Goal: Information Seeking & Learning: Learn about a topic

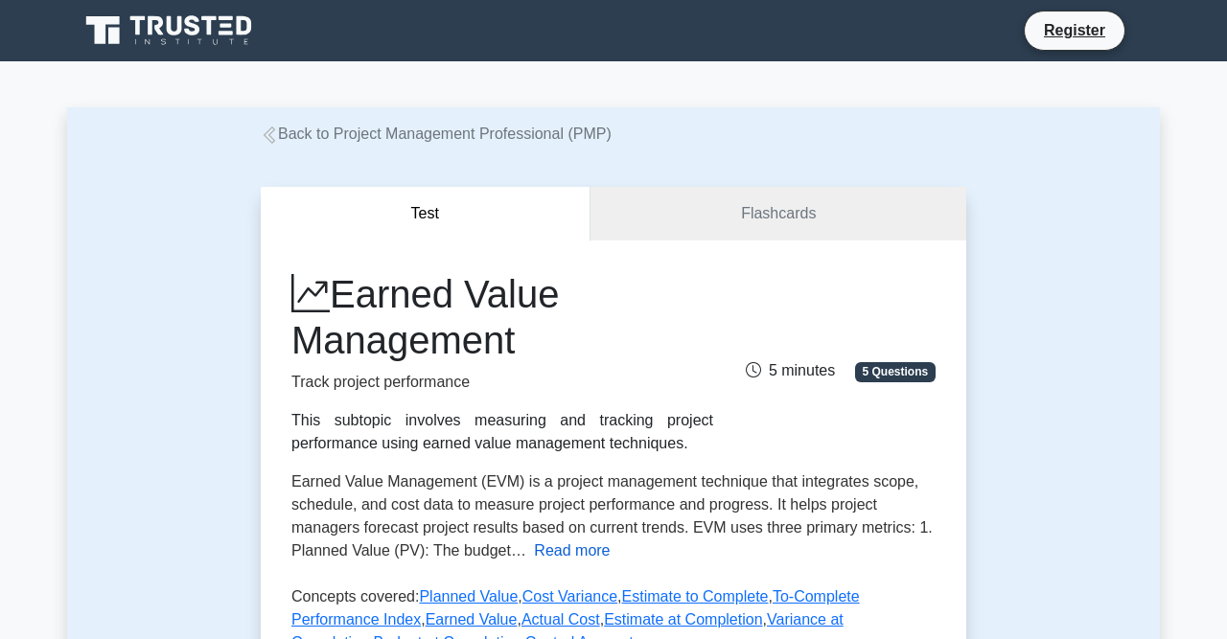
click at [582, 552] on button "Read more" at bounding box center [572, 551] width 76 height 23
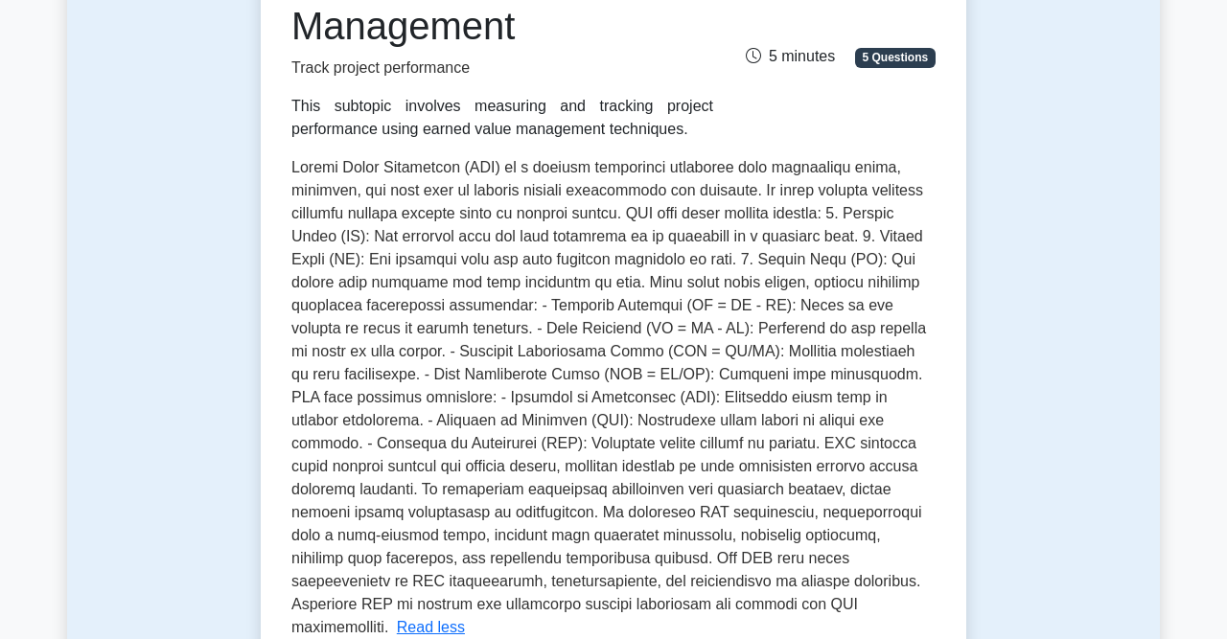
scroll to position [323, 0]
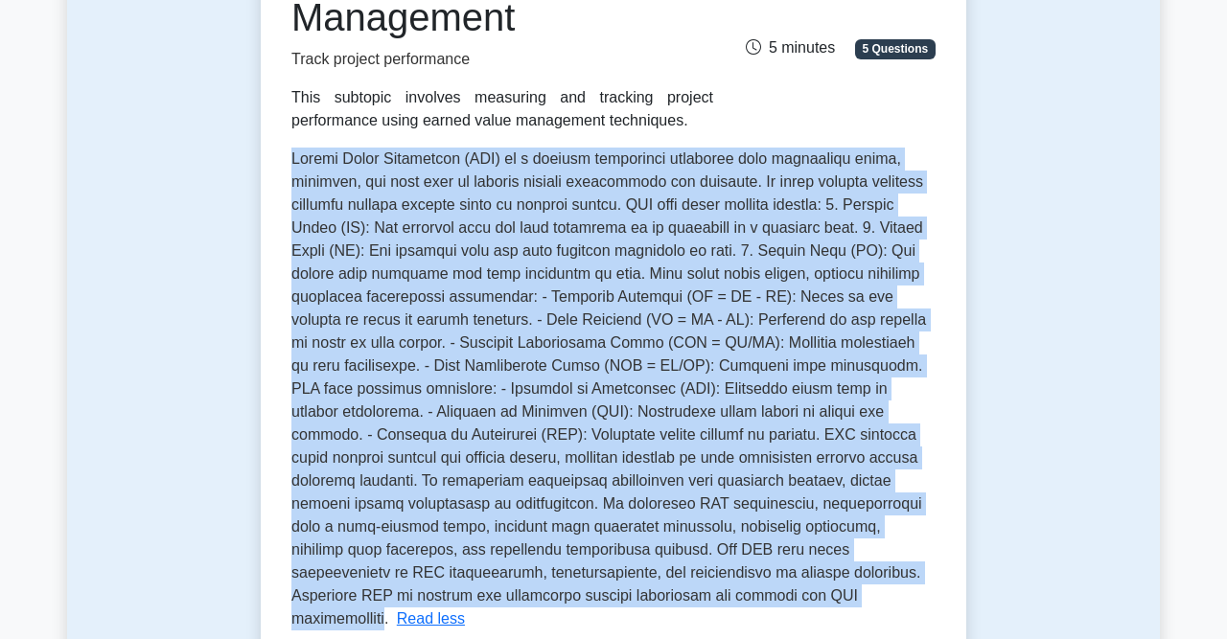
drag, startPoint x: 292, startPoint y: 160, endPoint x: 659, endPoint y: 605, distance: 576.6
click at [659, 605] on span at bounding box center [608, 388] width 634 height 476
copy span "Earned Value Management (EVM) is a project management technique that integrates…"
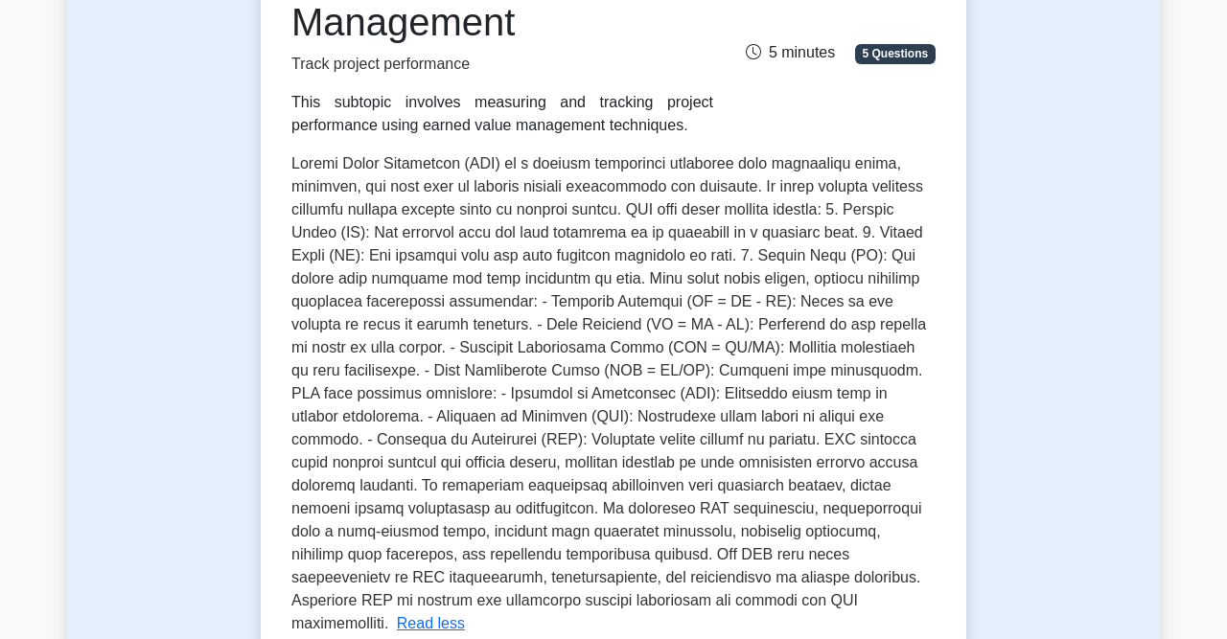
click at [1069, 465] on div "Test Flashcards Earned Value Management Track project performance This subtopic…" at bounding box center [613, 389] width 1093 height 1133
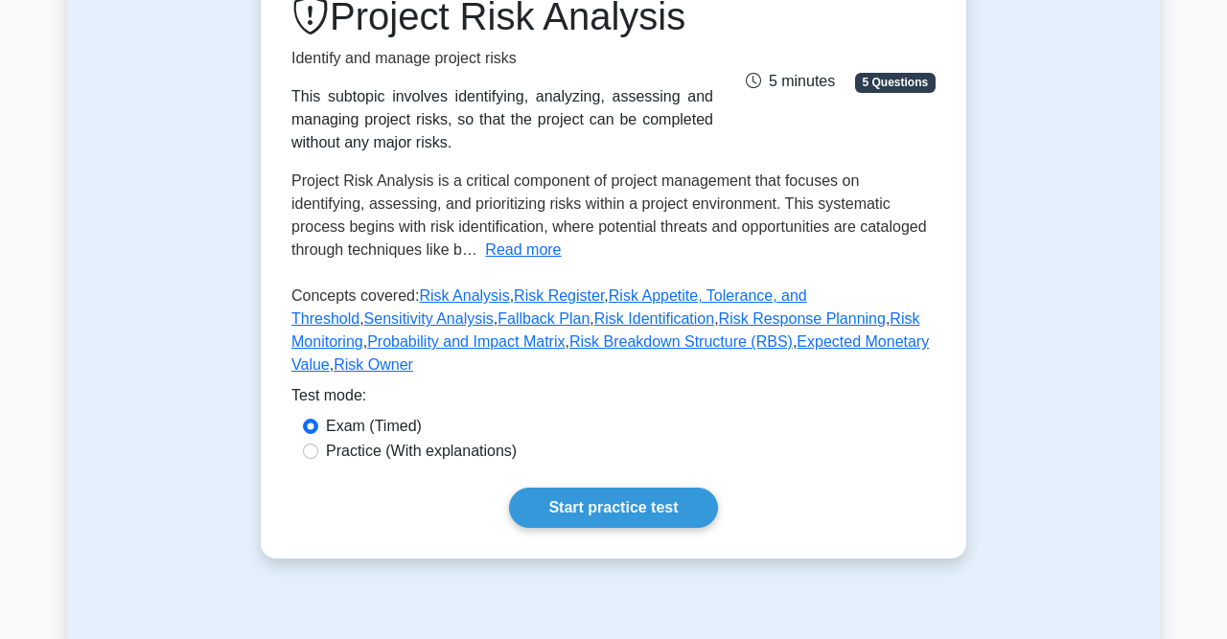
scroll to position [357, 0]
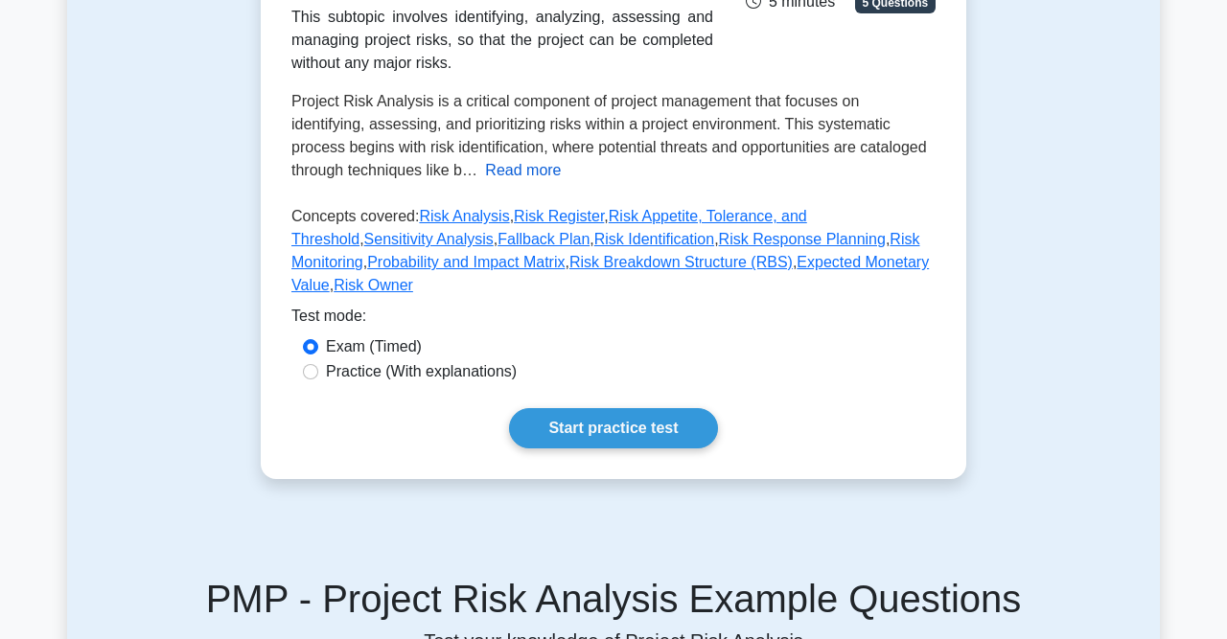
click at [485, 174] on button "Read more" at bounding box center [523, 170] width 76 height 23
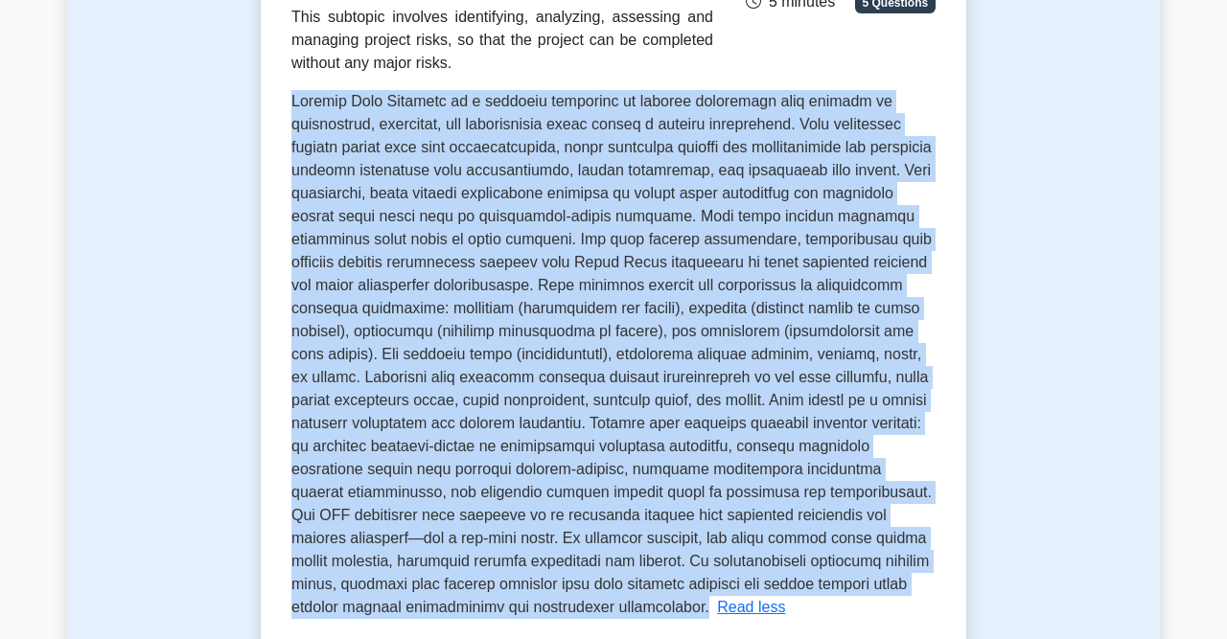
drag, startPoint x: 292, startPoint y: 104, endPoint x: 913, endPoint y: 584, distance: 784.4
click at [932, 590] on span at bounding box center [611, 354] width 640 height 522
copy span "Project Risk Analysis is a critical component of project management that focuse…"
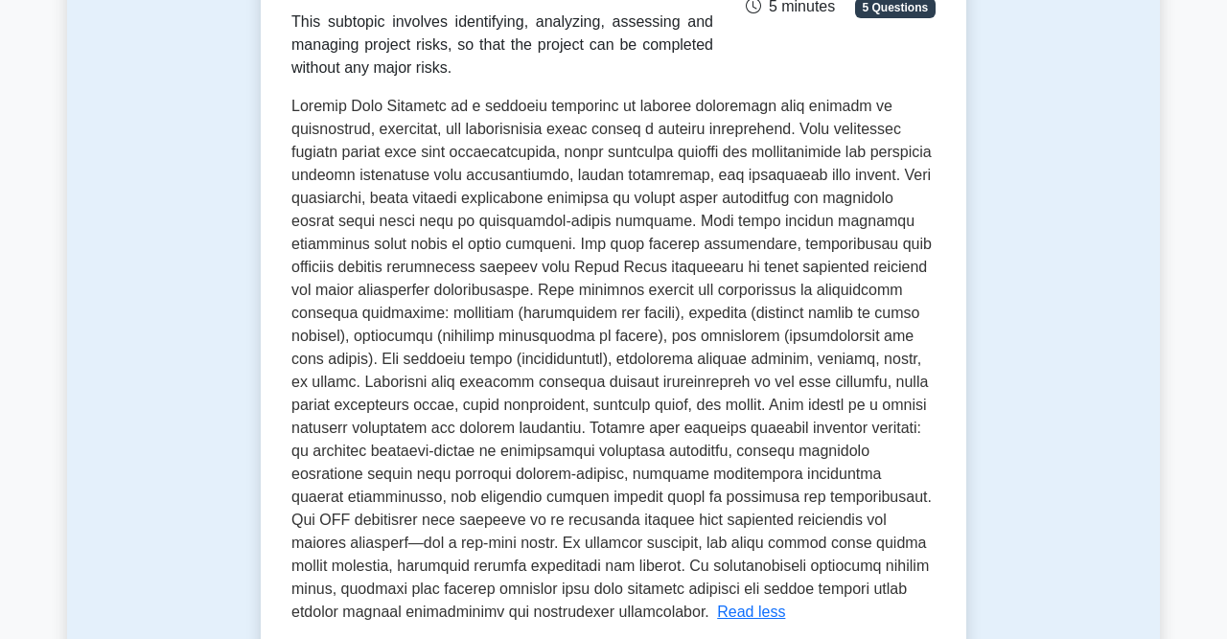
click at [1079, 261] on div "Test Flashcards Project Risk Analysis Identify and manage project risks This su…" at bounding box center [613, 377] width 1093 height 1179
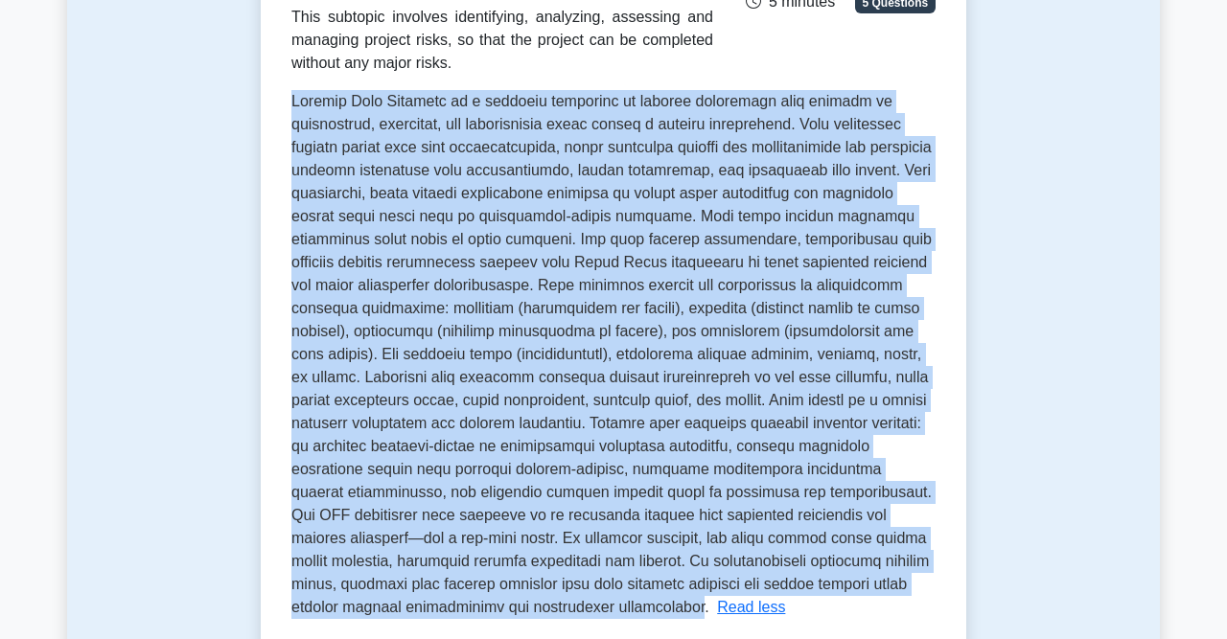
drag, startPoint x: 294, startPoint y: 96, endPoint x: 929, endPoint y: 589, distance: 803.8
click at [929, 589] on span at bounding box center [611, 354] width 640 height 522
copy span "Project Risk Analysis is a critical component of project management that focuse…"
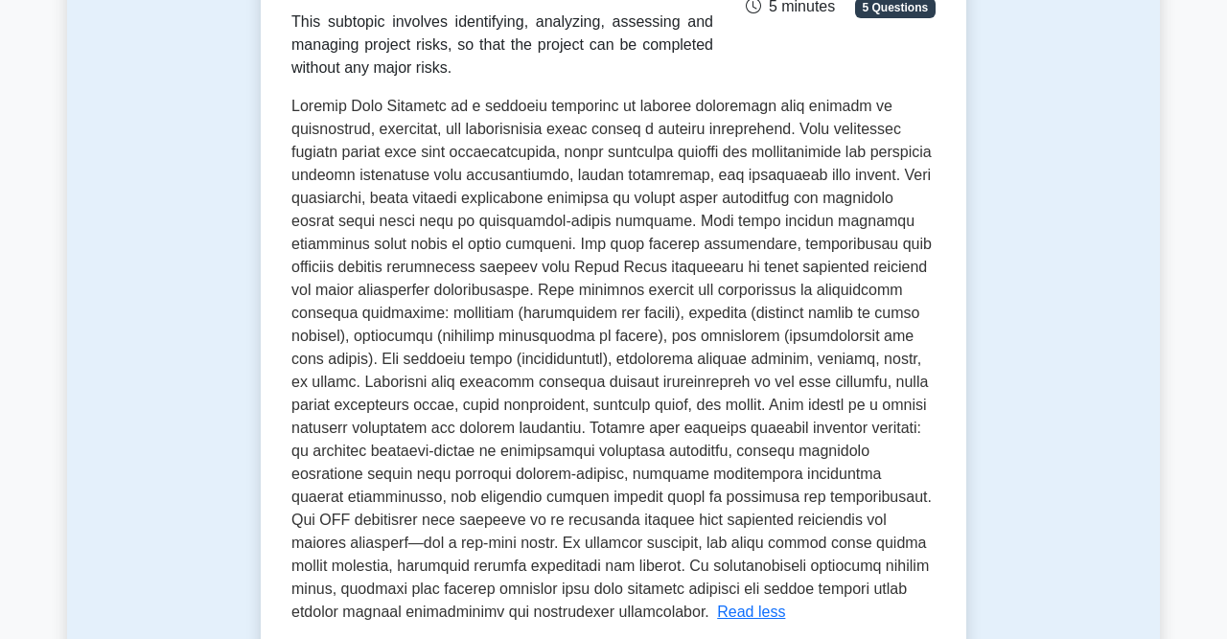
click at [1025, 179] on div "Test Flashcards Project Risk Analysis Identify and manage project risks This su…" at bounding box center [613, 377] width 1093 height 1179
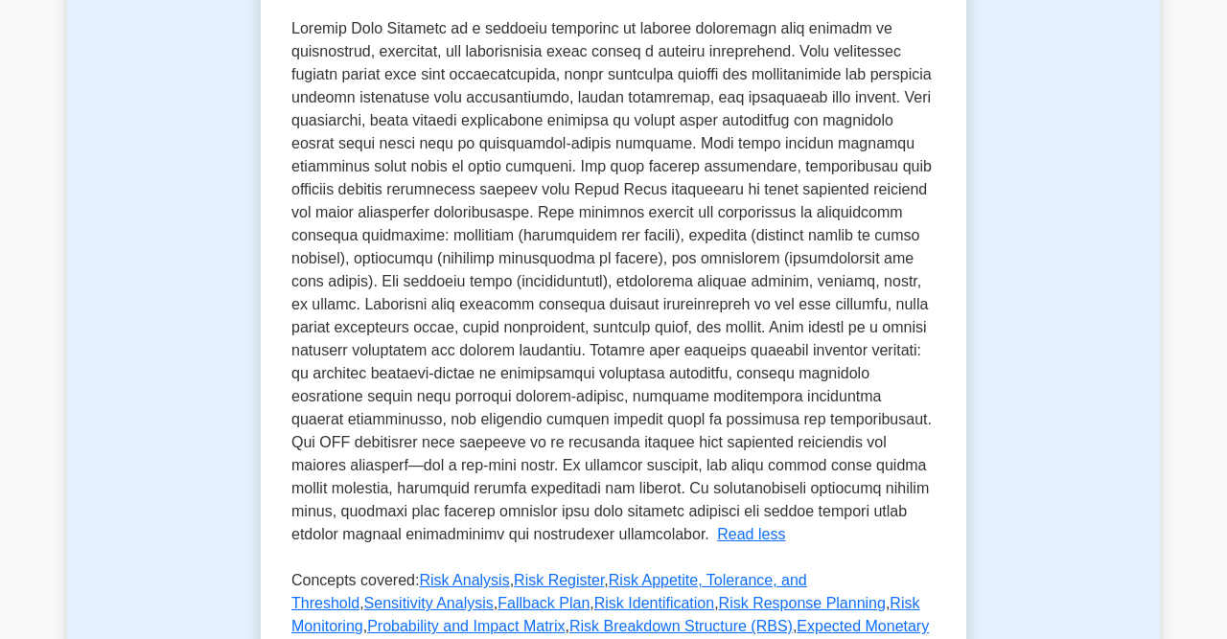
scroll to position [432, 0]
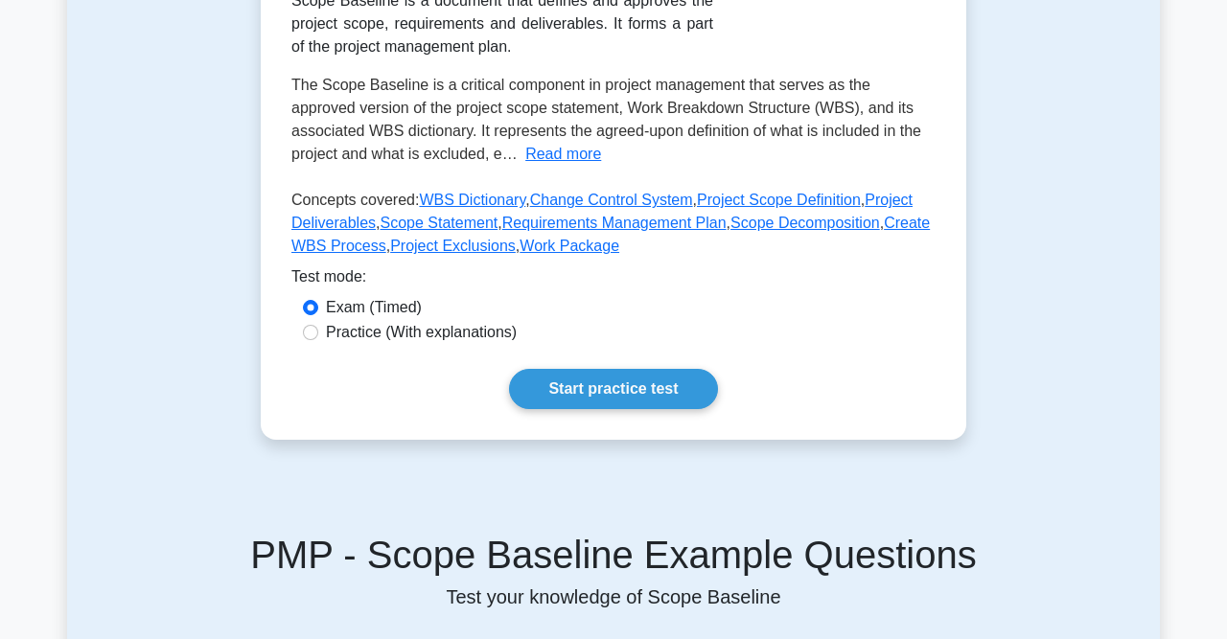
scroll to position [390, 0]
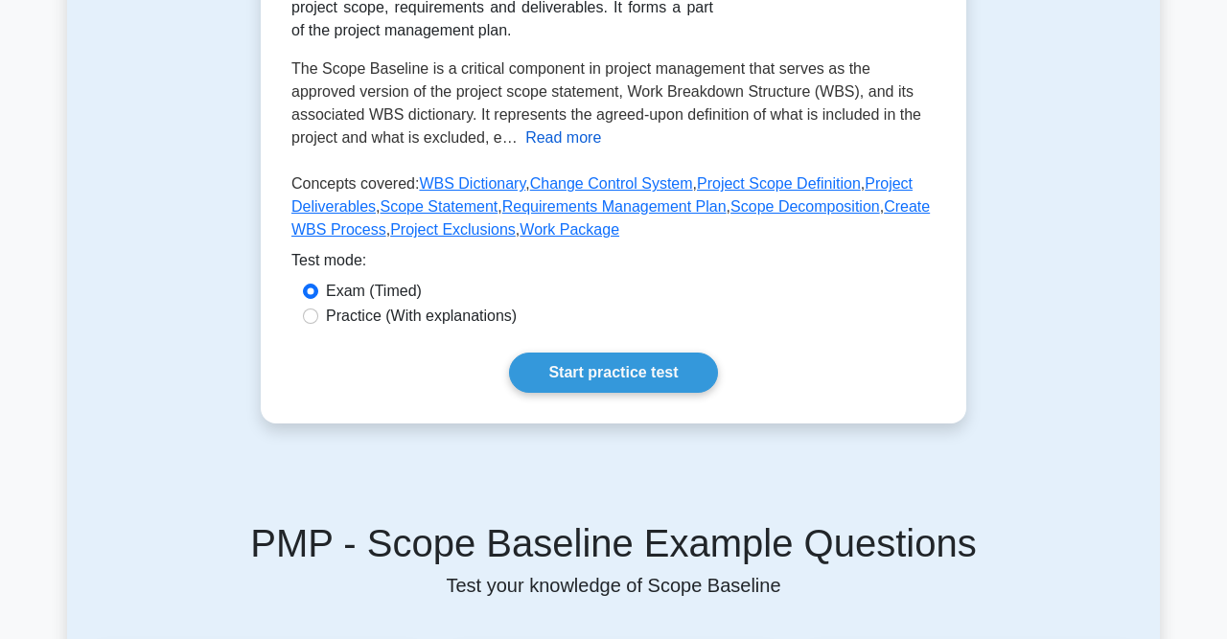
click at [525, 143] on button "Read more" at bounding box center [563, 138] width 76 height 23
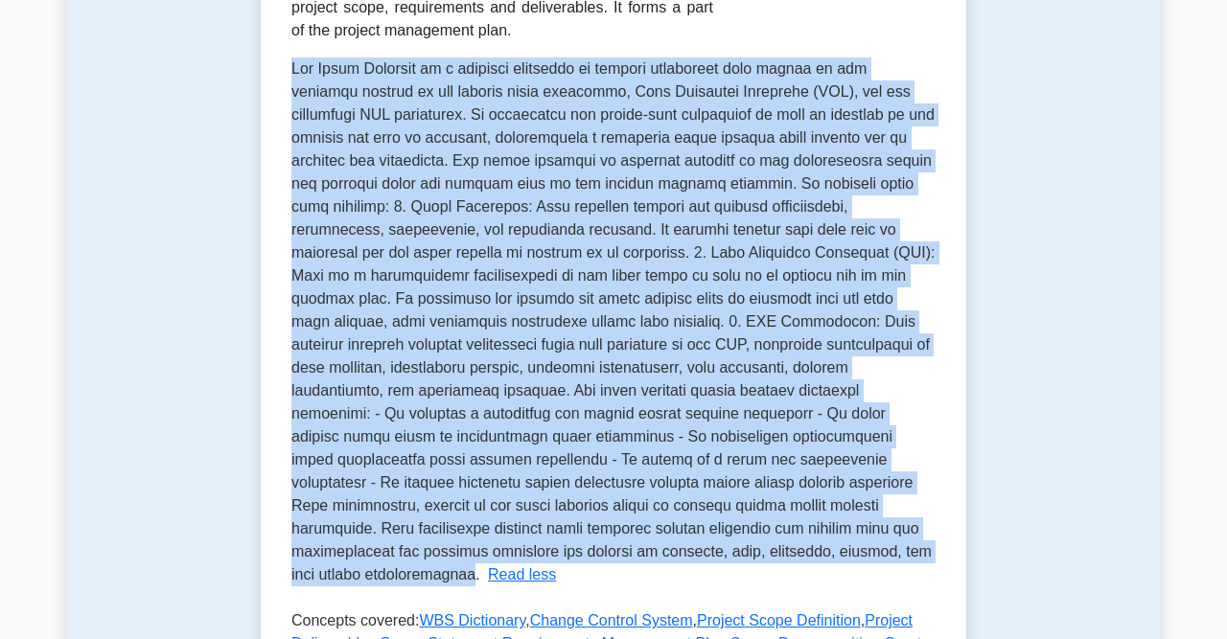
drag, startPoint x: 294, startPoint y: 73, endPoint x: 729, endPoint y: 554, distance: 648.7
click at [729, 554] on span at bounding box center [612, 321] width 643 height 522
copy span "The Scope Baseline is a critical component in project management that serves as…"
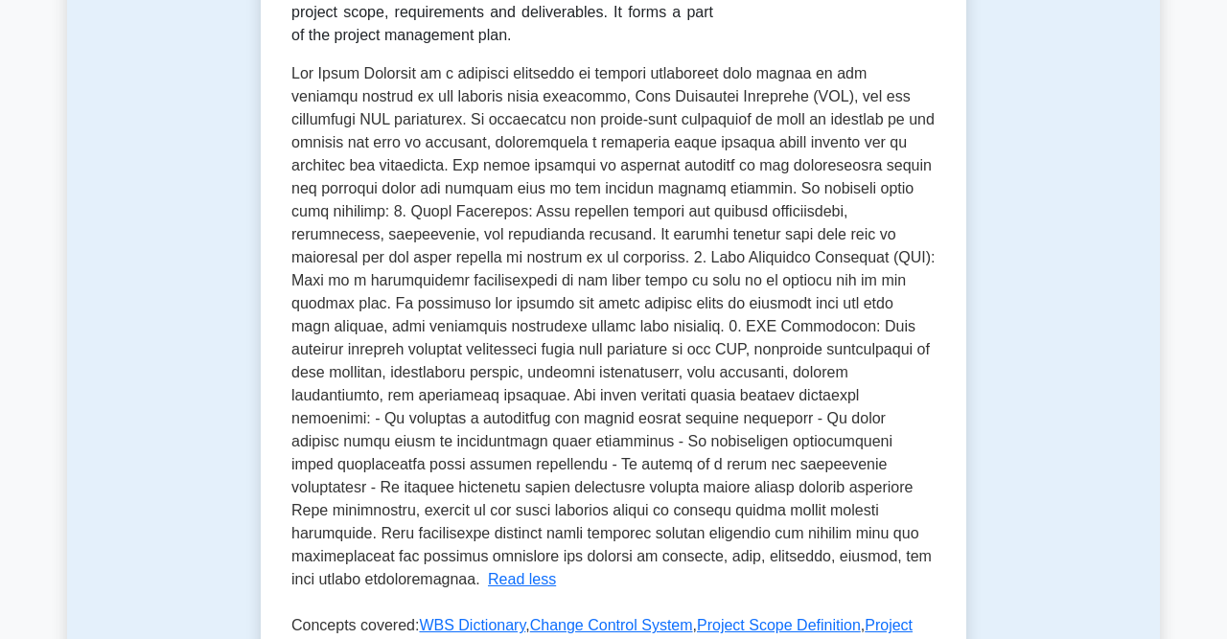
click at [1069, 378] on div "Test Flashcards Scope Baseline Defines and approves project scope Scope Baselin…" at bounding box center [613, 334] width 1093 height 1156
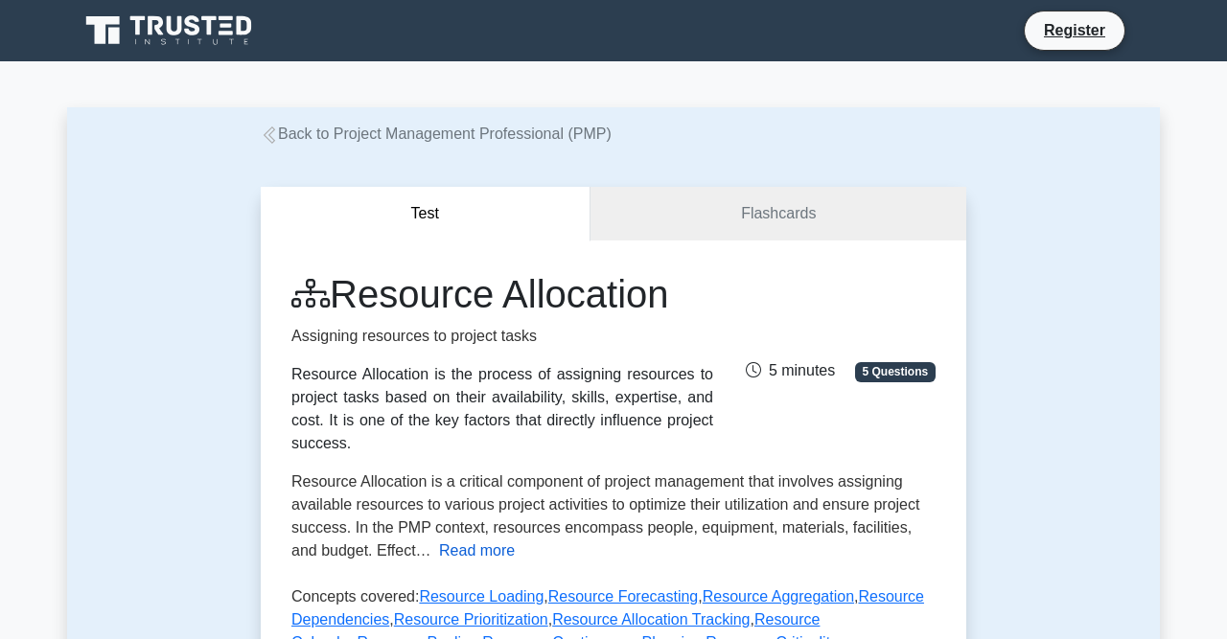
click at [463, 540] on button "Read more" at bounding box center [477, 551] width 76 height 23
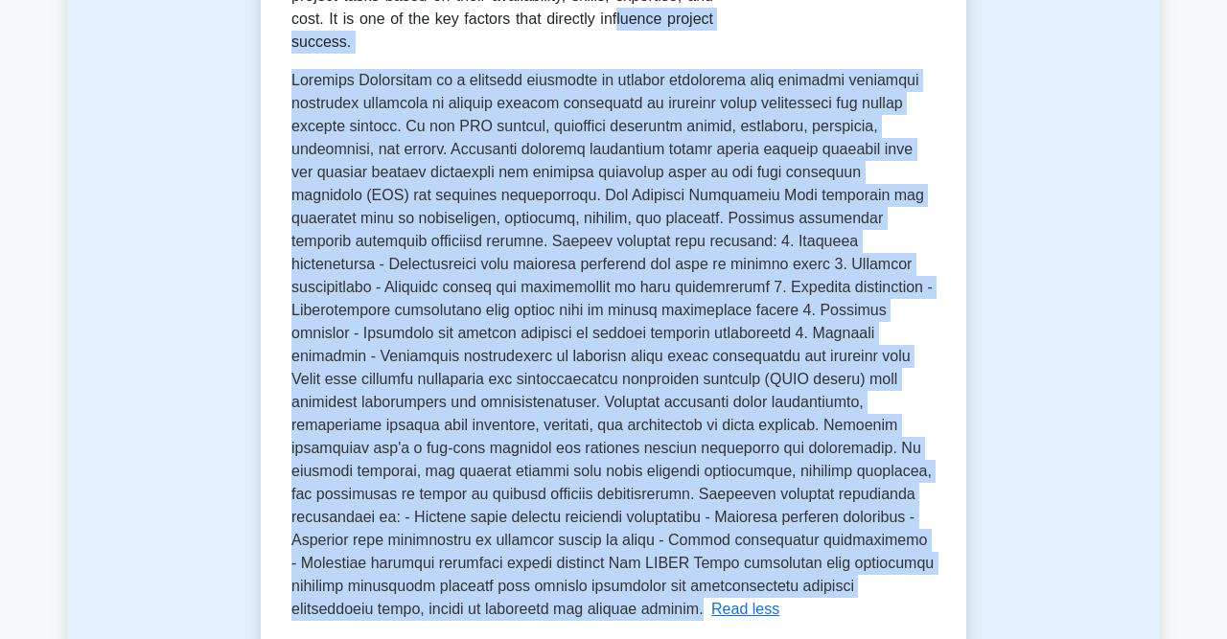
scroll to position [391, 0]
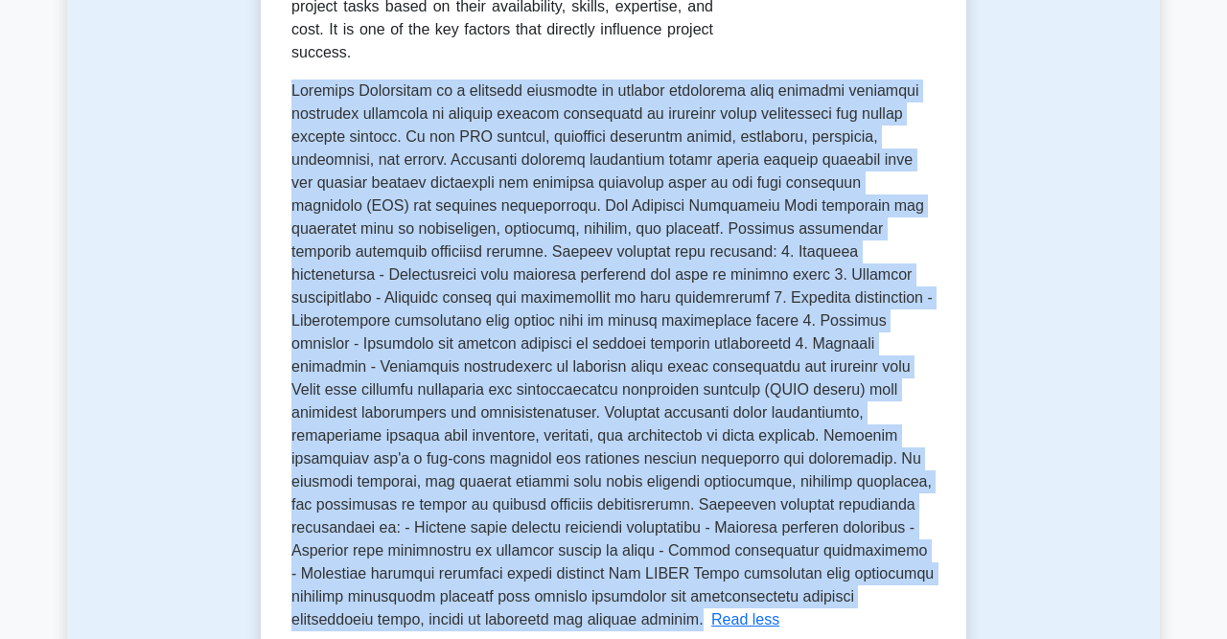
drag, startPoint x: 593, startPoint y: 504, endPoint x: 289, endPoint y: 78, distance: 523.6
click at [289, 78] on div "Resource Allocation Assigning resources to project tasks Resource Allocation is…" at bounding box center [613, 389] width 705 height 1079
copy span "Resource Allocation is a critical component of project management that involves…"
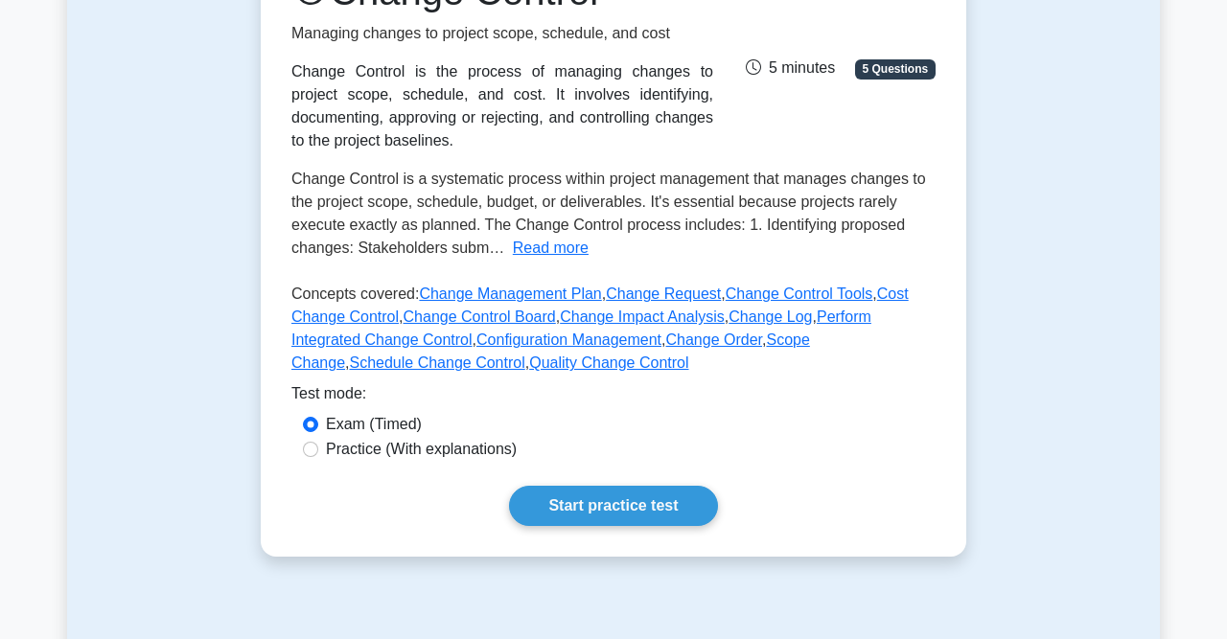
scroll to position [320, 0]
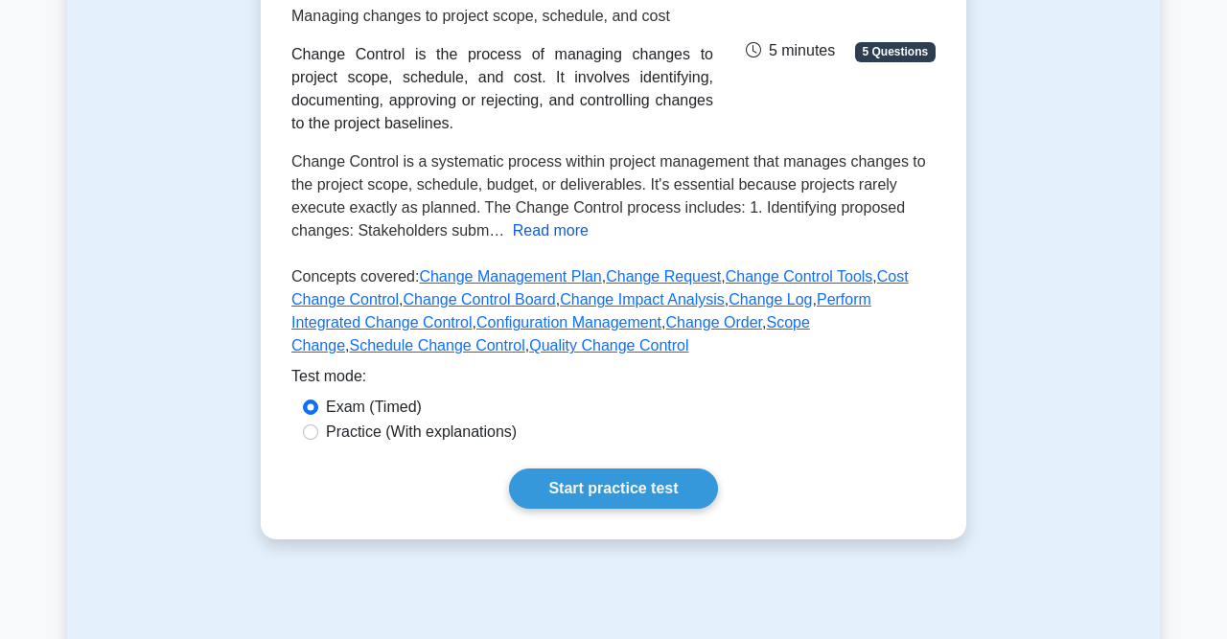
click at [557, 234] on button "Read more" at bounding box center [551, 230] width 76 height 23
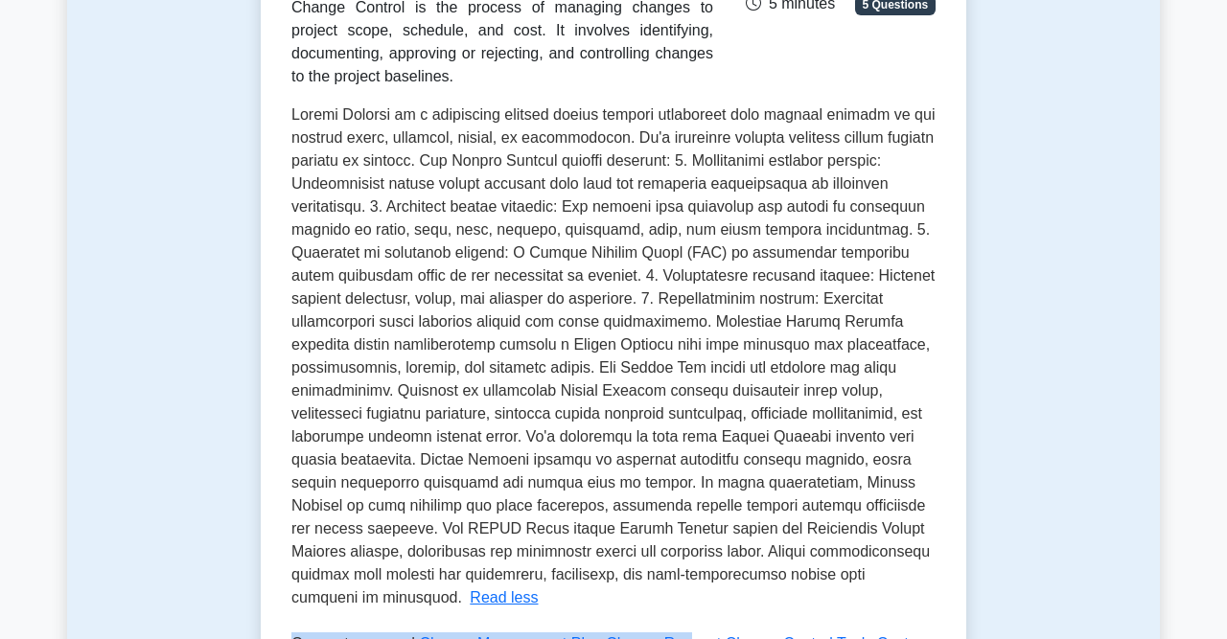
scroll to position [395, 0]
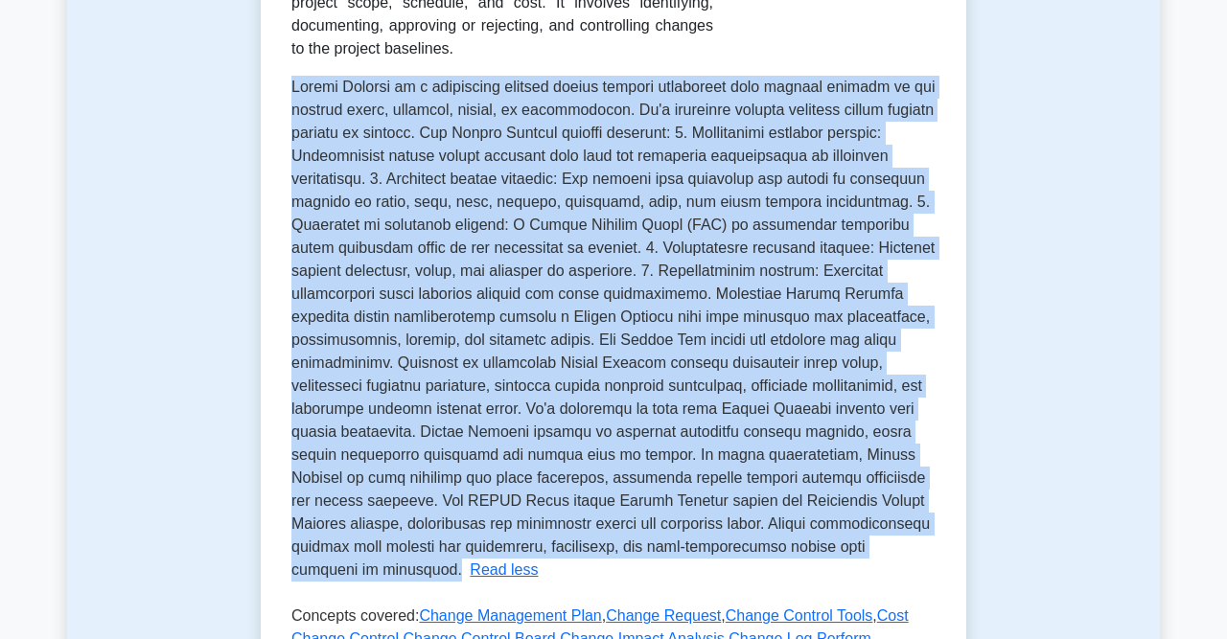
drag, startPoint x: 291, startPoint y: 162, endPoint x: 372, endPoint y: 567, distance: 413.3
click at [373, 577] on div "Change Control is a systematic process within project management that manages c…" at bounding box center [613, 329] width 644 height 506
copy span "Change Control is a systematic process within project management that manages c…"
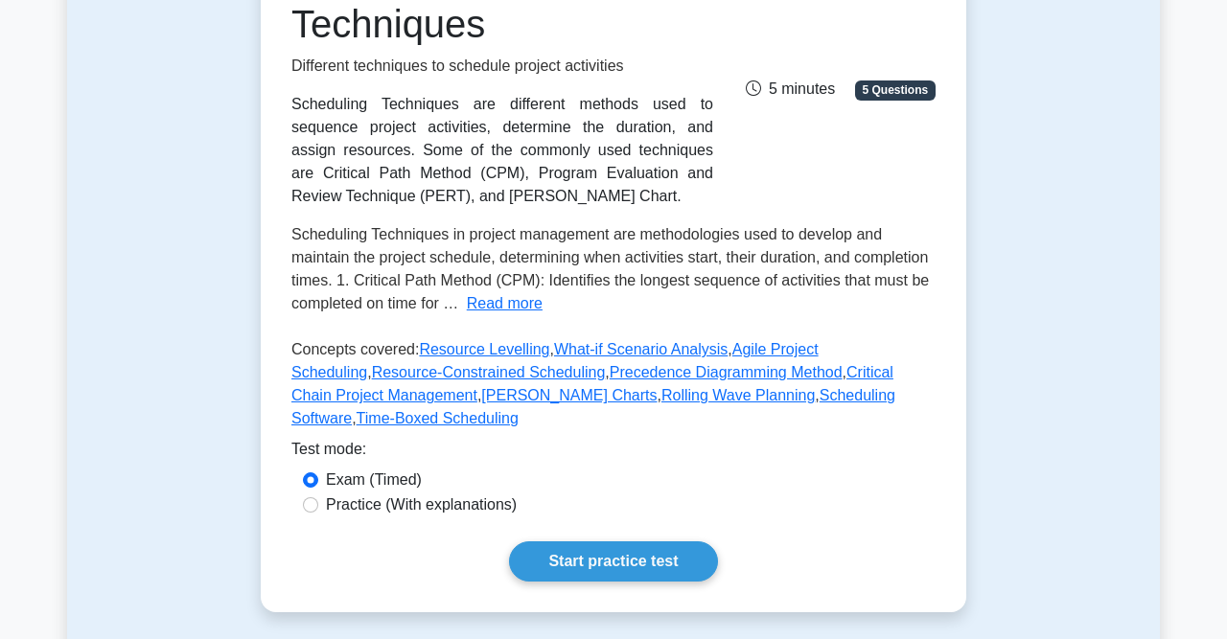
scroll to position [408, 0]
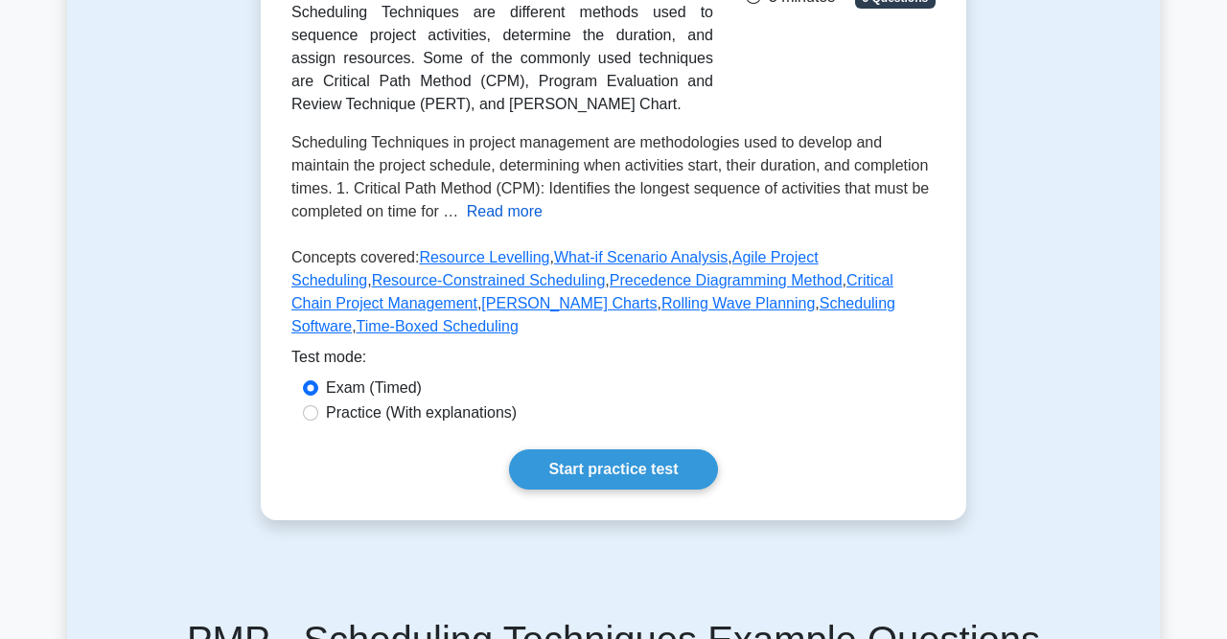
click at [505, 208] on button "Read more" at bounding box center [505, 211] width 76 height 23
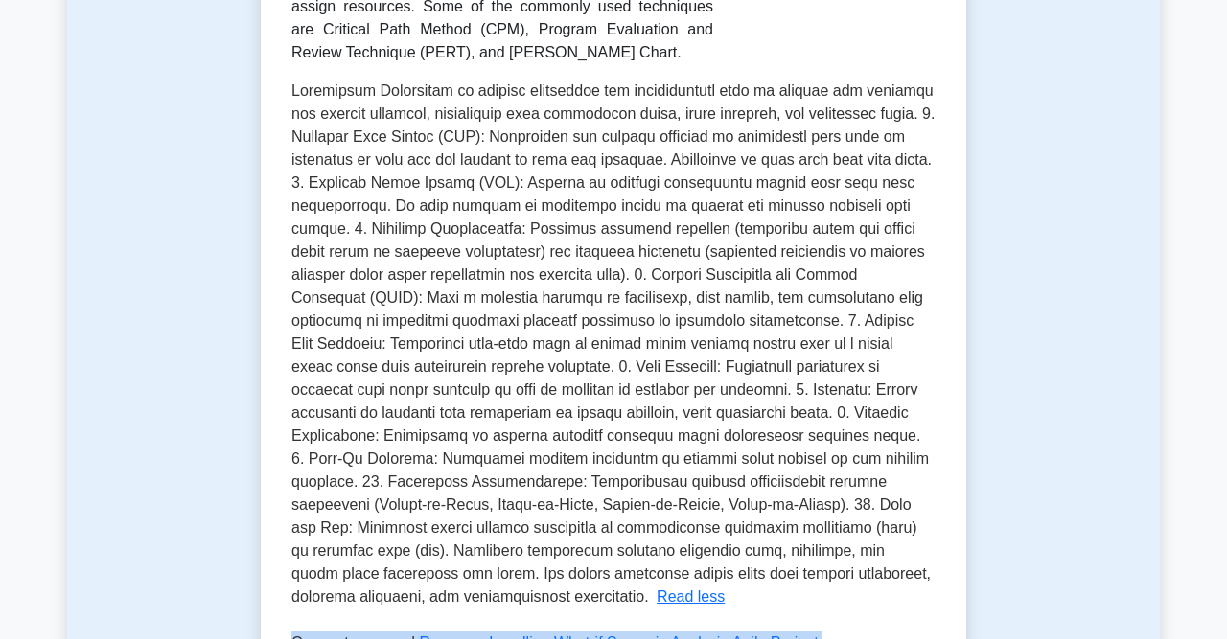
scroll to position [494, 0]
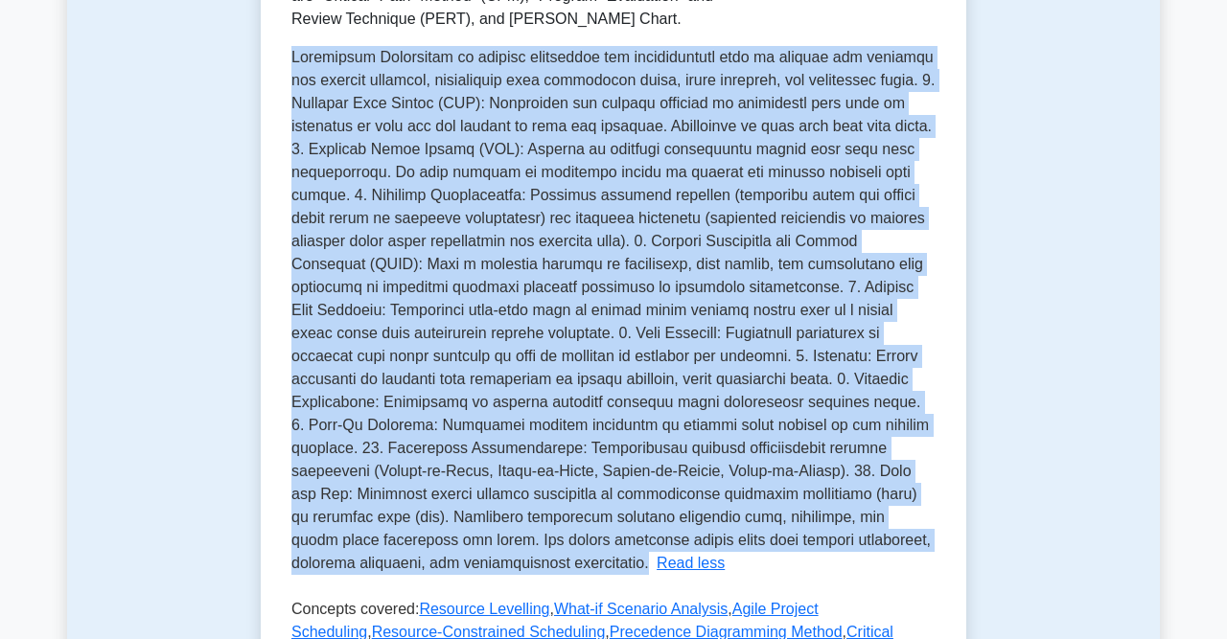
drag, startPoint x: 294, startPoint y: 143, endPoint x: 833, endPoint y: 543, distance: 671.2
click at [833, 545] on span at bounding box center [612, 310] width 643 height 522
copy span "Scheduling Techniques in project management are methodologies used to develop a…"
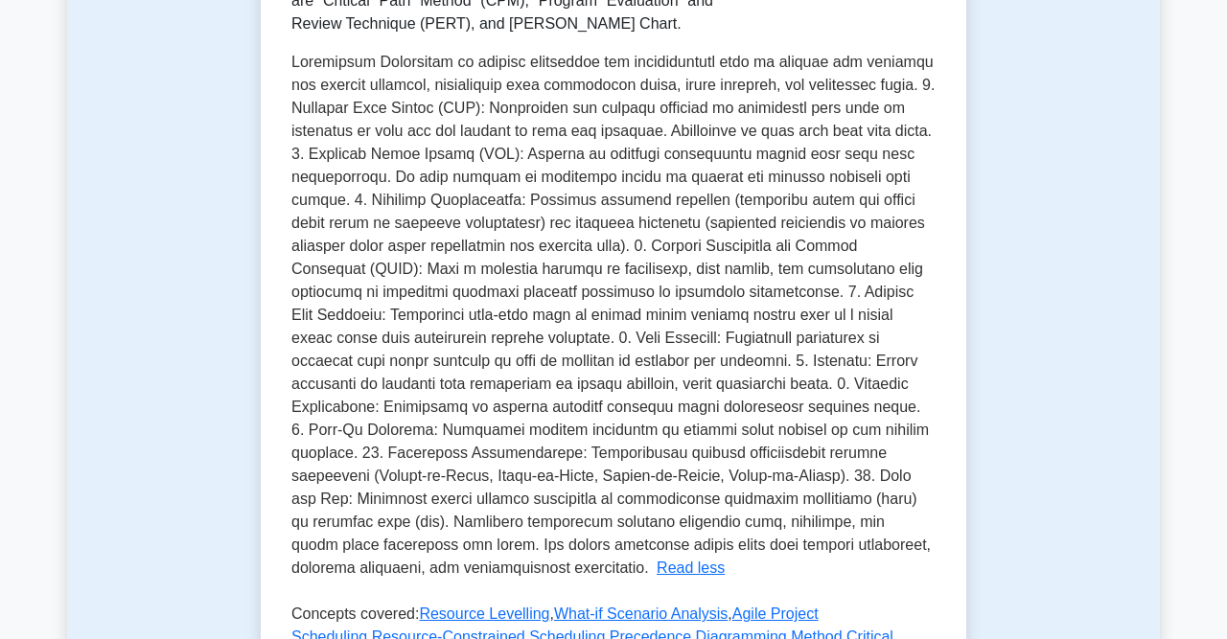
click at [1077, 292] on div "Test Flashcards Scheduling Techniques Different techniques to schedule project …" at bounding box center [613, 287] width 1093 height 1271
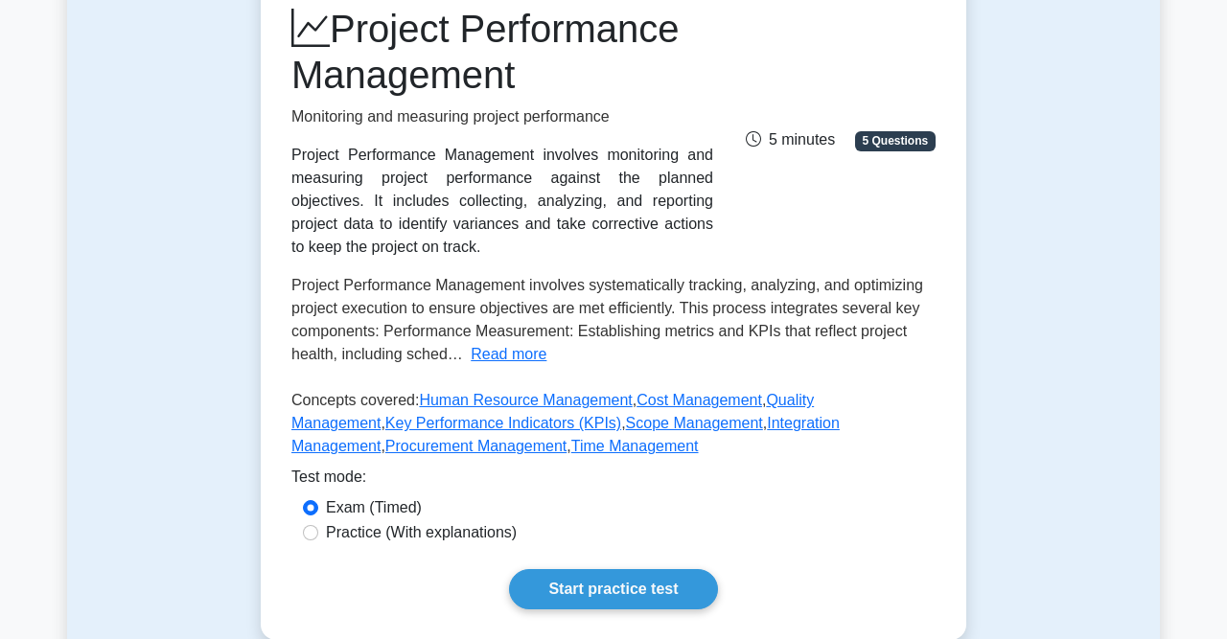
scroll to position [279, 0]
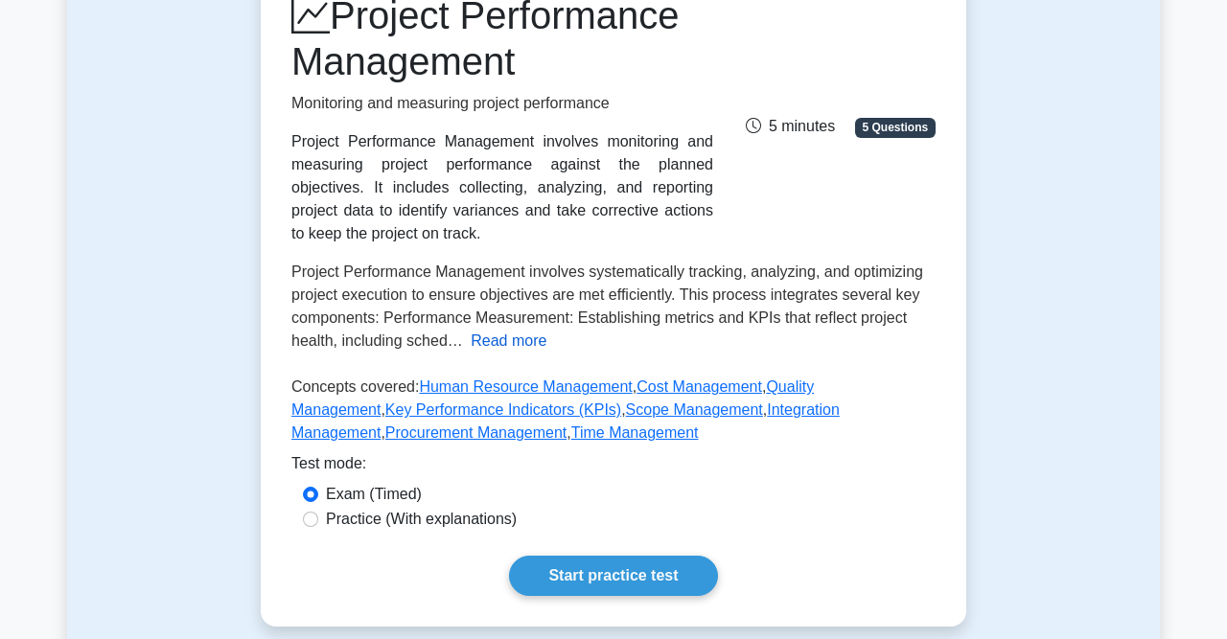
click at [507, 344] on button "Read more" at bounding box center [509, 341] width 76 height 23
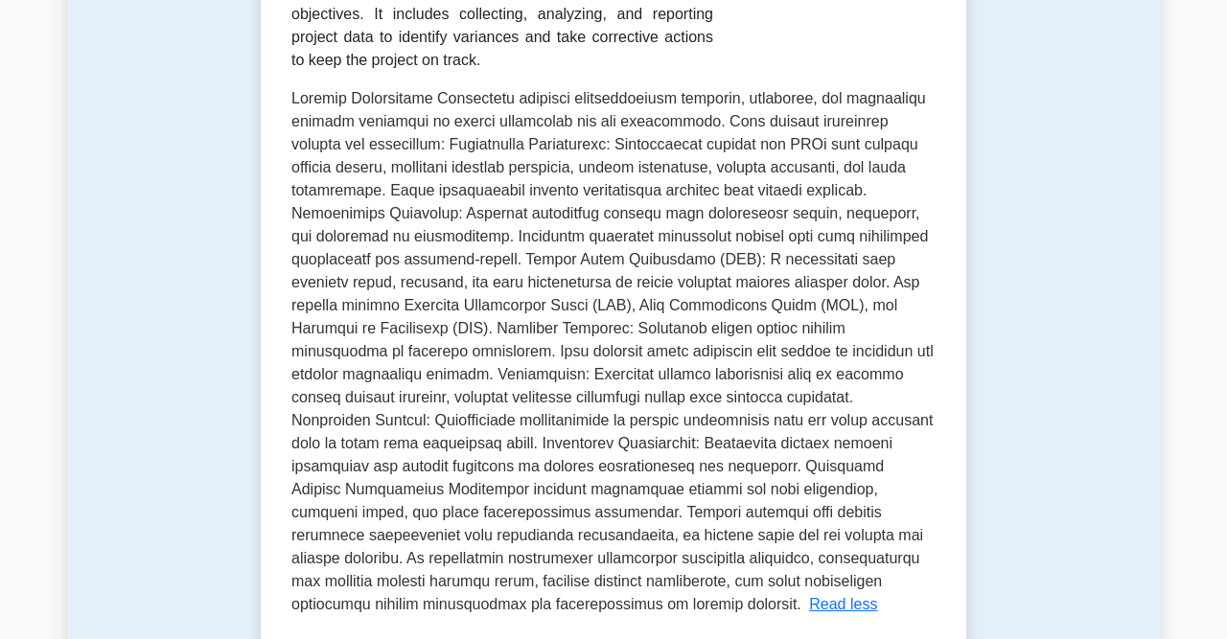
scroll to position [510, 0]
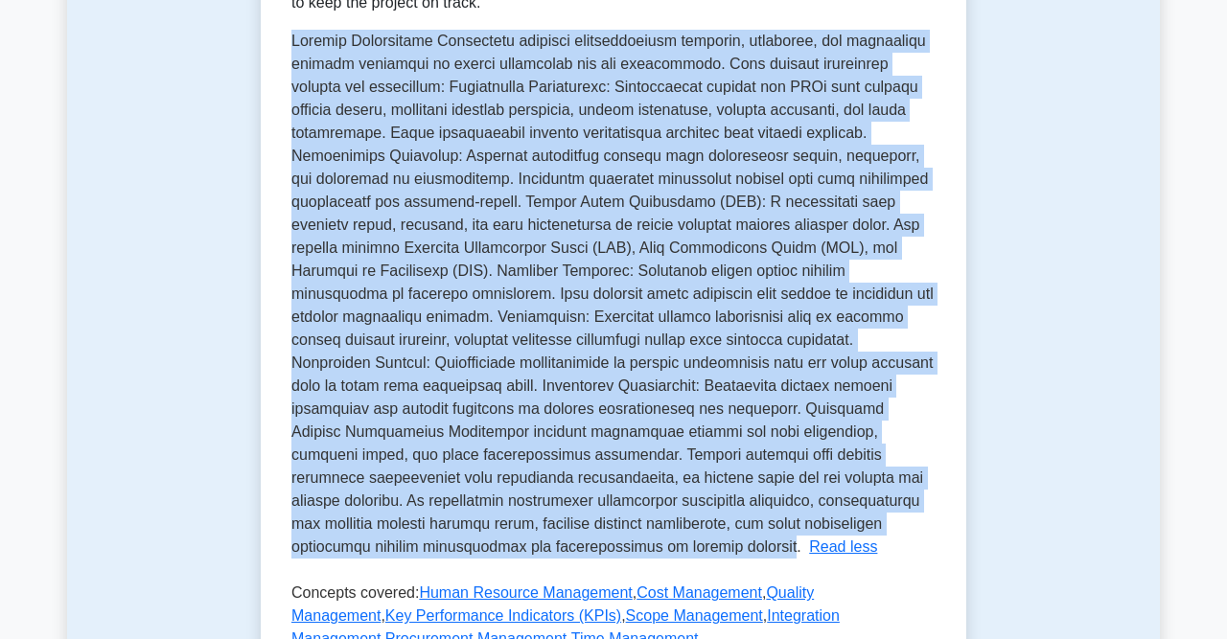
drag, startPoint x: 293, startPoint y: 272, endPoint x: 625, endPoint y: 547, distance: 430.8
click at [625, 547] on span at bounding box center [612, 294] width 642 height 522
copy span "Project Performance Management involves systematically tracking, analyzing, and…"
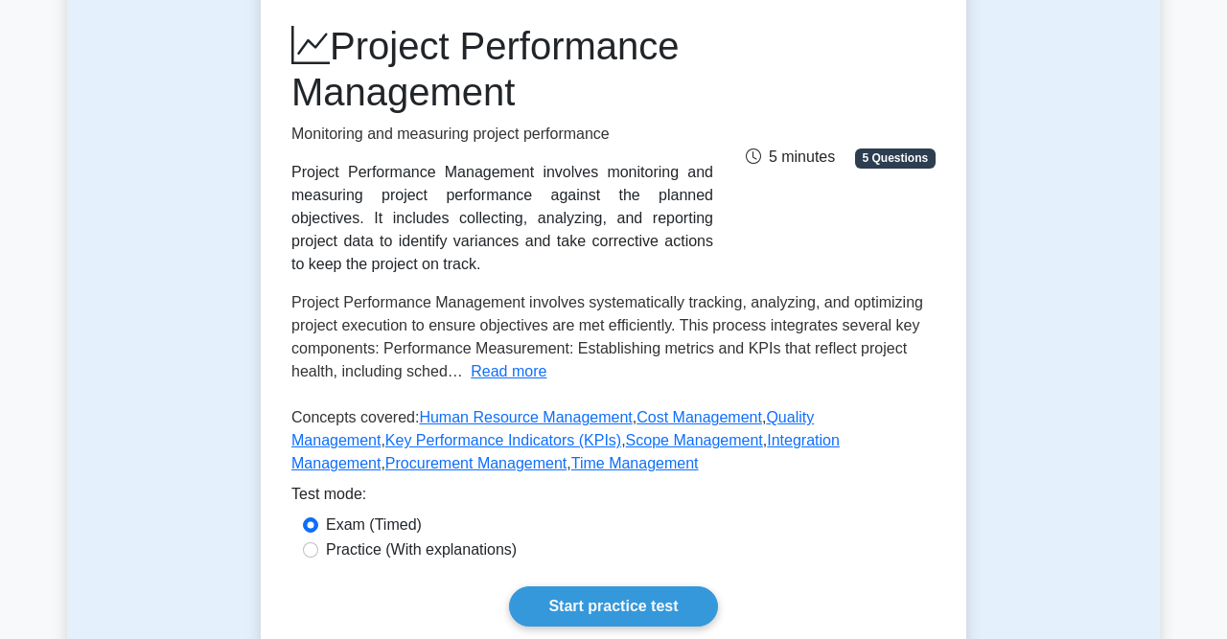
scroll to position [232, 0]
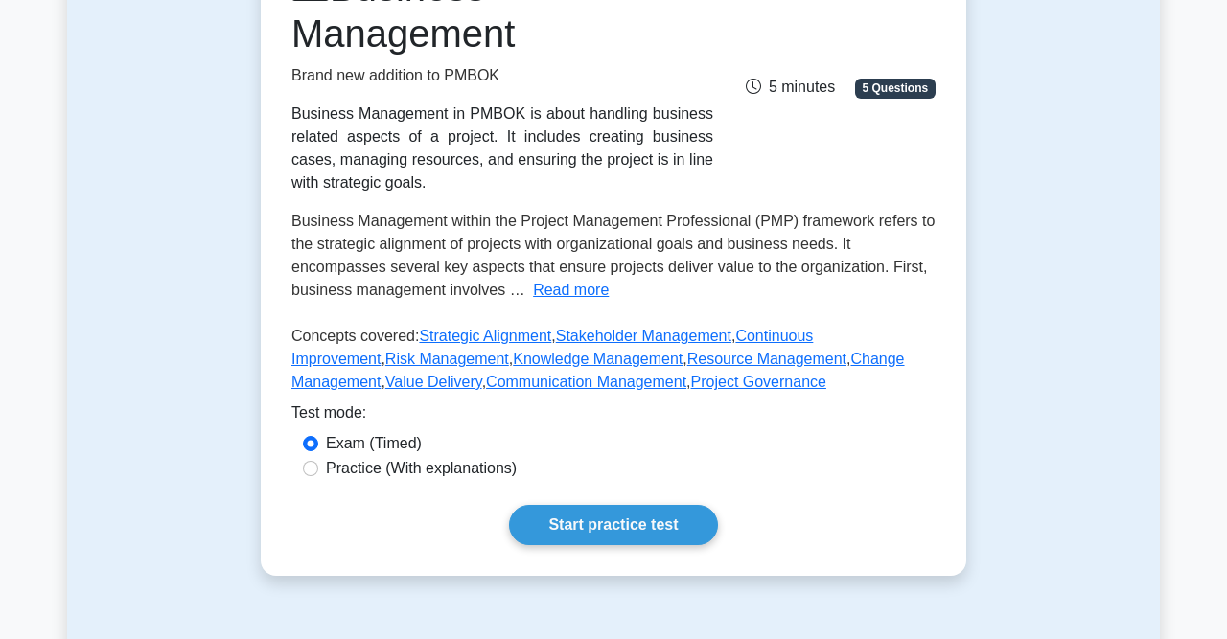
scroll to position [312, 0]
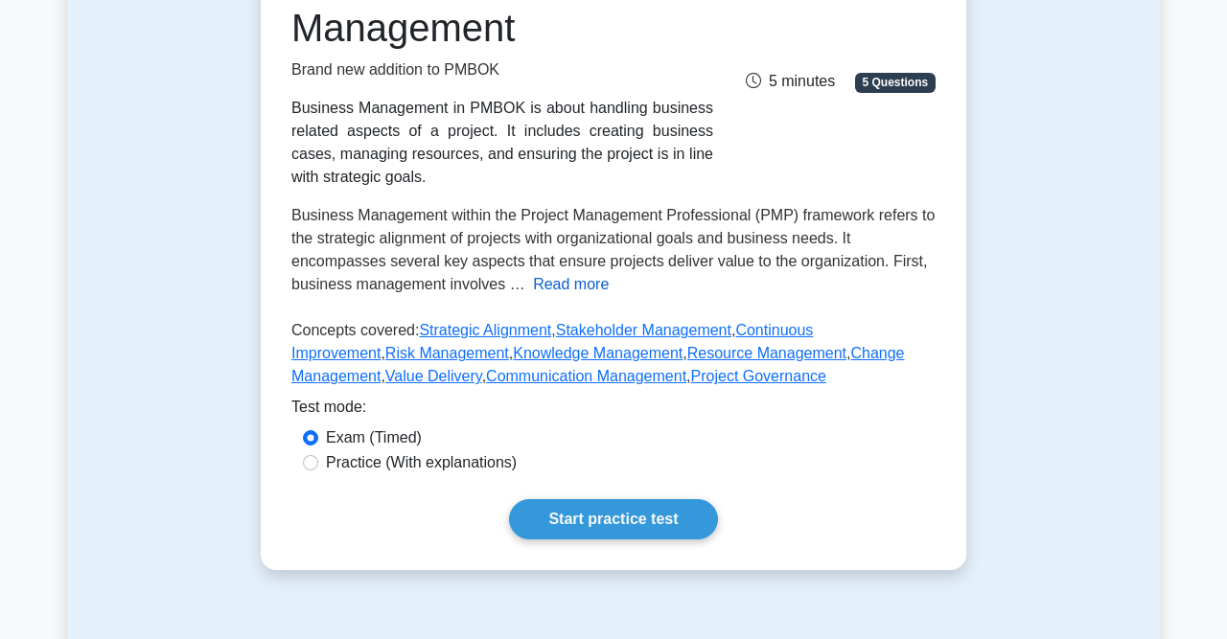
click at [561, 288] on button "Read more" at bounding box center [571, 284] width 76 height 23
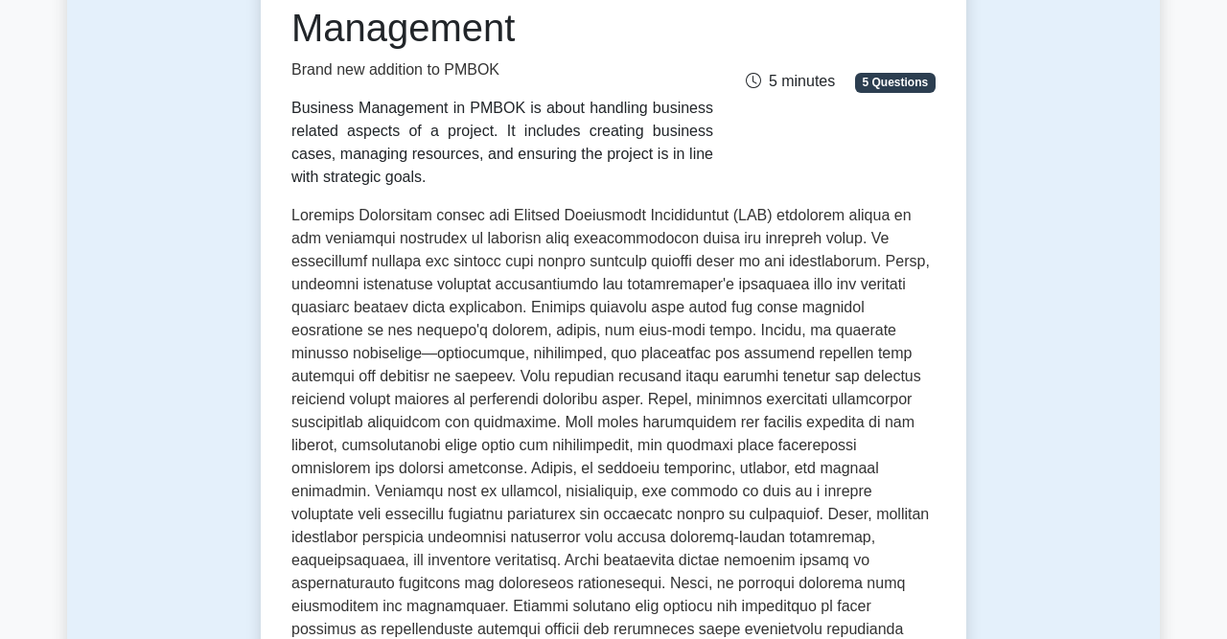
click at [294, 219] on span at bounding box center [610, 479] width 638 height 545
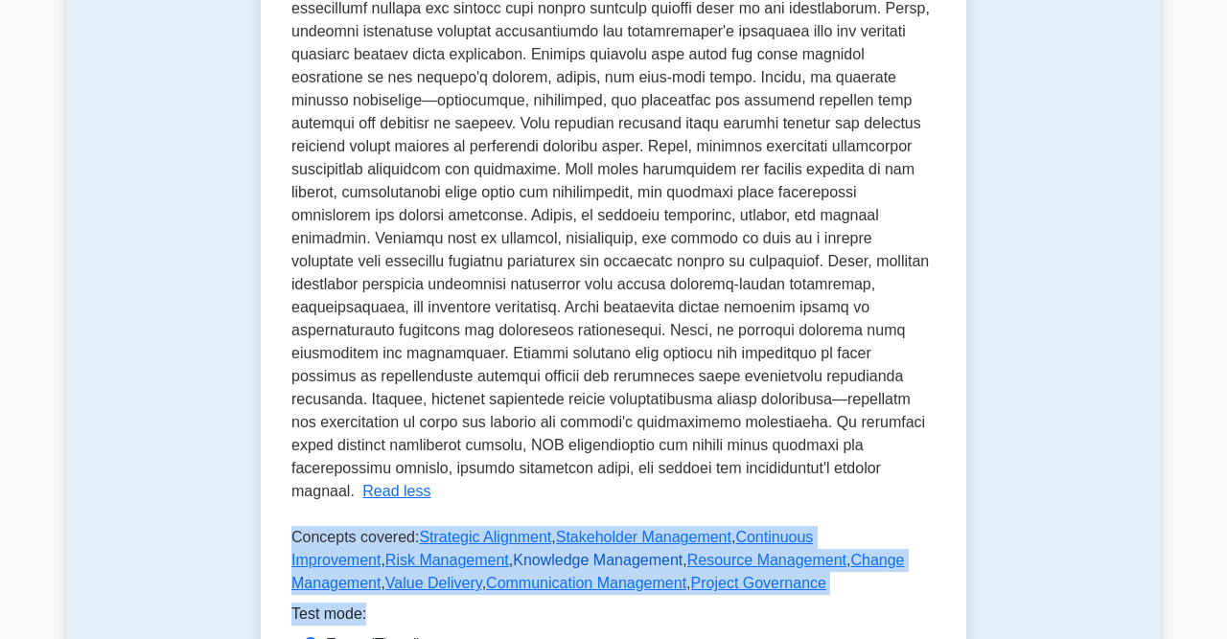
scroll to position [587, 0]
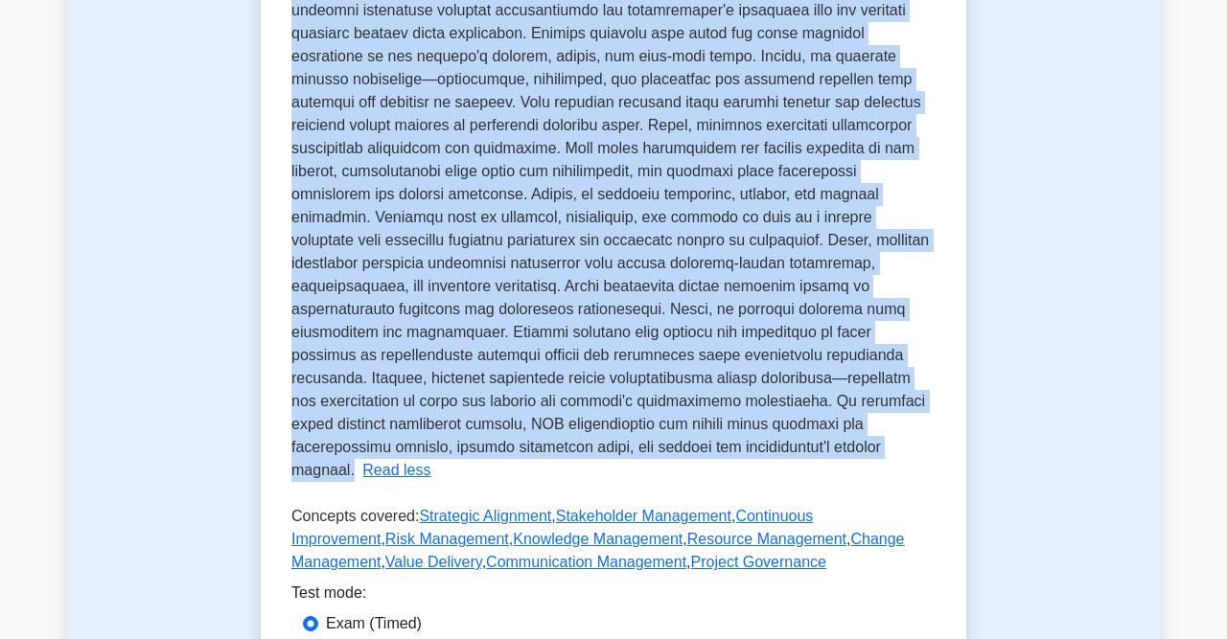
drag, startPoint x: 292, startPoint y: 219, endPoint x: 394, endPoint y: 454, distance: 255.8
click at [394, 454] on span at bounding box center [610, 205] width 638 height 545
copy span "Business Management within the Project Management Professional (PMP) framework …"
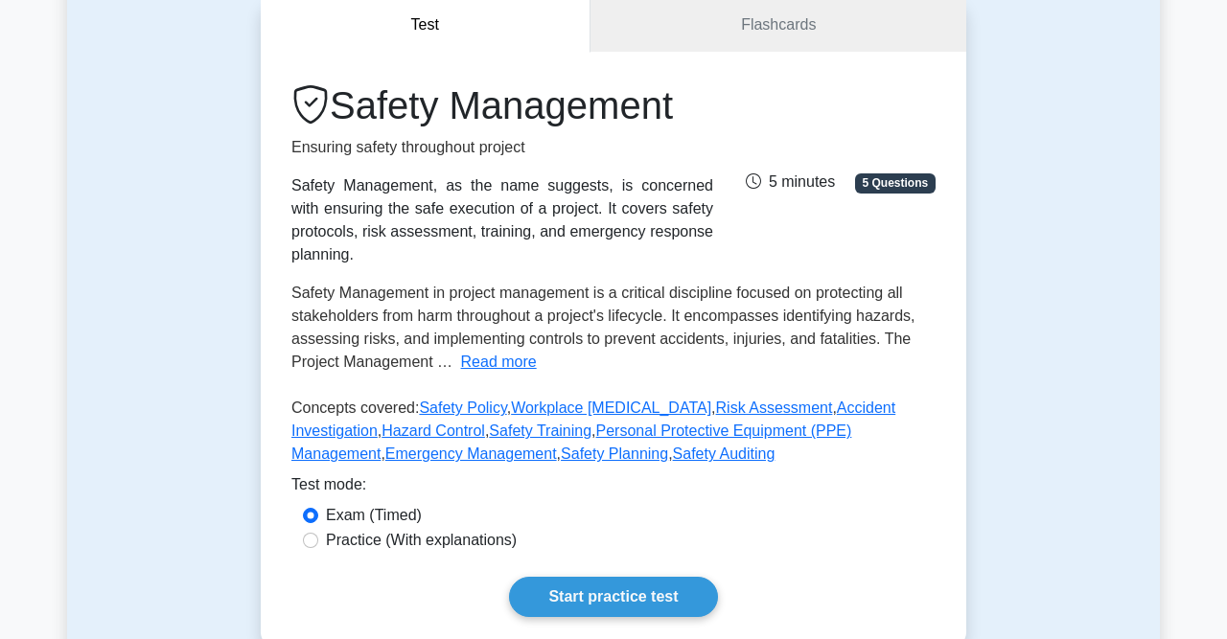
scroll to position [200, 0]
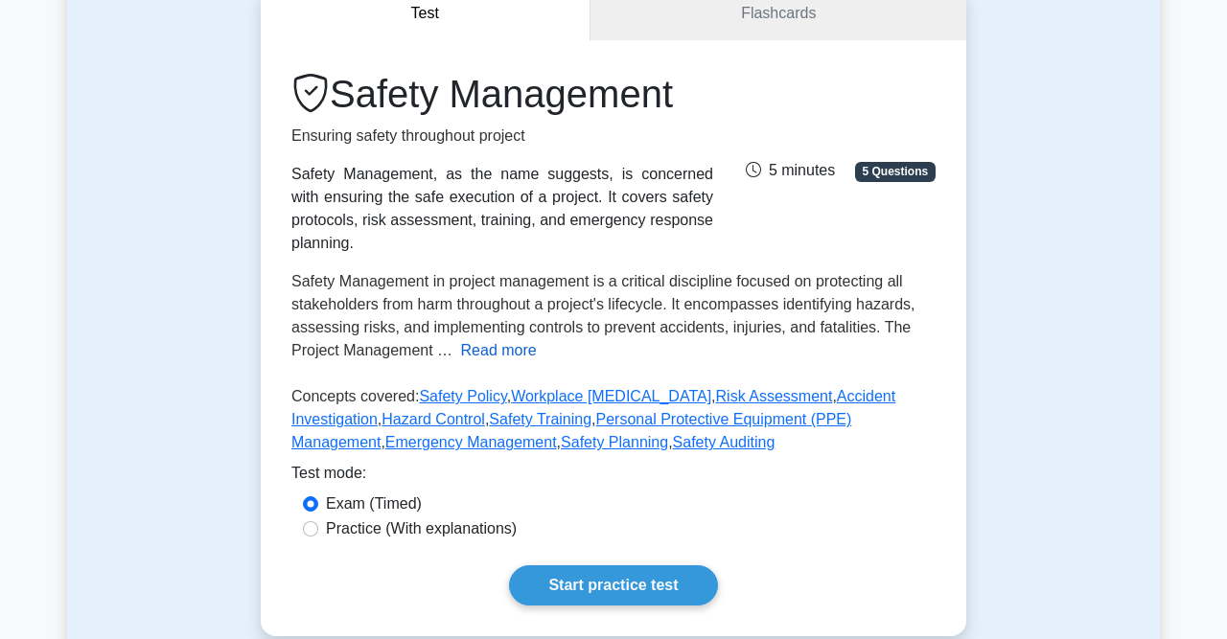
click at [481, 339] on button "Read more" at bounding box center [499, 350] width 76 height 23
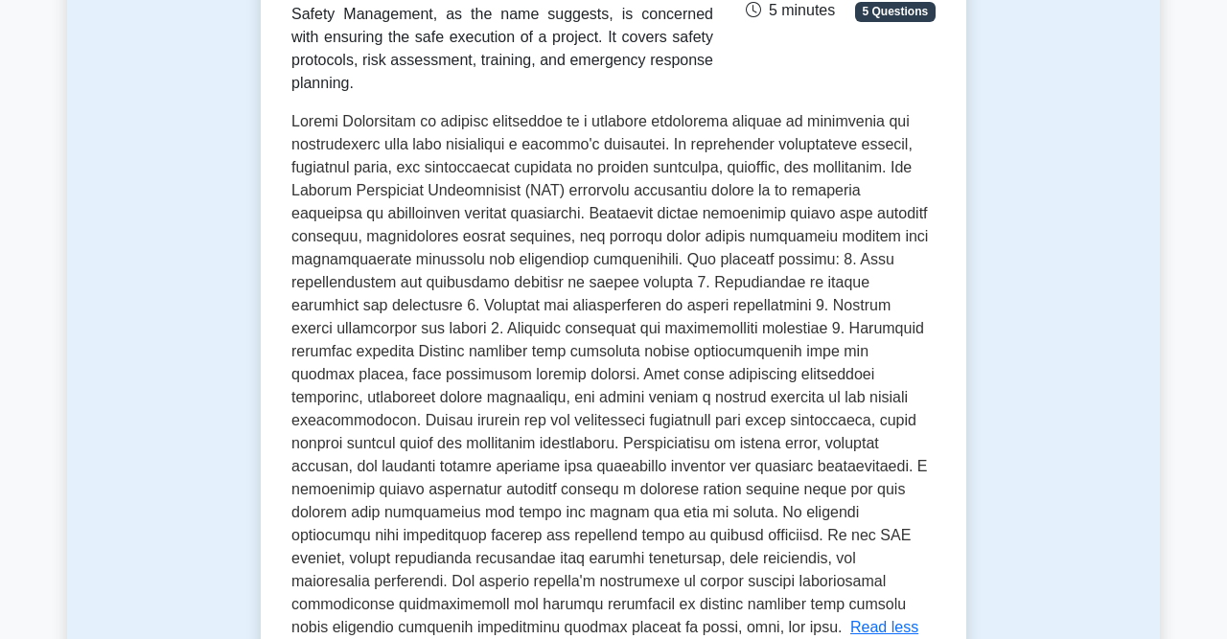
scroll to position [404, 0]
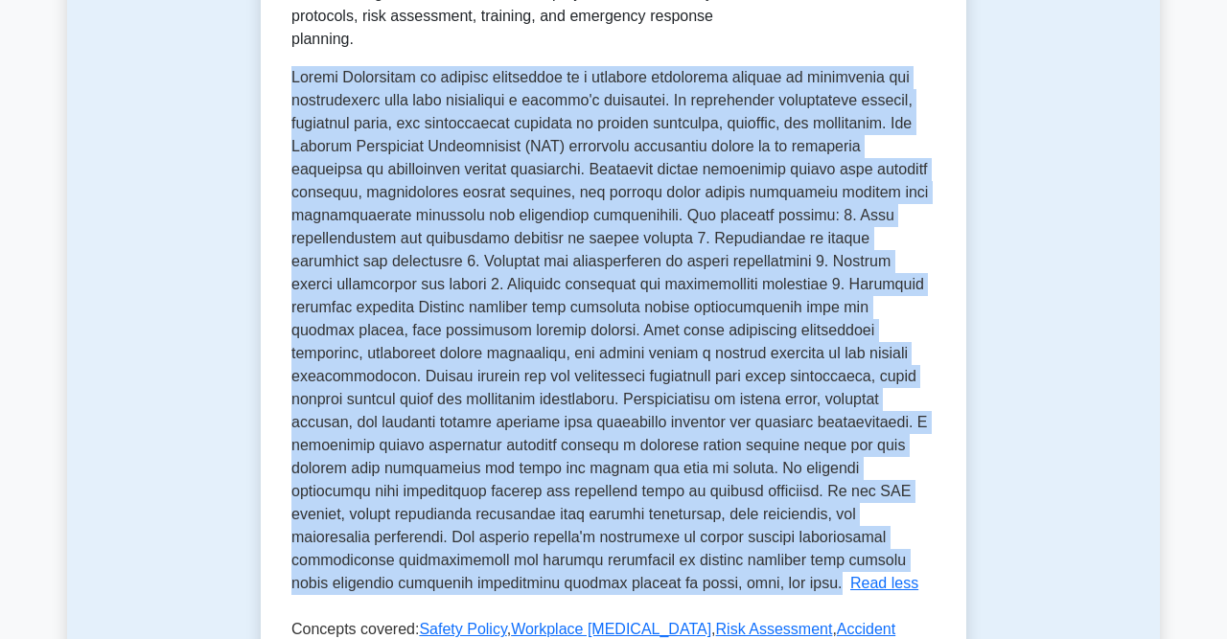
drag, startPoint x: 292, startPoint y: 259, endPoint x: 439, endPoint y: 562, distance: 336.5
click at [439, 562] on p "Safety Management in project management is a critical discipline focused on pro…" at bounding box center [609, 330] width 636 height 522
copy span "Safety Management in project management is a critical discipline focused on pro…"
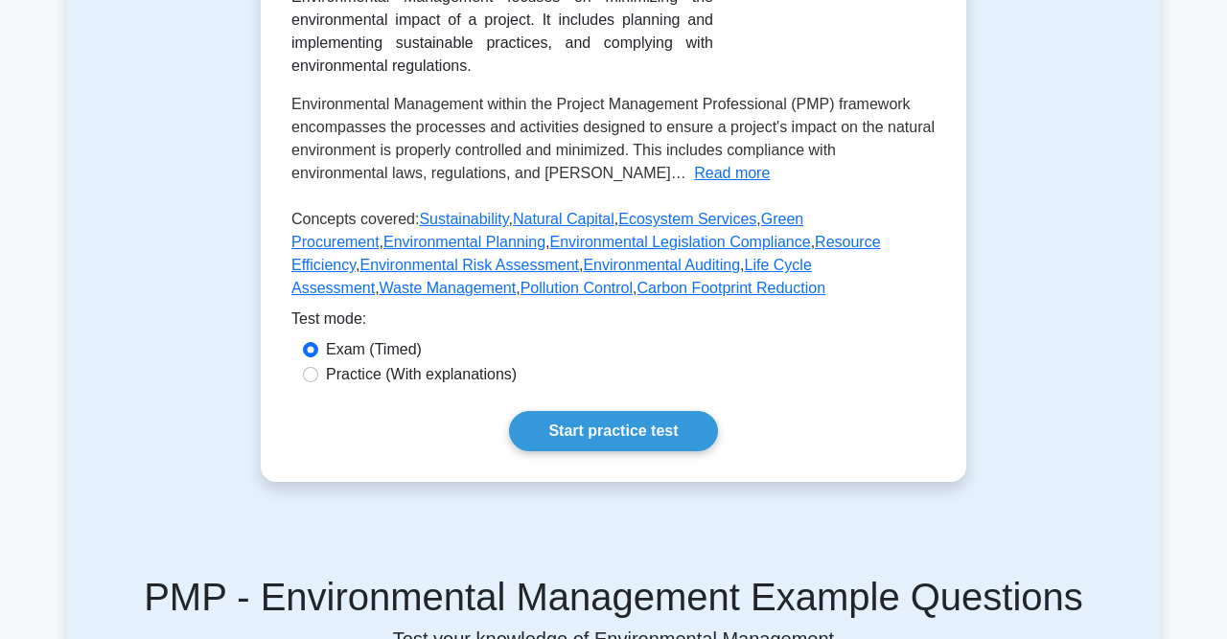
scroll to position [439, 0]
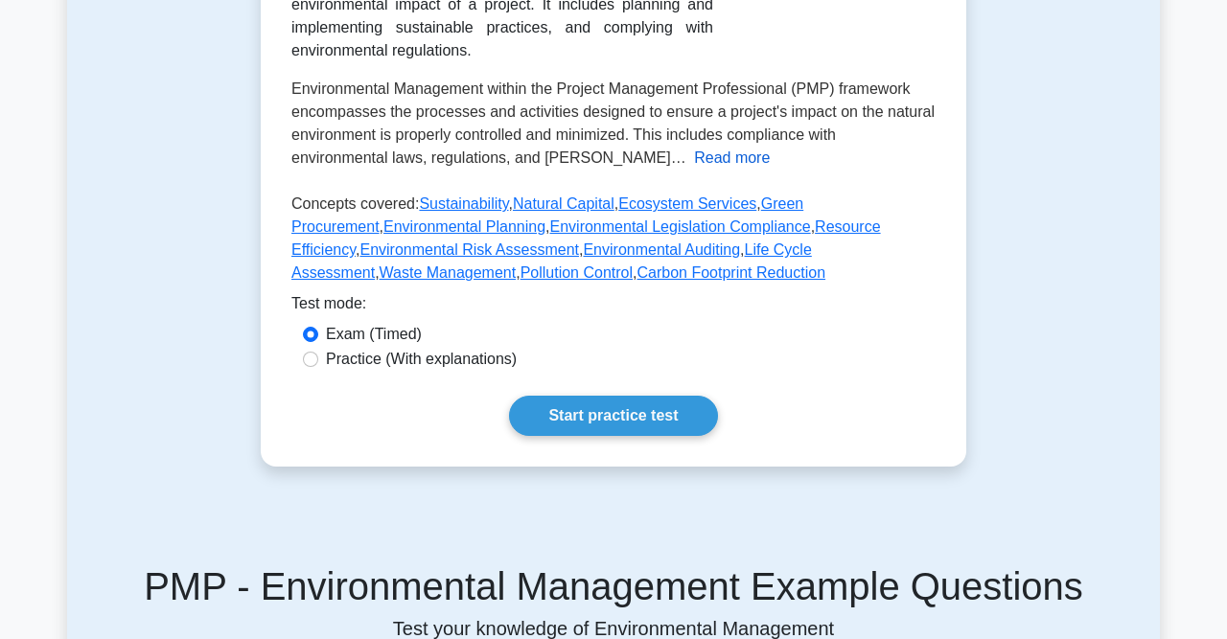
click at [694, 160] on button "Read more" at bounding box center [732, 158] width 76 height 23
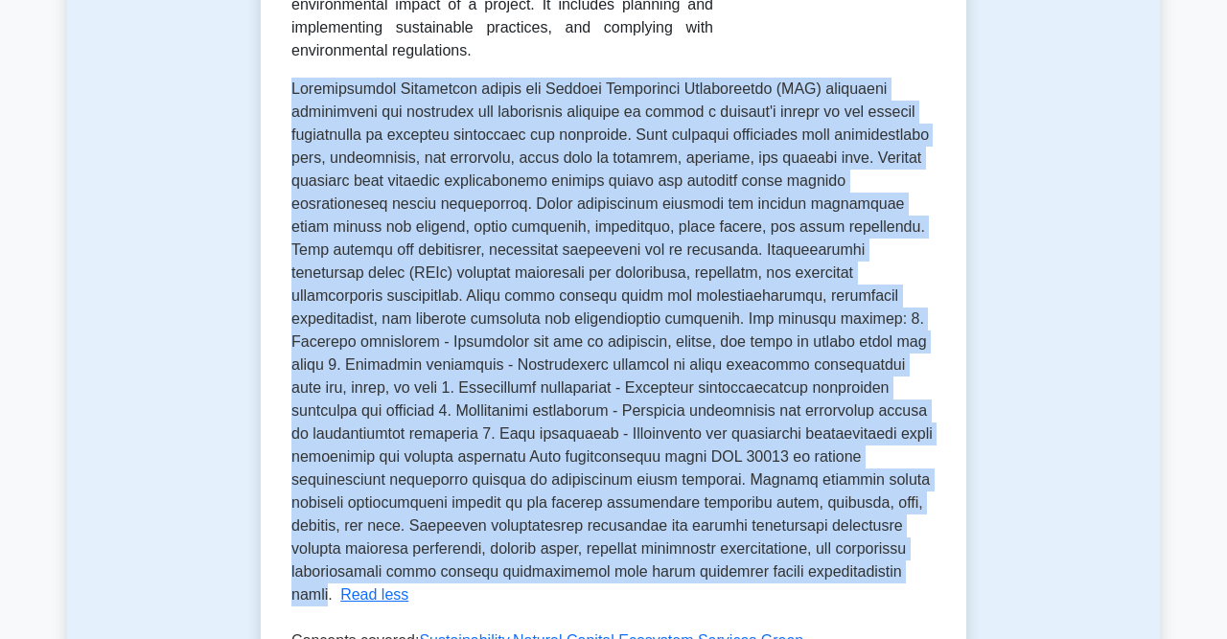
drag, startPoint x: 292, startPoint y: 92, endPoint x: 788, endPoint y: 569, distance: 688.0
click at [794, 579] on span at bounding box center [611, 342] width 641 height 522
copy span "Environmental Management within the Project Management Professional (PMP) frame…"
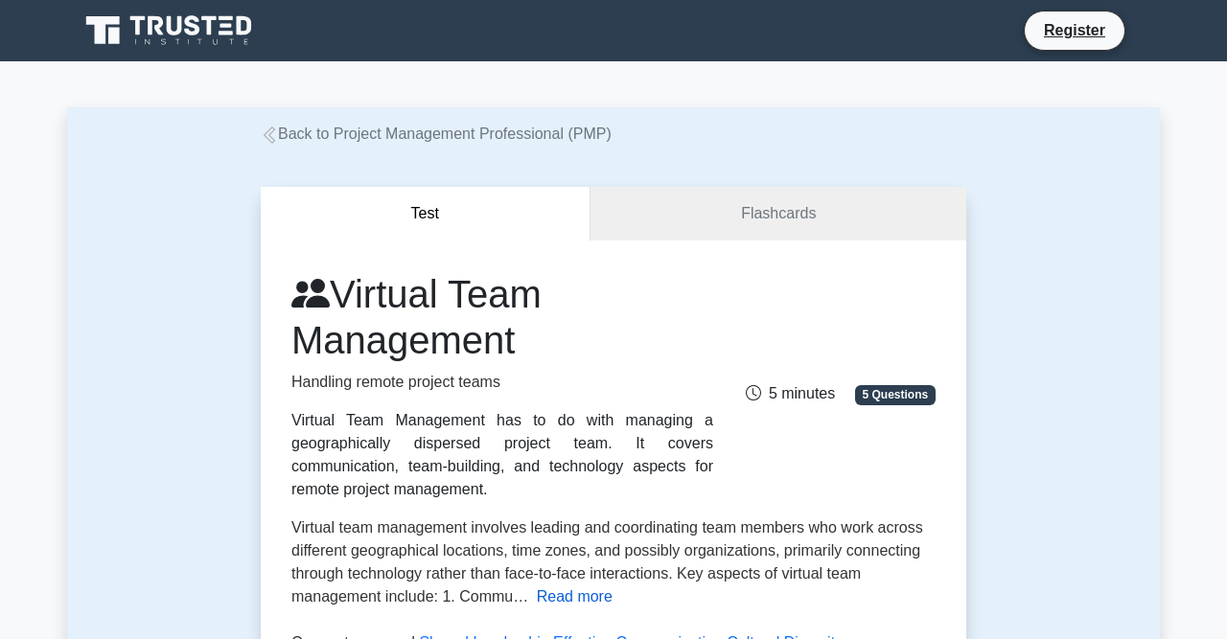
click at [558, 601] on button "Read more" at bounding box center [575, 597] width 76 height 23
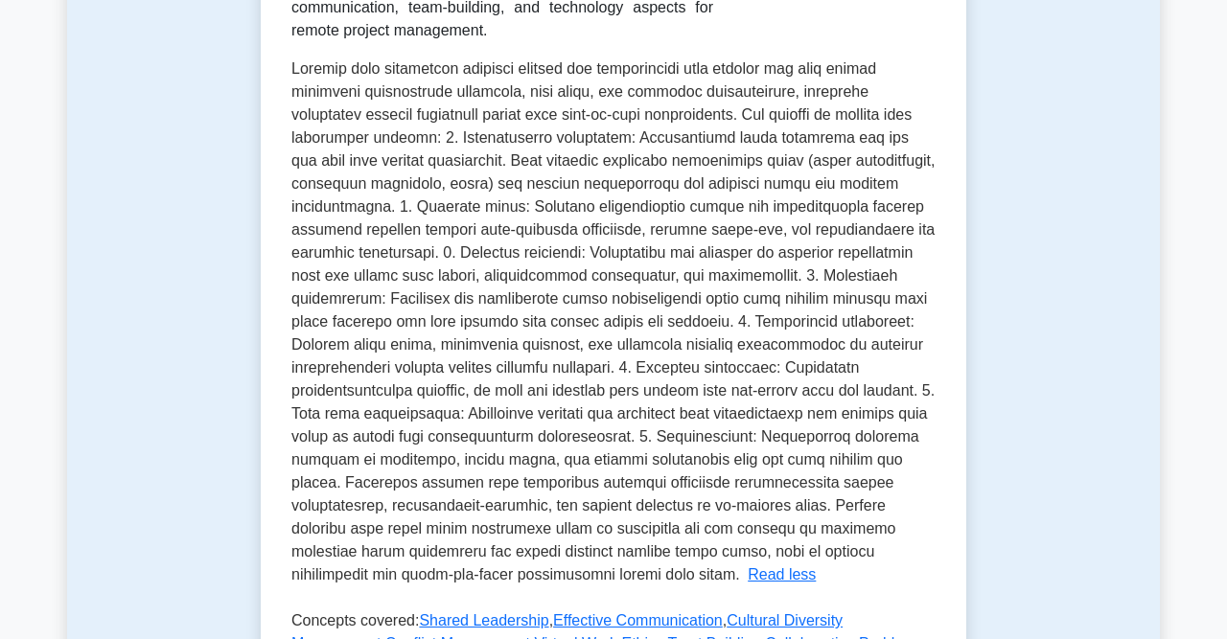
scroll to position [506, 0]
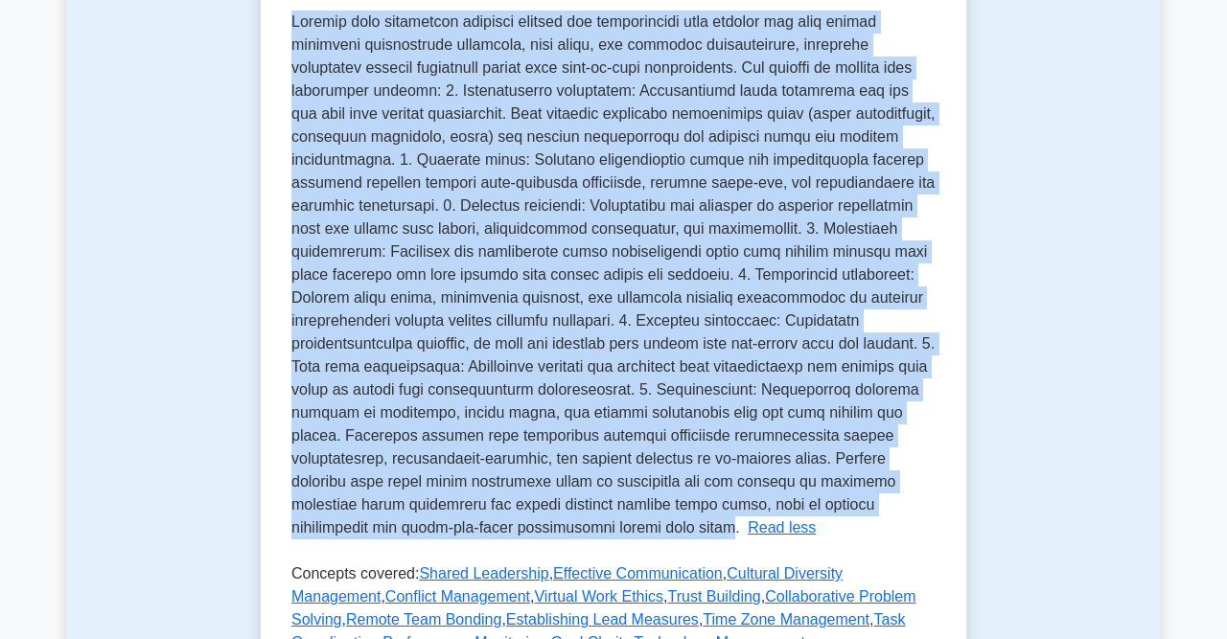
drag, startPoint x: 296, startPoint y: 20, endPoint x: 639, endPoint y: 536, distance: 619.3
click at [639, 536] on span at bounding box center [613, 274] width 644 height 522
copy span "Virtual team management involves leading and coordinating team members who work…"
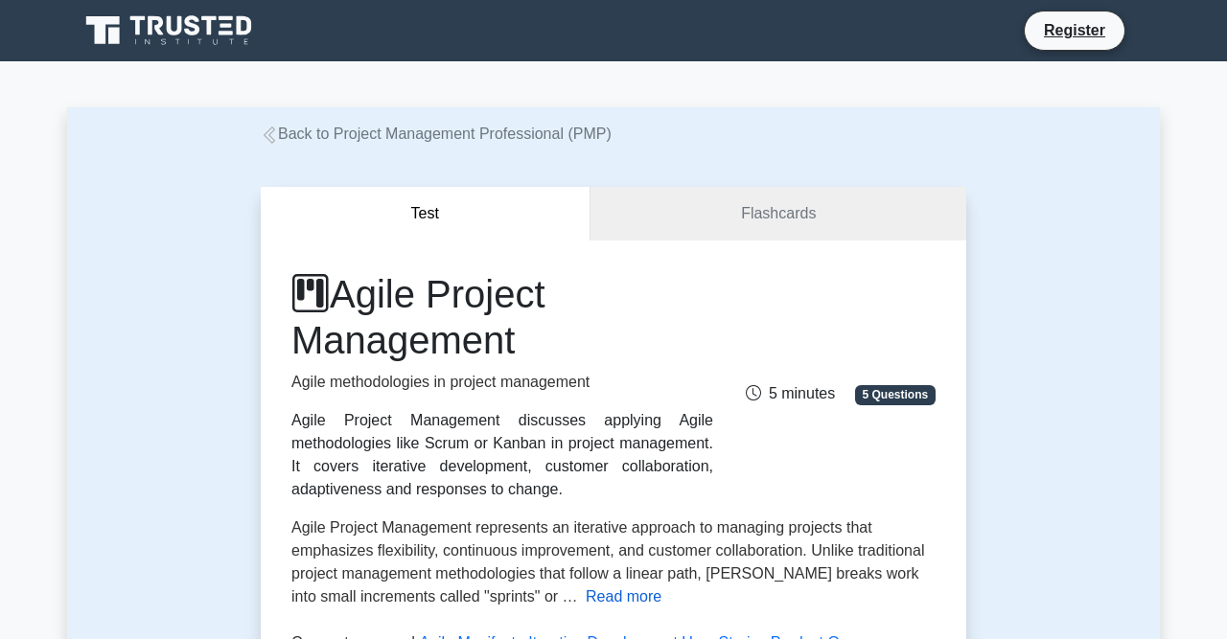
click at [586, 605] on button "Read more" at bounding box center [624, 597] width 76 height 23
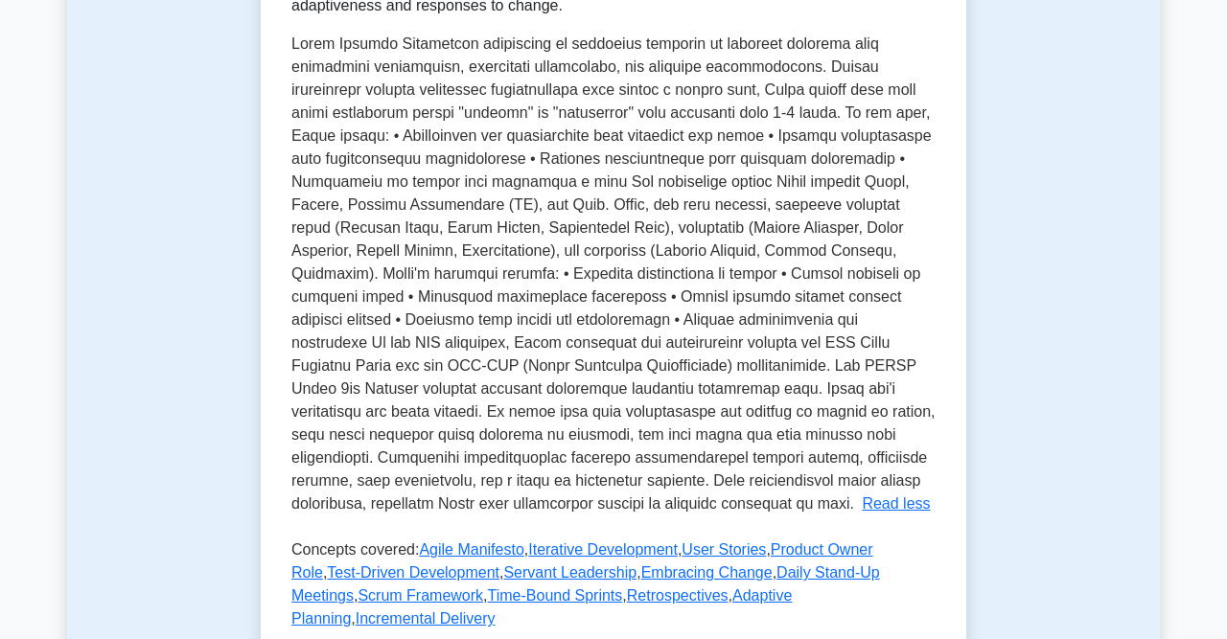
scroll to position [460, 0]
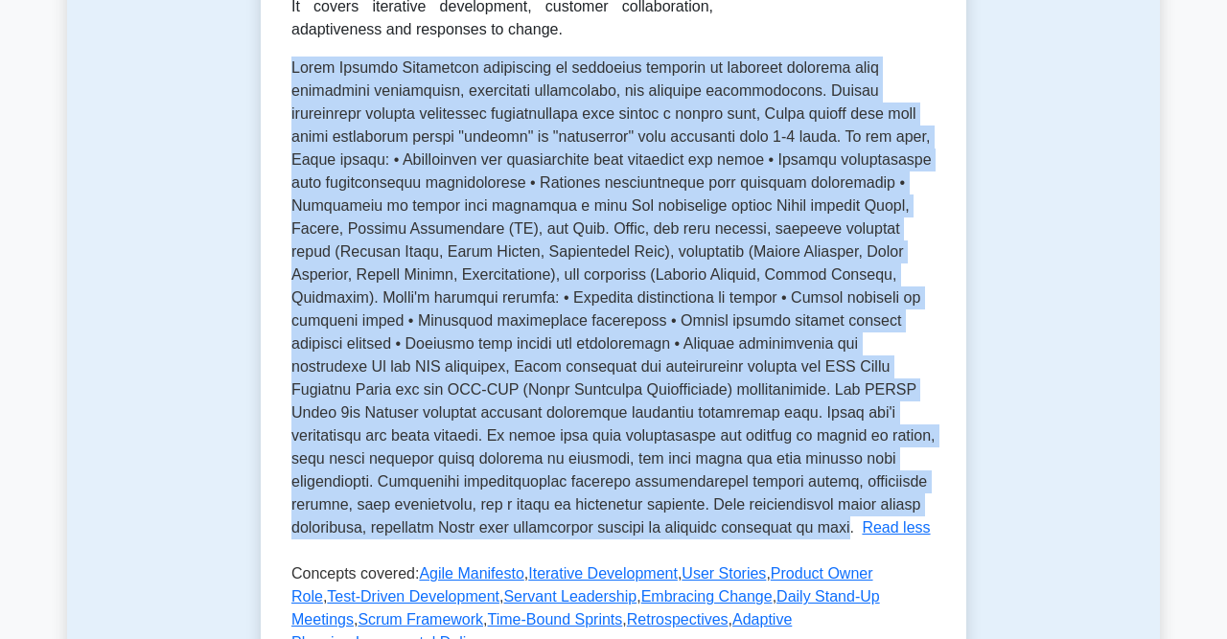
drag, startPoint x: 292, startPoint y: 63, endPoint x: 697, endPoint y: 532, distance: 619.0
click at [697, 532] on span at bounding box center [613, 297] width 644 height 476
copy span "Agile Project Management represents an iterative approach to managing projects …"
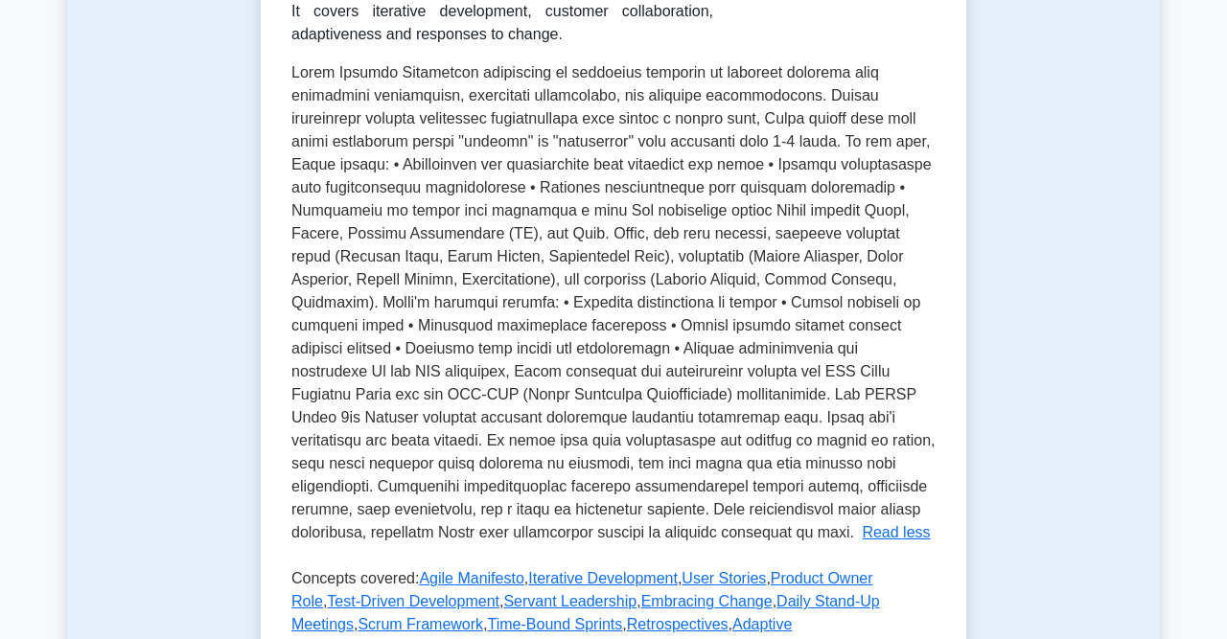
click at [1017, 364] on div "Test Flashcards Agile Project Management Agile methodologies in project managem…" at bounding box center [613, 287] width 1093 height 1202
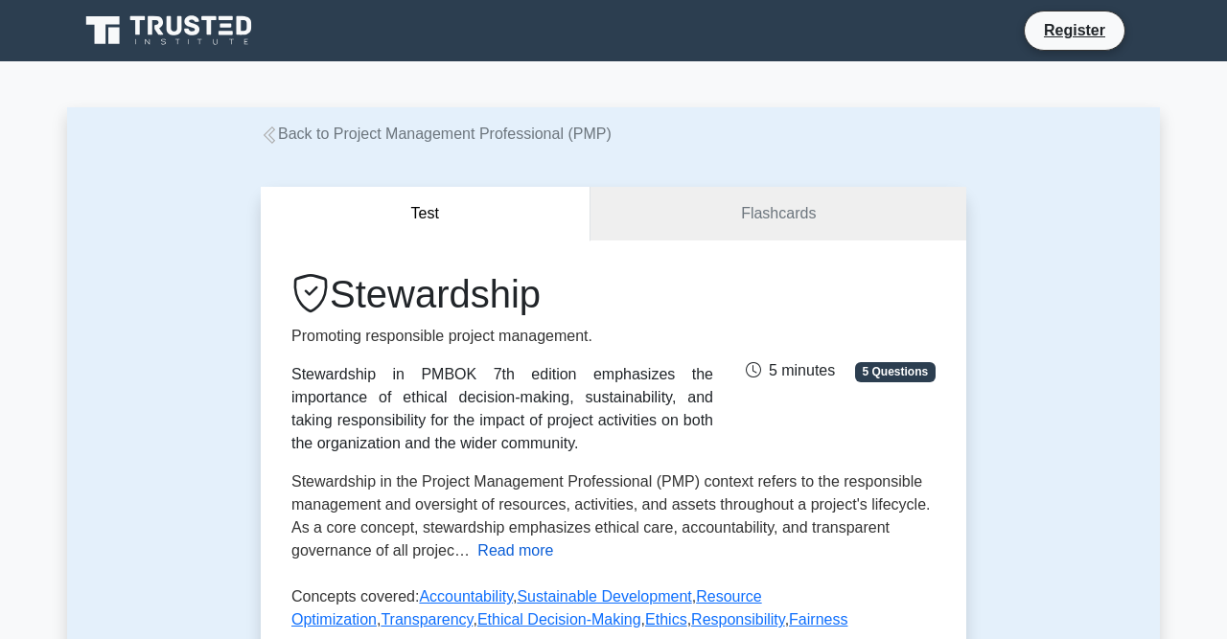
click at [502, 553] on button "Read more" at bounding box center [515, 551] width 76 height 23
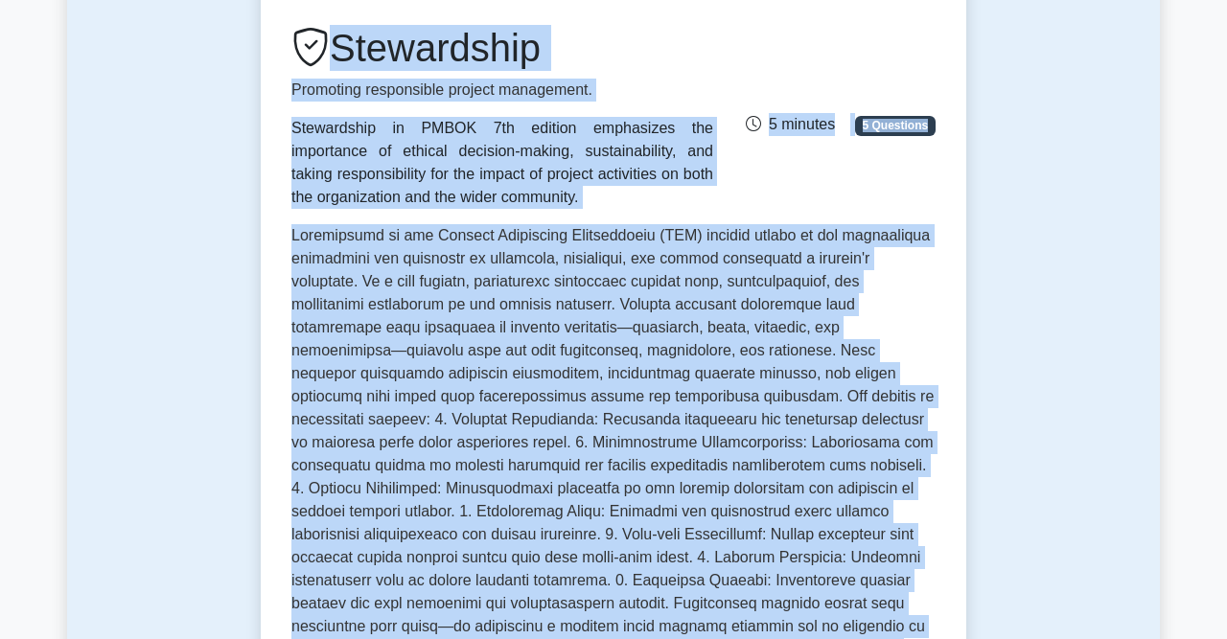
scroll to position [113, 0]
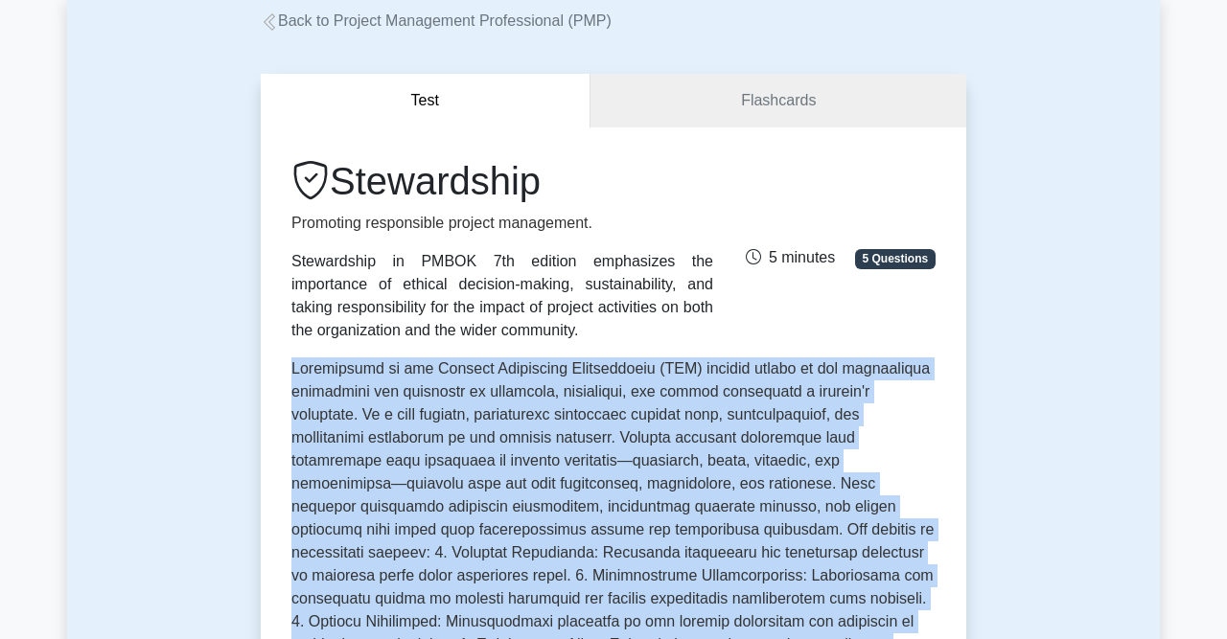
drag, startPoint x: 902, startPoint y: 488, endPoint x: 293, endPoint y: 373, distance: 619.3
click at [293, 373] on span at bounding box center [612, 621] width 642 height 522
copy span "Stewardship in the Project Management Professional (PMP) context refers to the …"
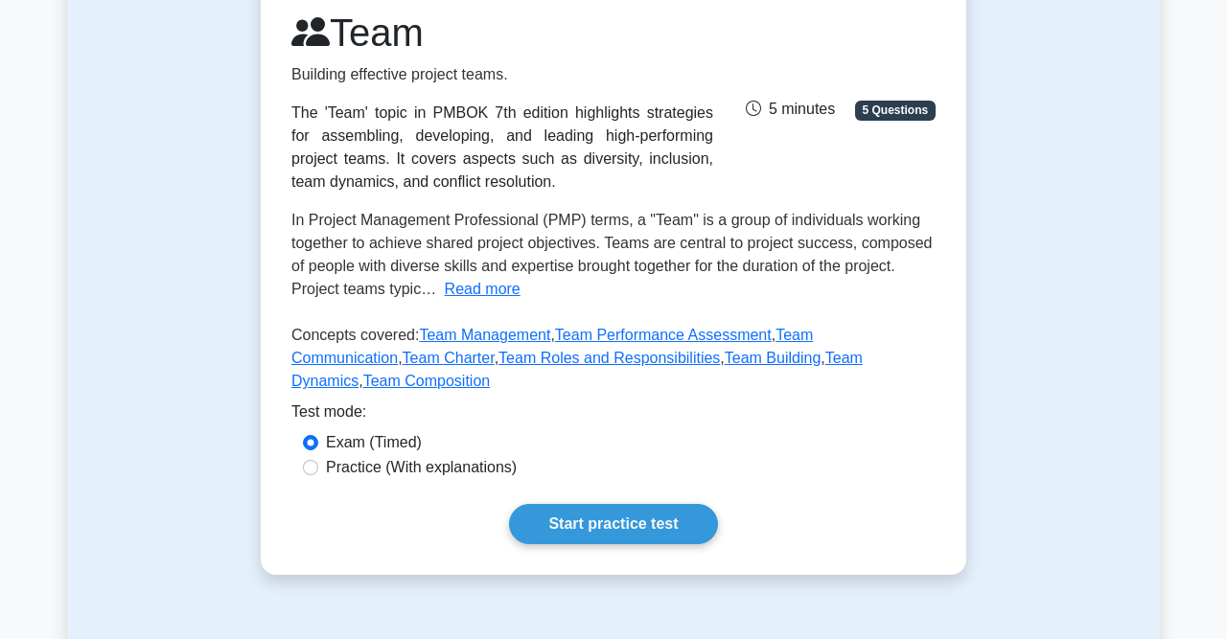
scroll to position [276, 0]
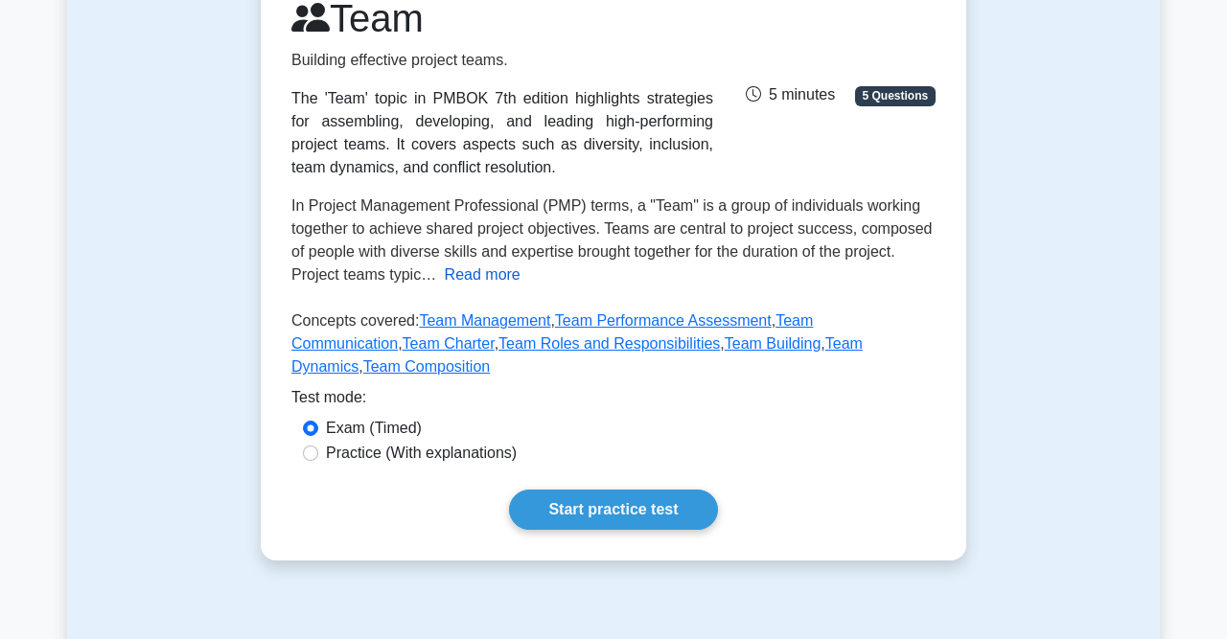
click at [494, 278] on button "Read more" at bounding box center [483, 275] width 76 height 23
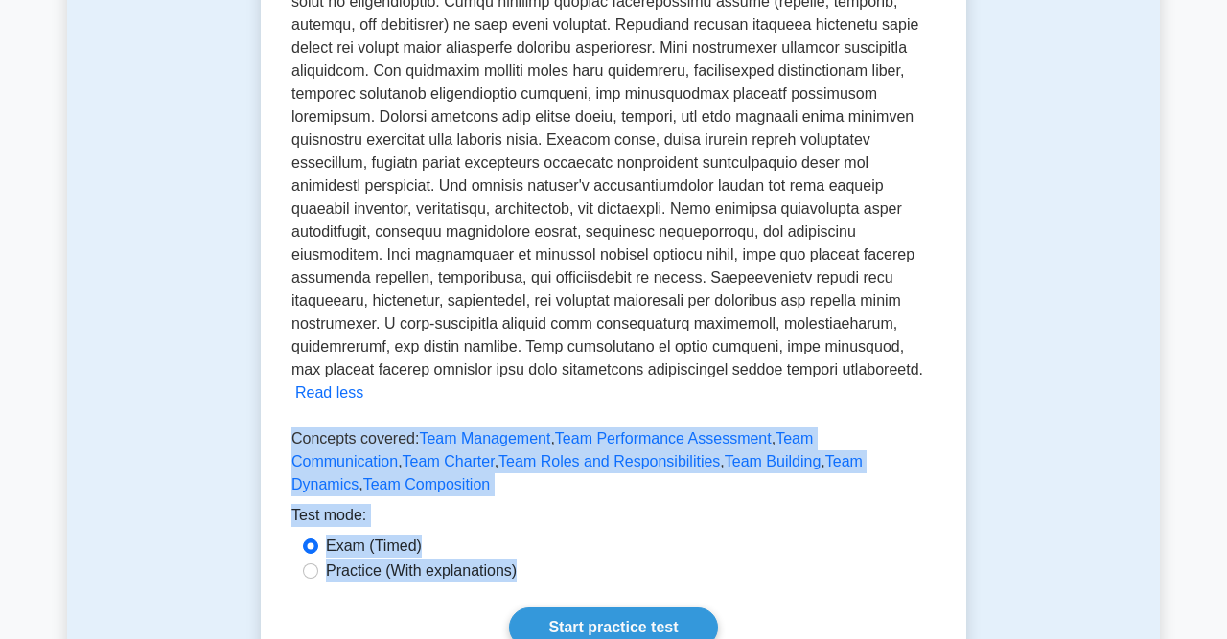
scroll to position [640, 0]
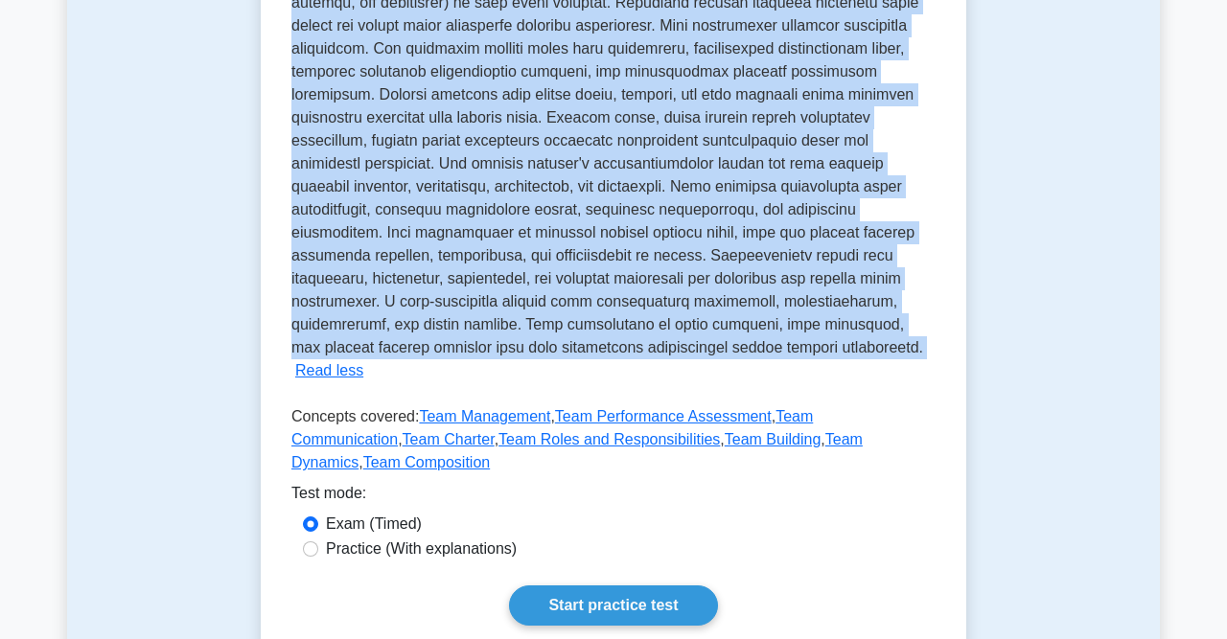
drag, startPoint x: 292, startPoint y: 207, endPoint x: 679, endPoint y: 341, distance: 409.8
click at [679, 341] on p "In Project Management Professional (PMP) terms, a "Team" is a group of individu…" at bounding box center [612, 94] width 642 height 522
copy p "In Project Management Professional (PMP) terms, a "Team" is a group of individu…"
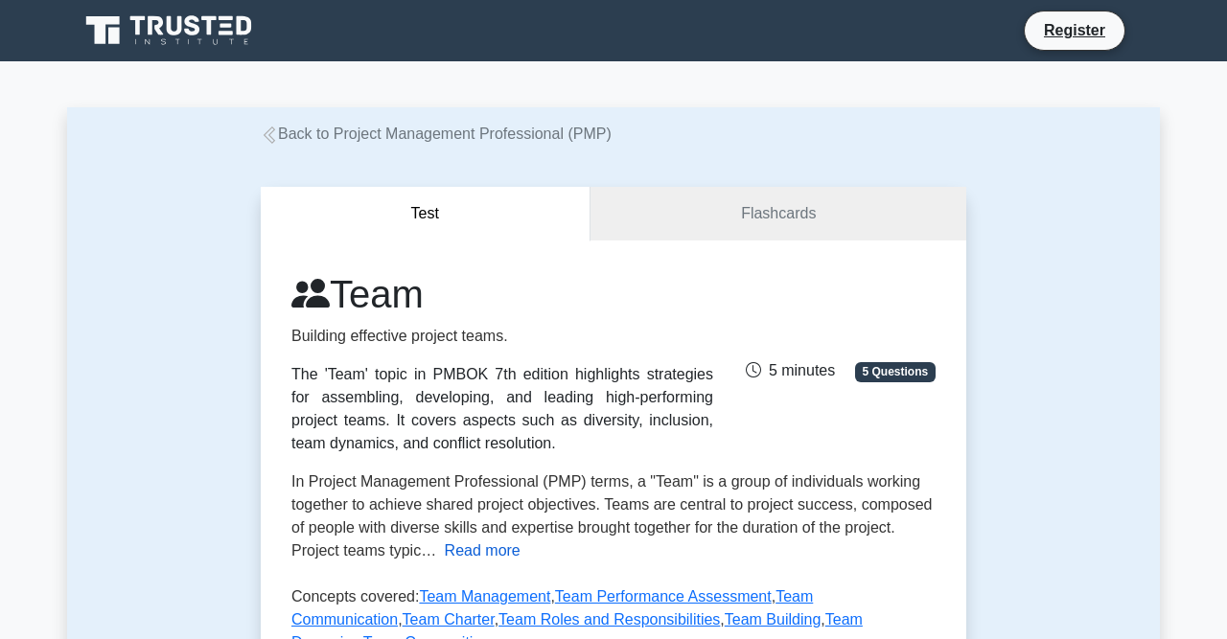
click at [469, 559] on button "Read more" at bounding box center [483, 551] width 76 height 23
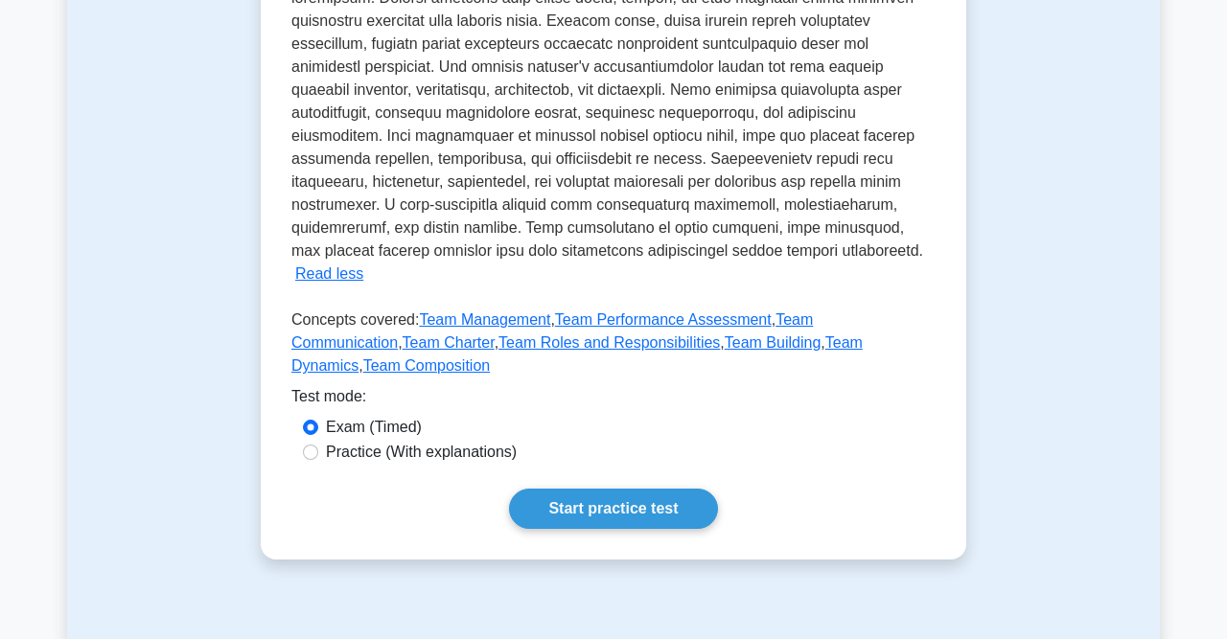
scroll to position [858, 0]
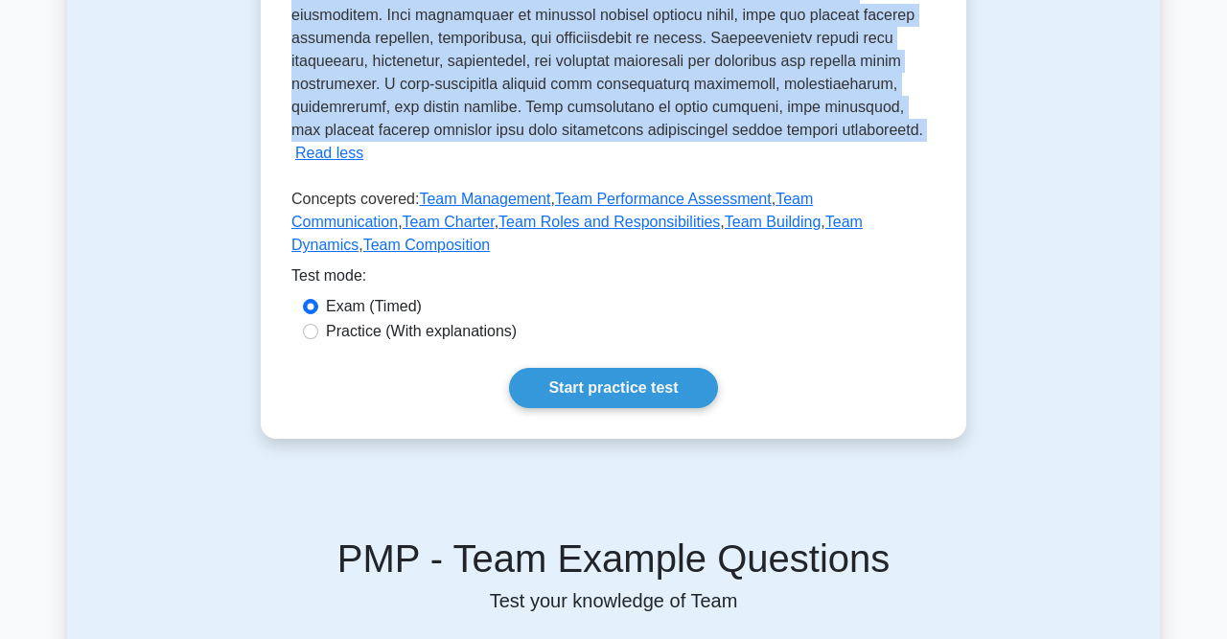
drag, startPoint x: 292, startPoint y: 484, endPoint x: 678, endPoint y: 137, distance: 518.4
copy span "In Project Management Professional (PMP) terms, a "Team" is a group of individu…"
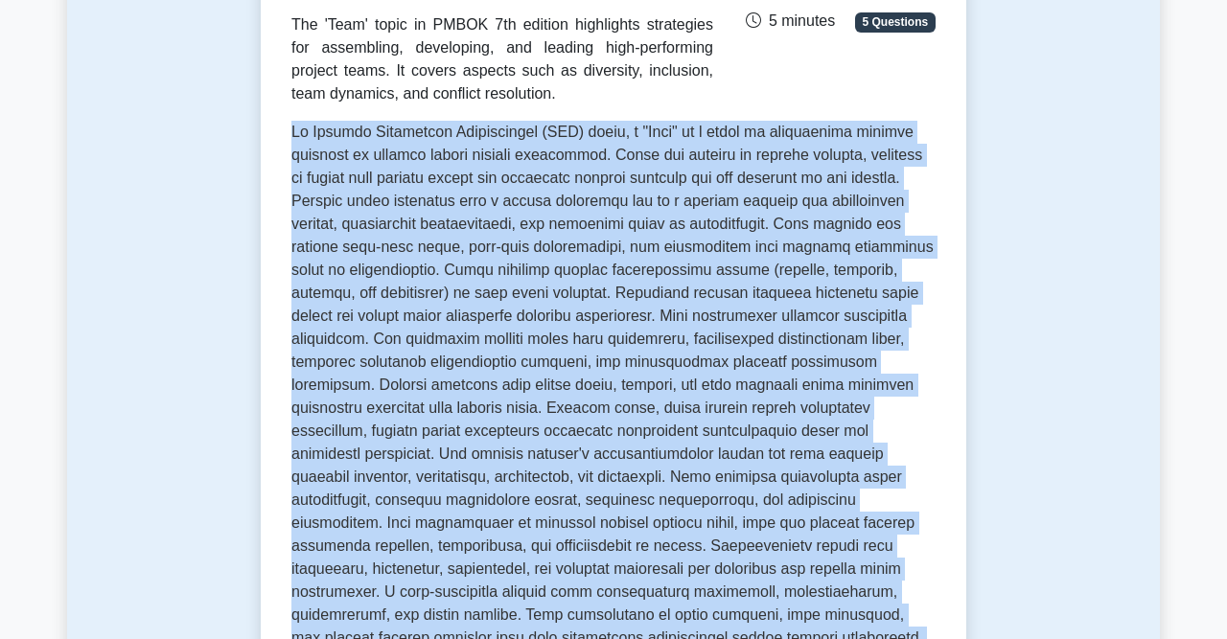
scroll to position [296, 0]
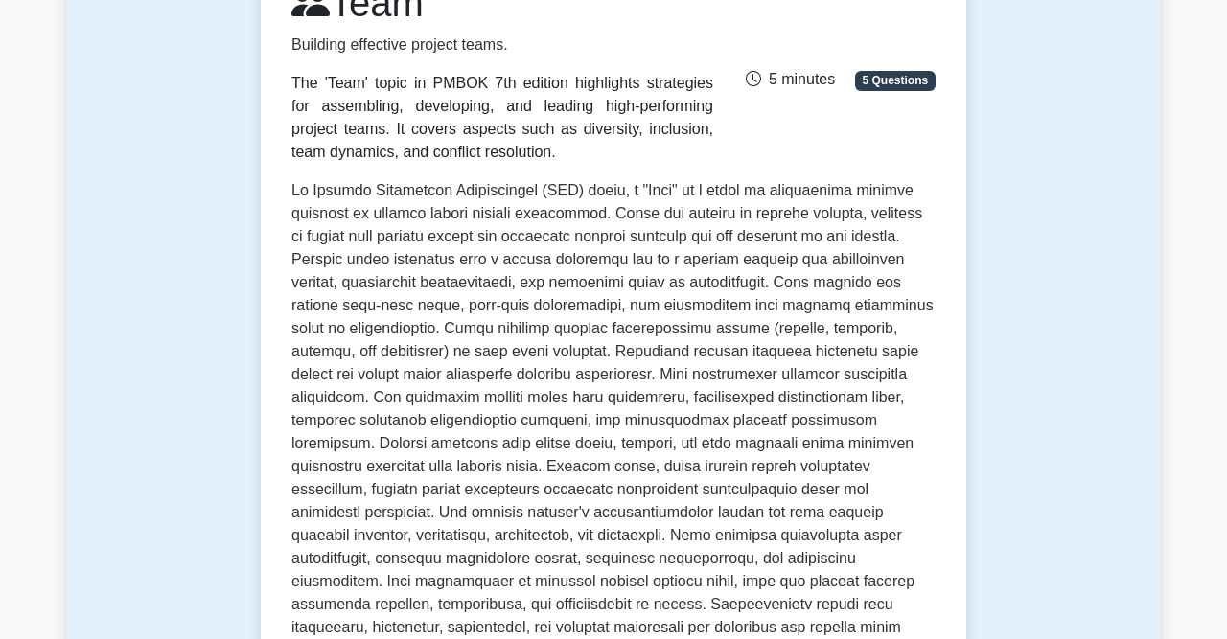
click at [165, 159] on div "Test Flashcards Team Building effective project teams. The 'Team' topic in PMBO…" at bounding box center [613, 451] width 1093 height 1202
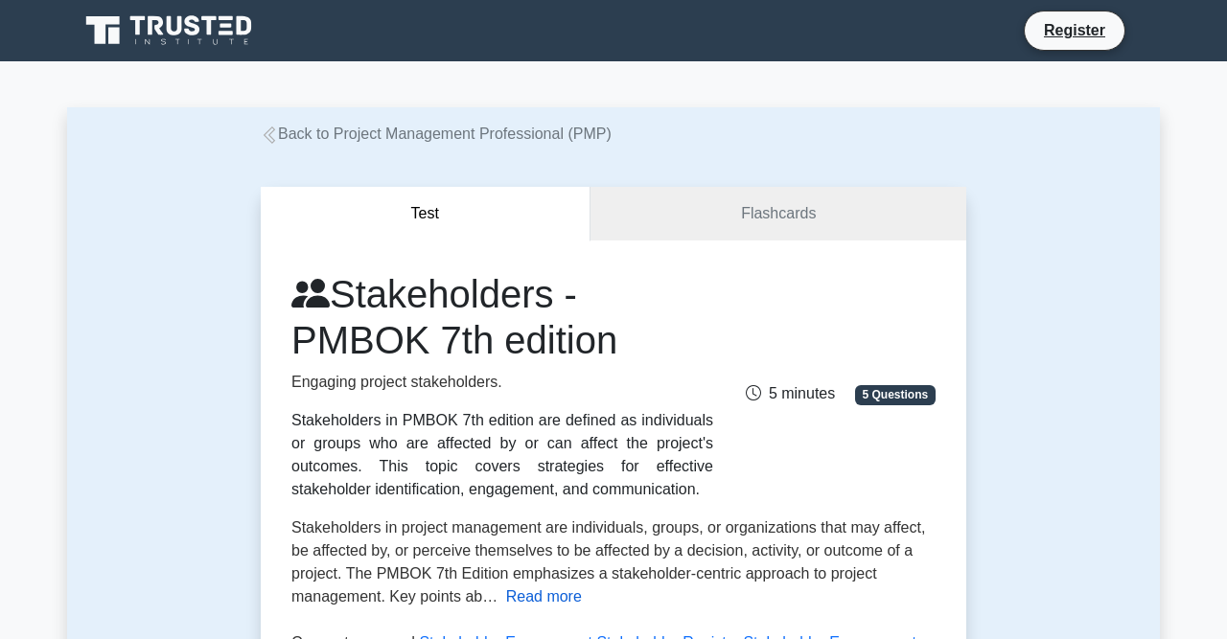
click at [544, 596] on button "Read more" at bounding box center [544, 597] width 76 height 23
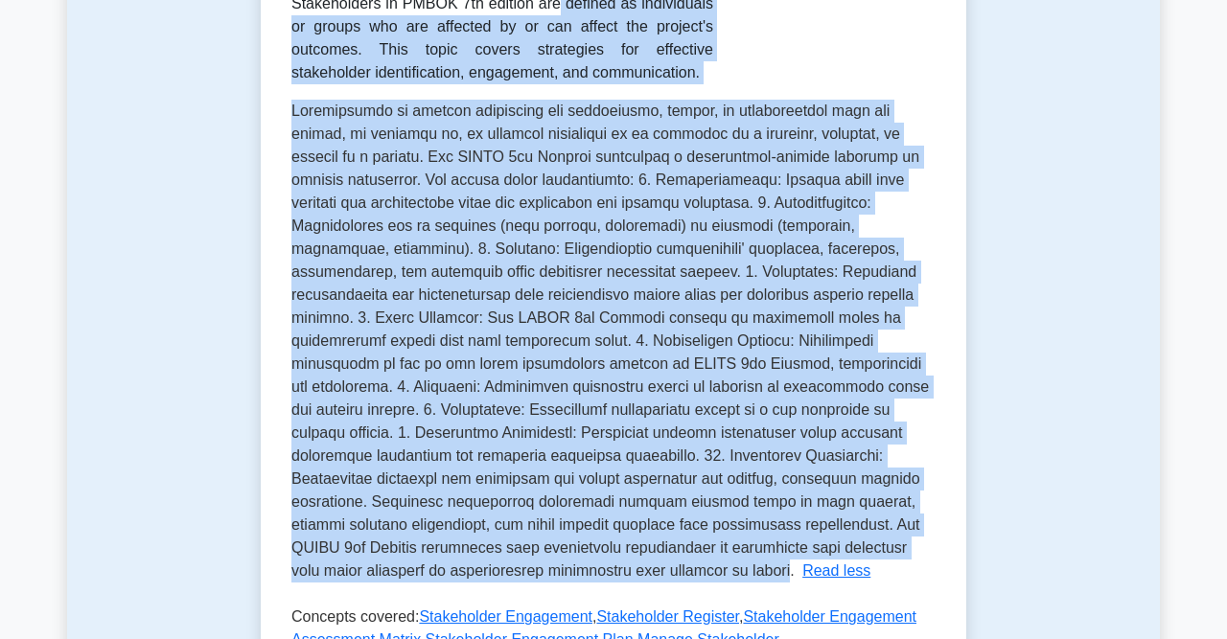
scroll to position [410, 0]
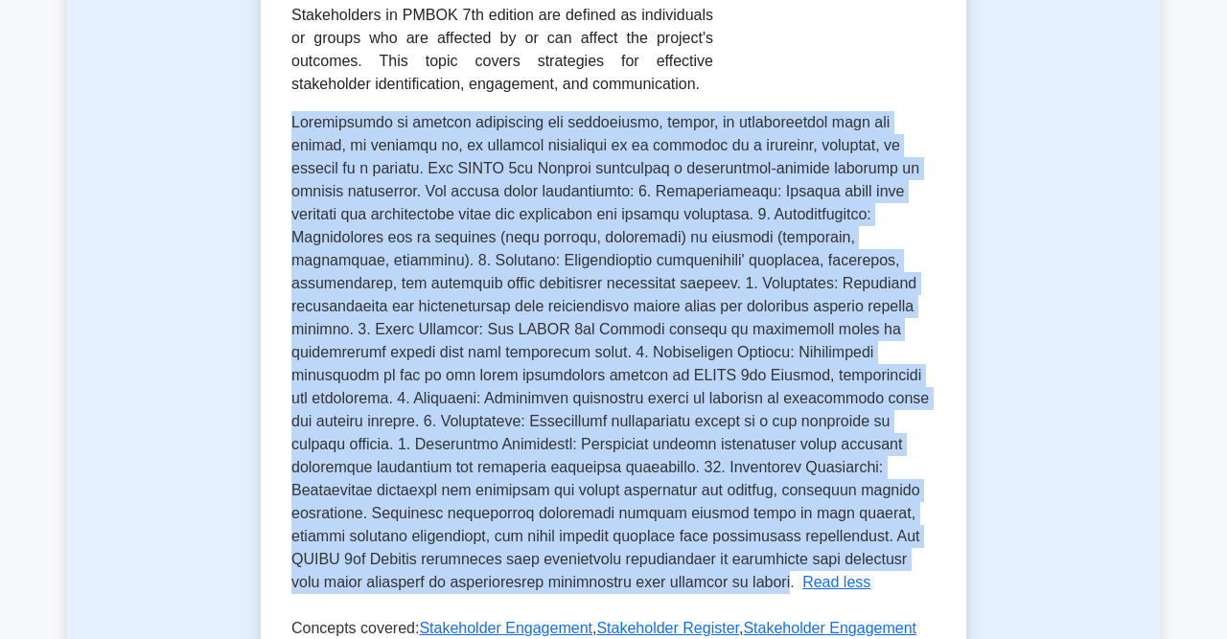
drag, startPoint x: 342, startPoint y: 477, endPoint x: 258, endPoint y: 129, distance: 358.0
click at [258, 129] on div "Test Flashcards Stakeholders - PMBOK 7th edition Engaging project stakeholders.…" at bounding box center [613, 336] width 728 height 1202
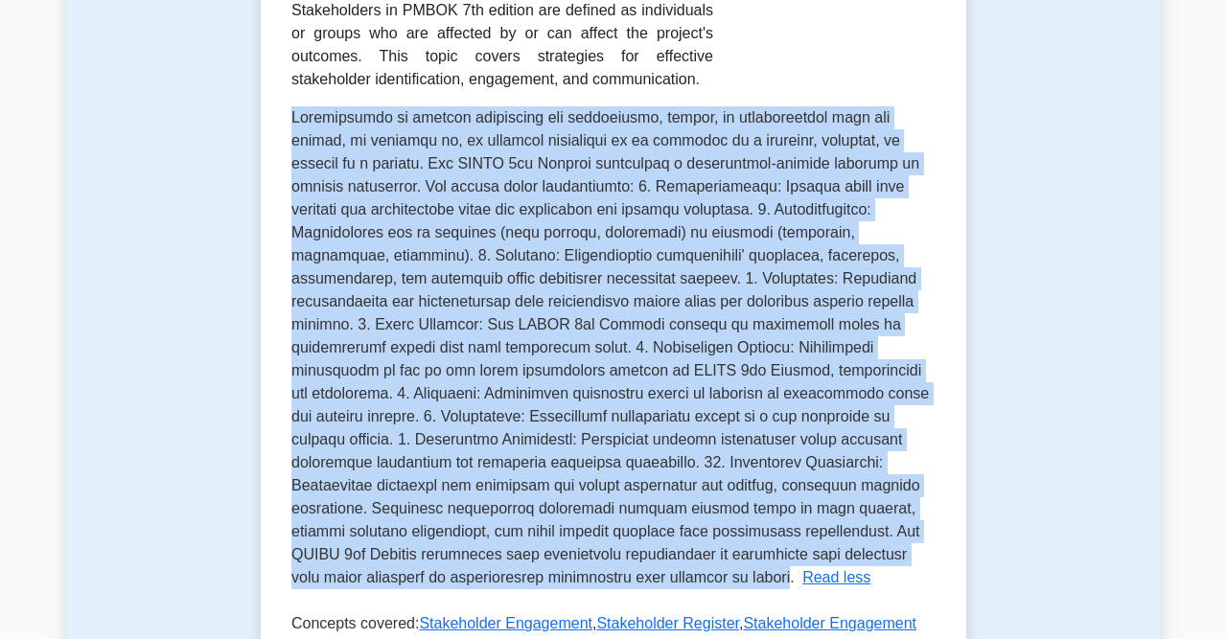
copy span "Stakeholders in project management are individuals, groups, or organizations th…"
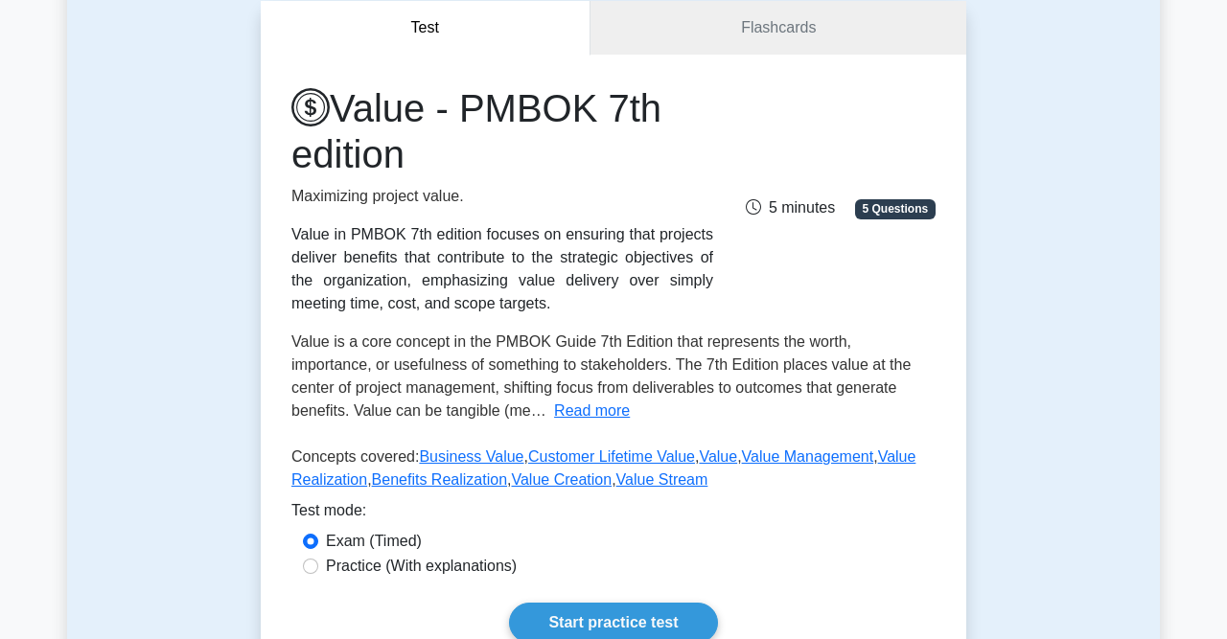
scroll to position [196, 0]
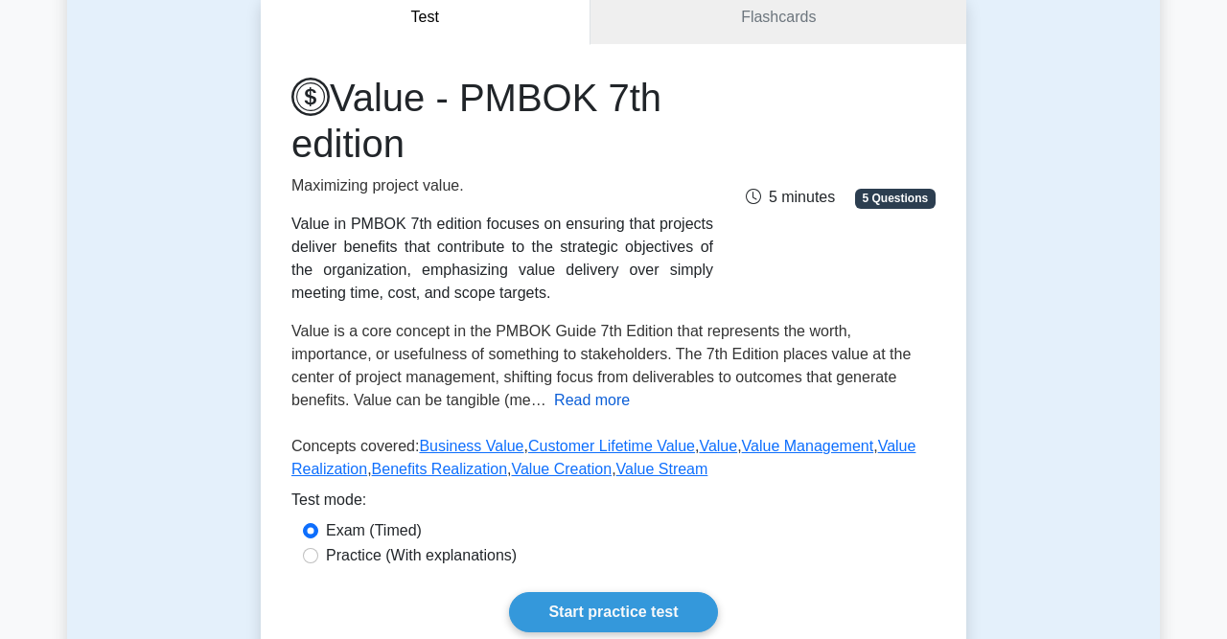
click at [554, 404] on button "Read more" at bounding box center [592, 400] width 76 height 23
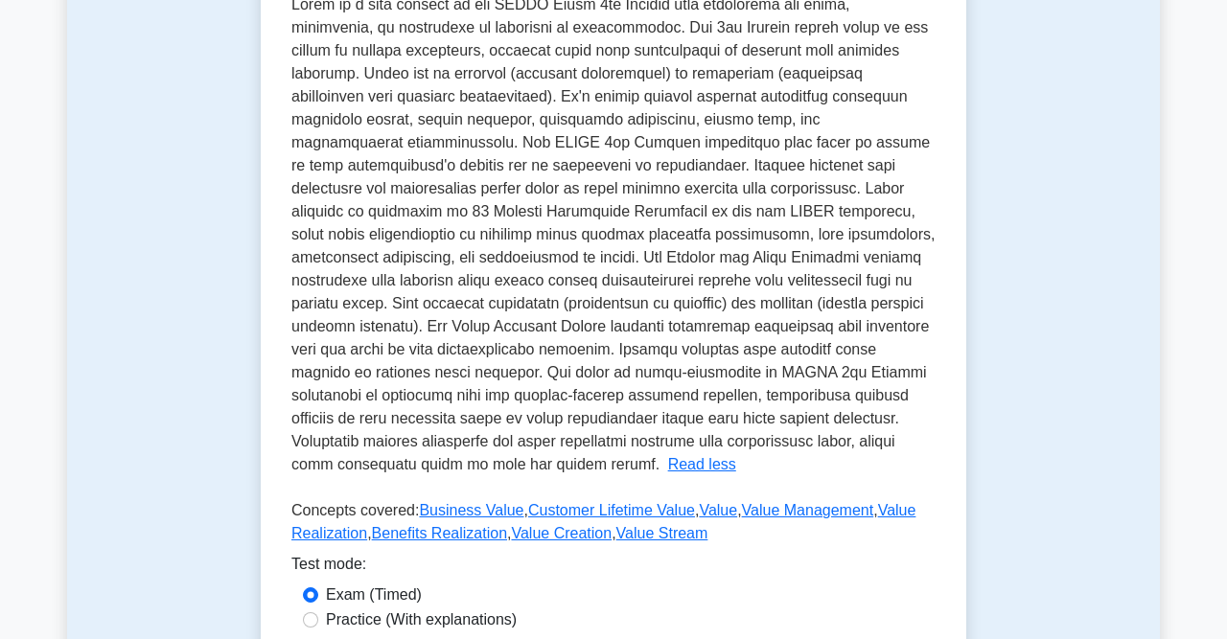
scroll to position [489, 0]
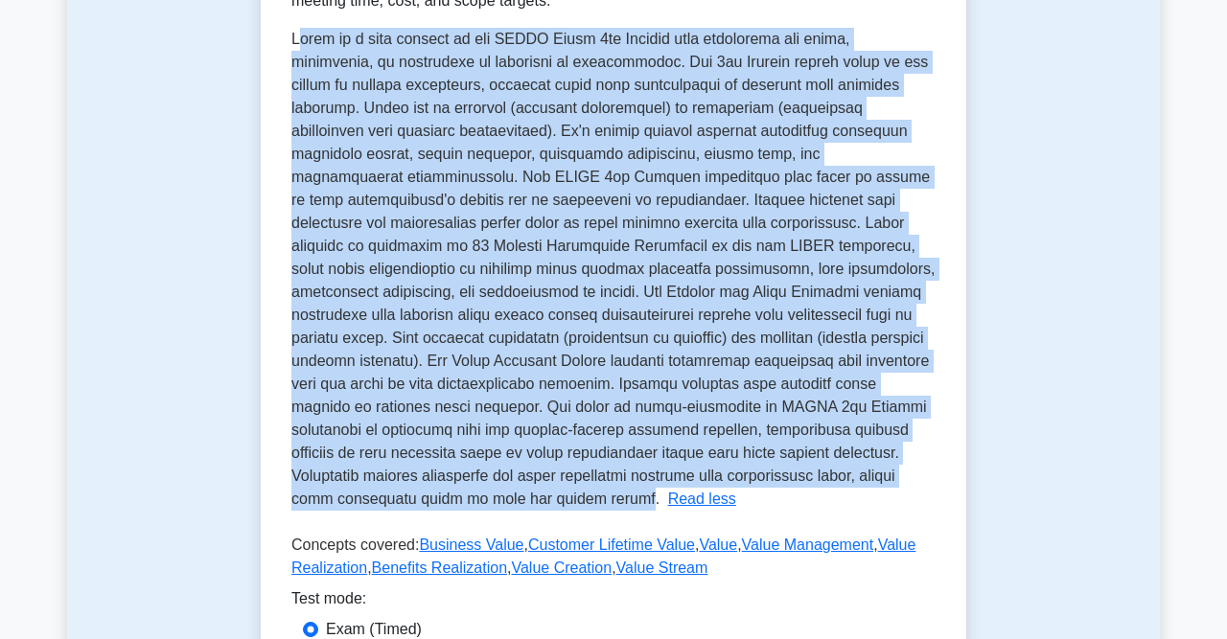
drag, startPoint x: 296, startPoint y: 36, endPoint x: 387, endPoint y: 496, distance: 468.9
click at [387, 496] on span at bounding box center [612, 269] width 643 height 476
copy span "alue is a core concept in the PMBOK Guide 7th Edition that represents the worth…"
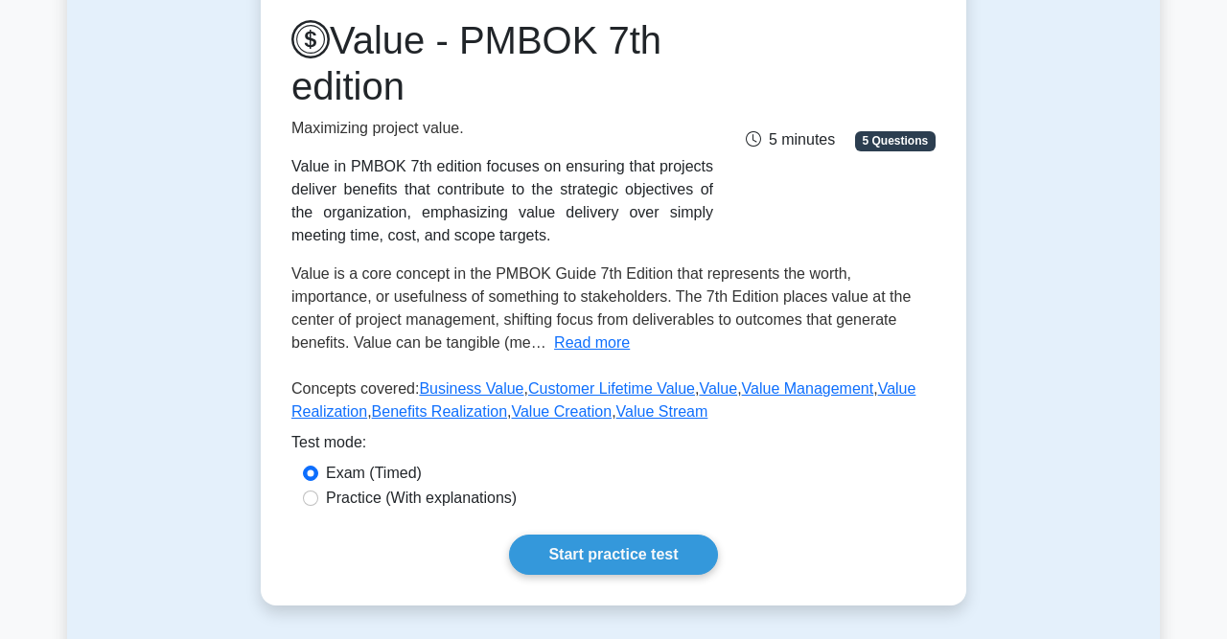
scroll to position [293, 0]
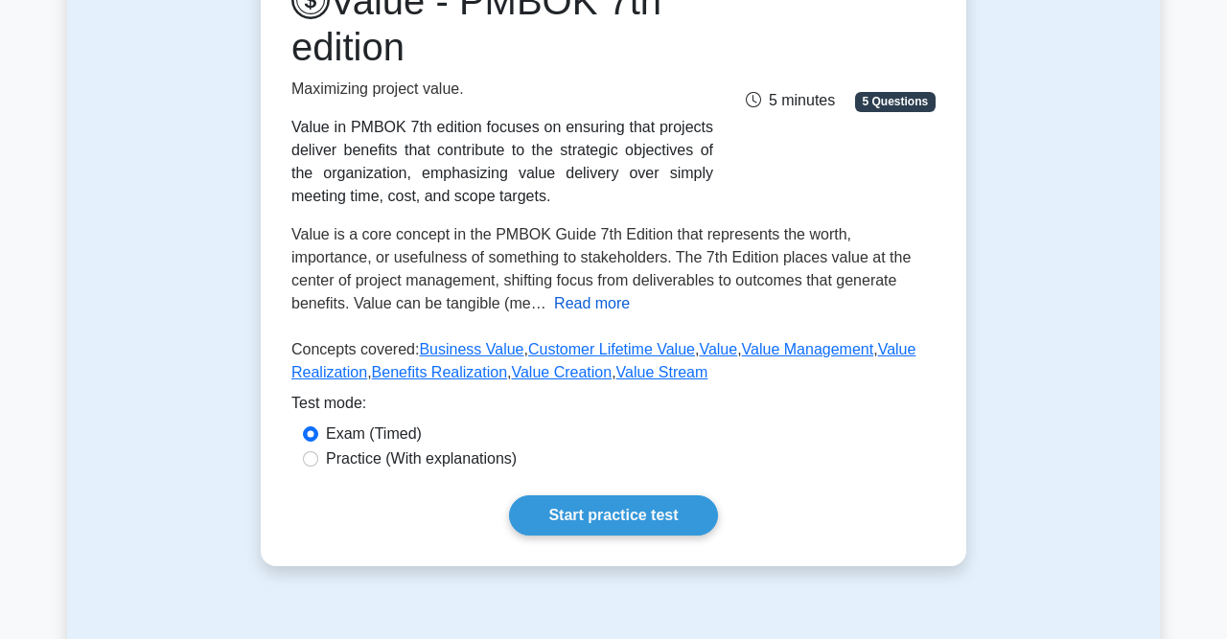
click at [554, 306] on button "Read more" at bounding box center [592, 303] width 76 height 23
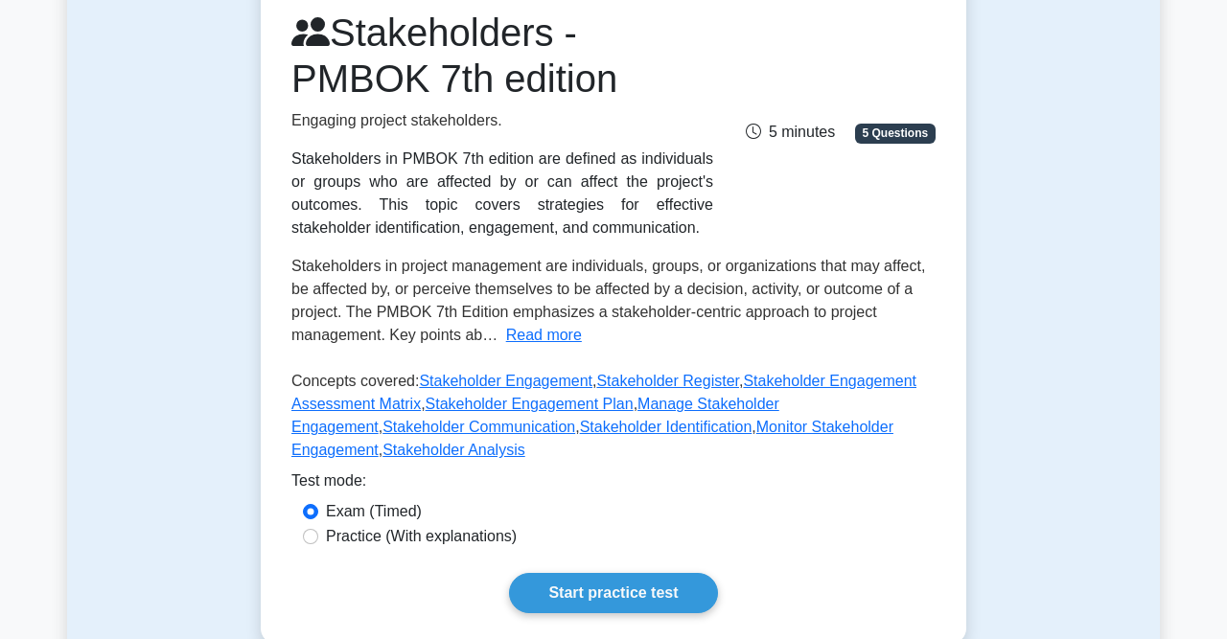
scroll to position [274, 0]
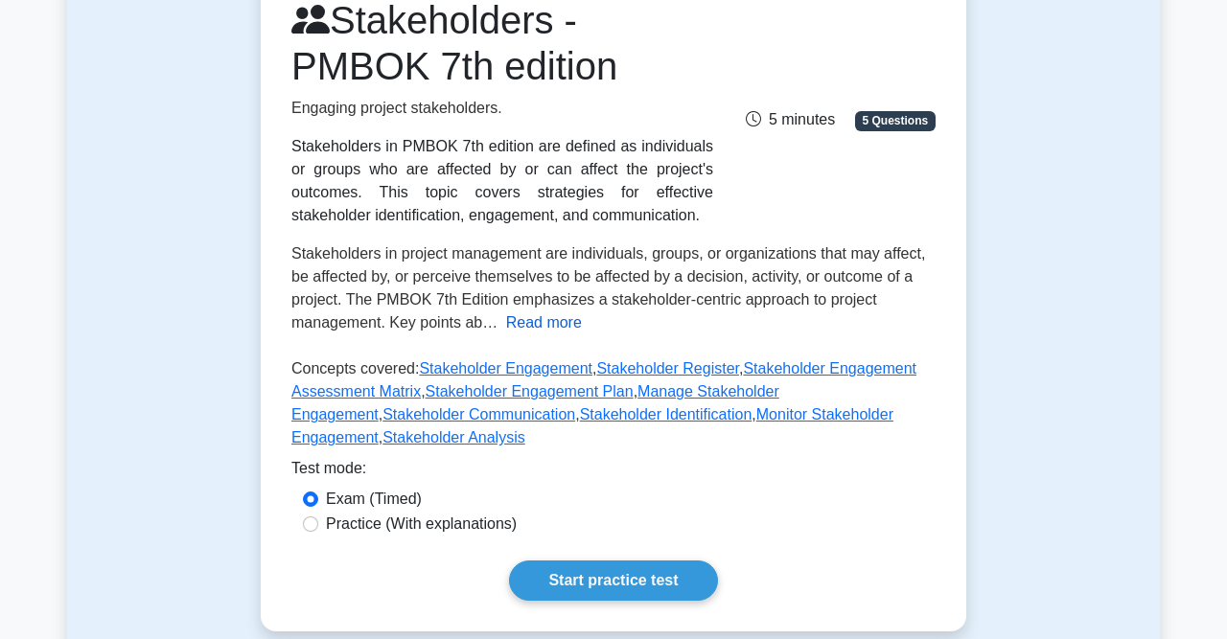
click at [514, 327] on button "Read more" at bounding box center [544, 322] width 76 height 23
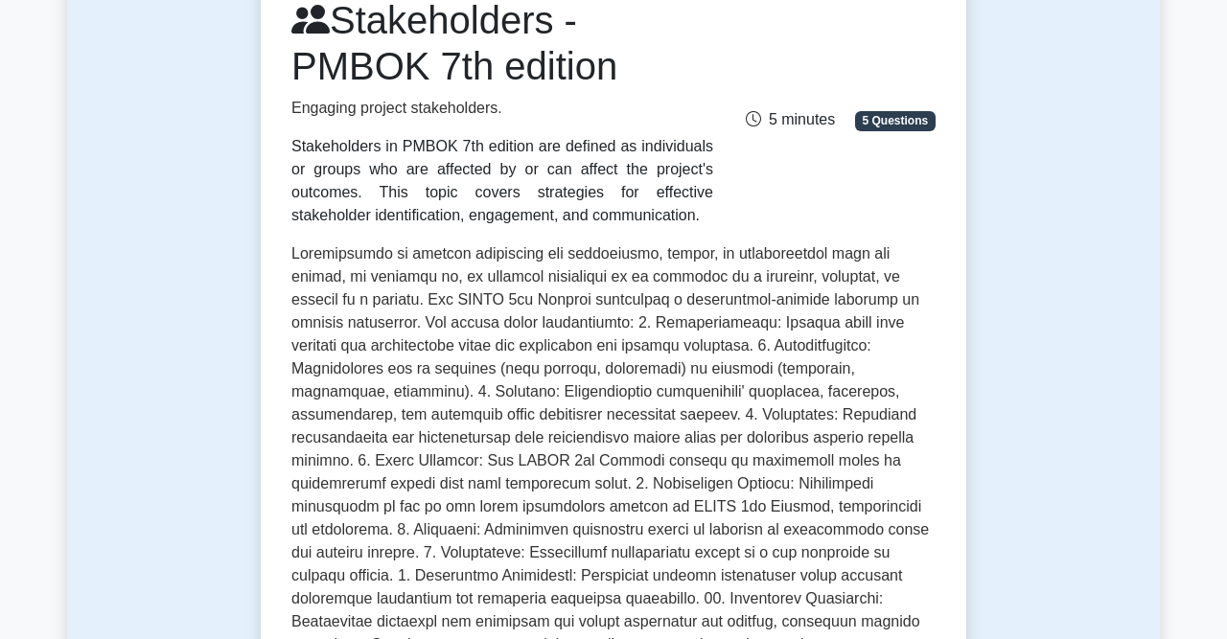
scroll to position [273, 0]
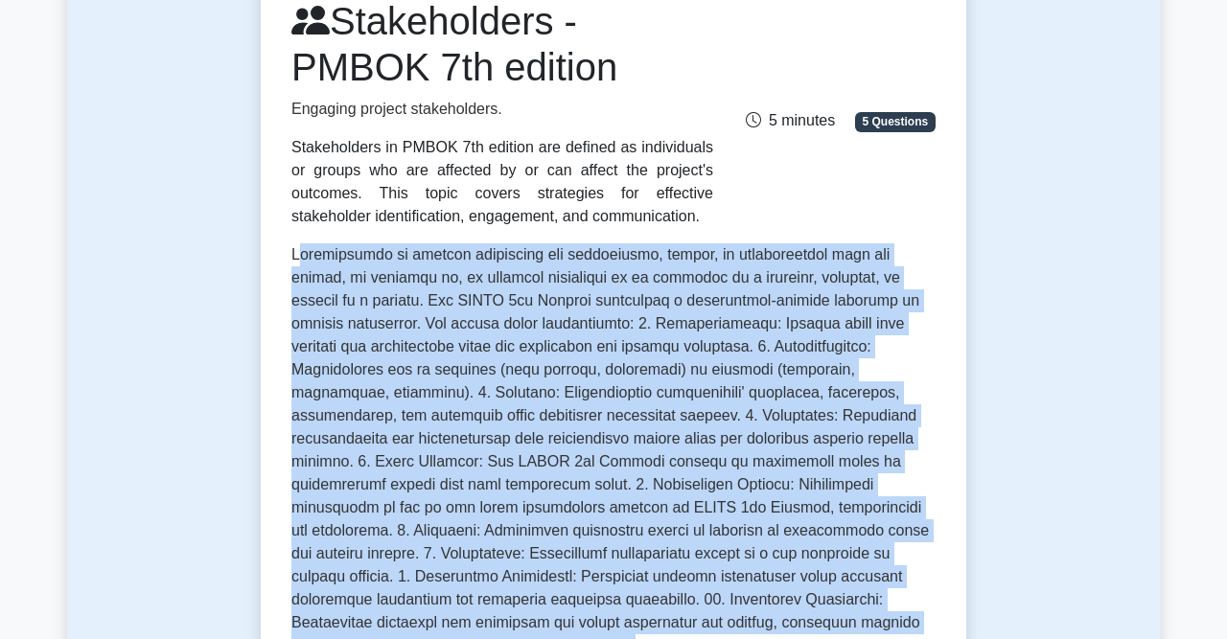
drag, startPoint x: 296, startPoint y: 251, endPoint x: 344, endPoint y: 368, distance: 126.4
click at [802, 611] on div "Stakeholders in project management are individuals, groups, or organizations th…" at bounding box center [613, 484] width 644 height 483
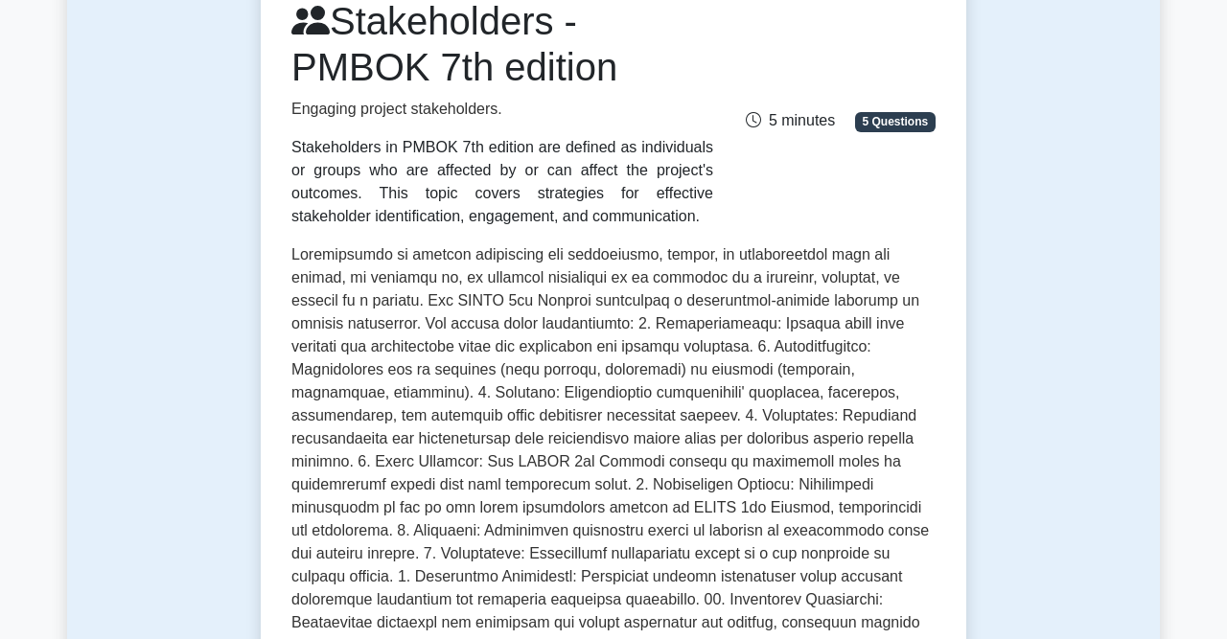
click at [277, 261] on div "Stakeholders - PMBOK 7th edition Engaging project stakeholders. Stakeholders in…" at bounding box center [613, 495] width 705 height 1056
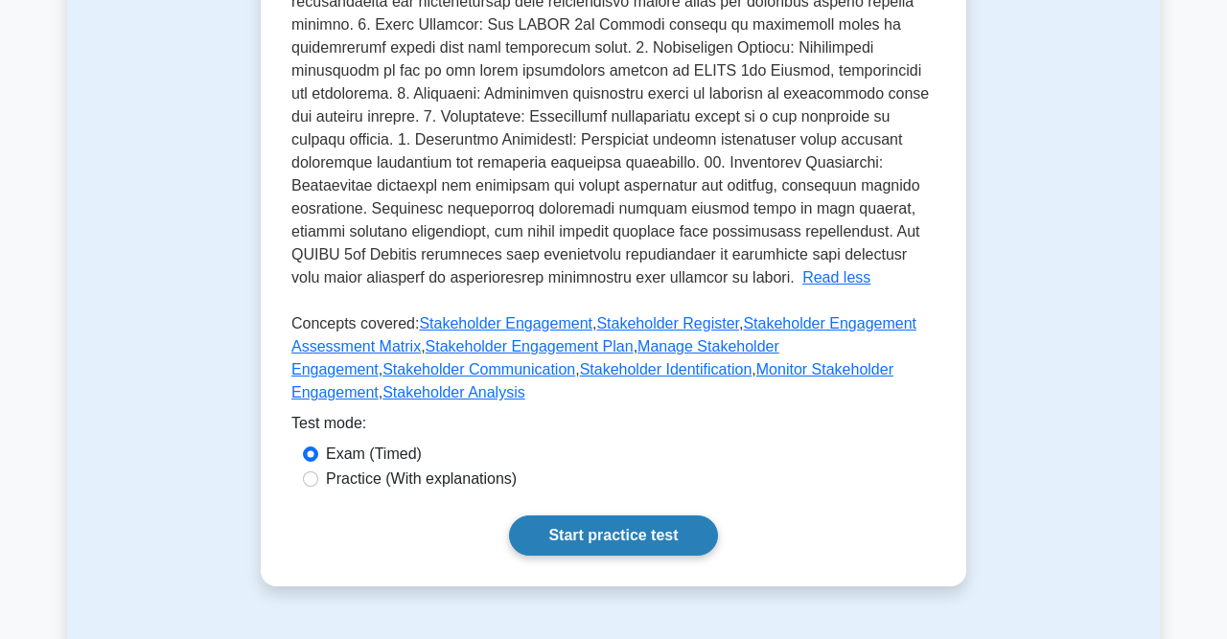
scroll to position [747, 0]
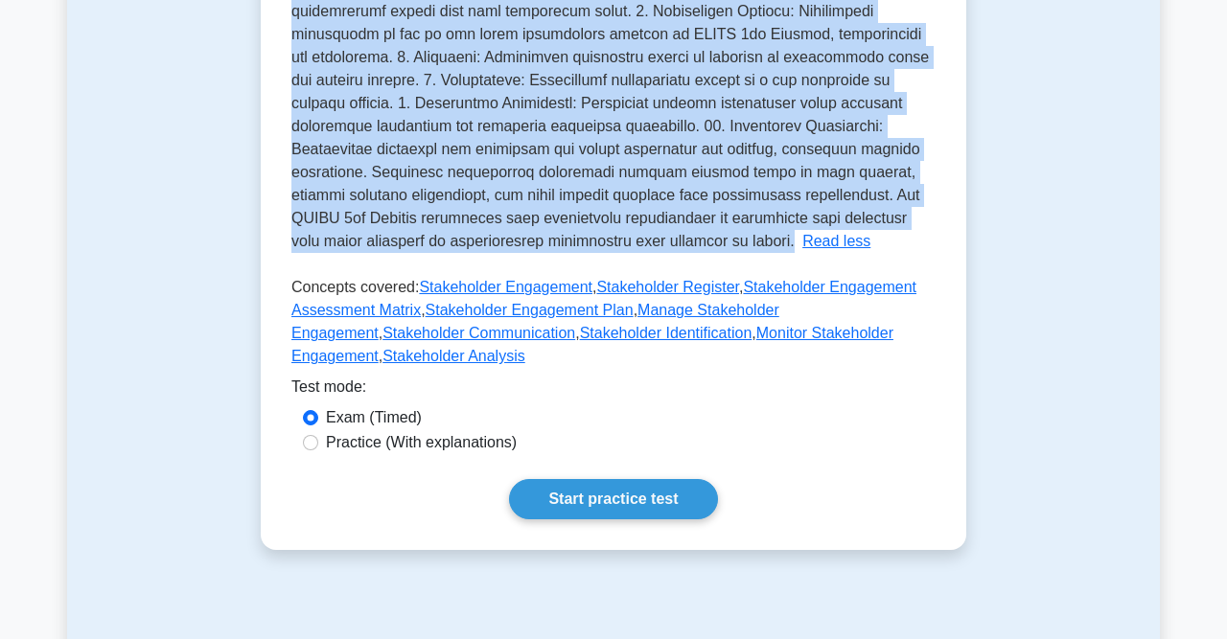
drag, startPoint x: 292, startPoint y: 254, endPoint x: 643, endPoint y: 247, distance: 350.8
click at [643, 247] on div "Stakeholders in project management are individuals, groups, or organizations th…" at bounding box center [613, 11] width 644 height 483
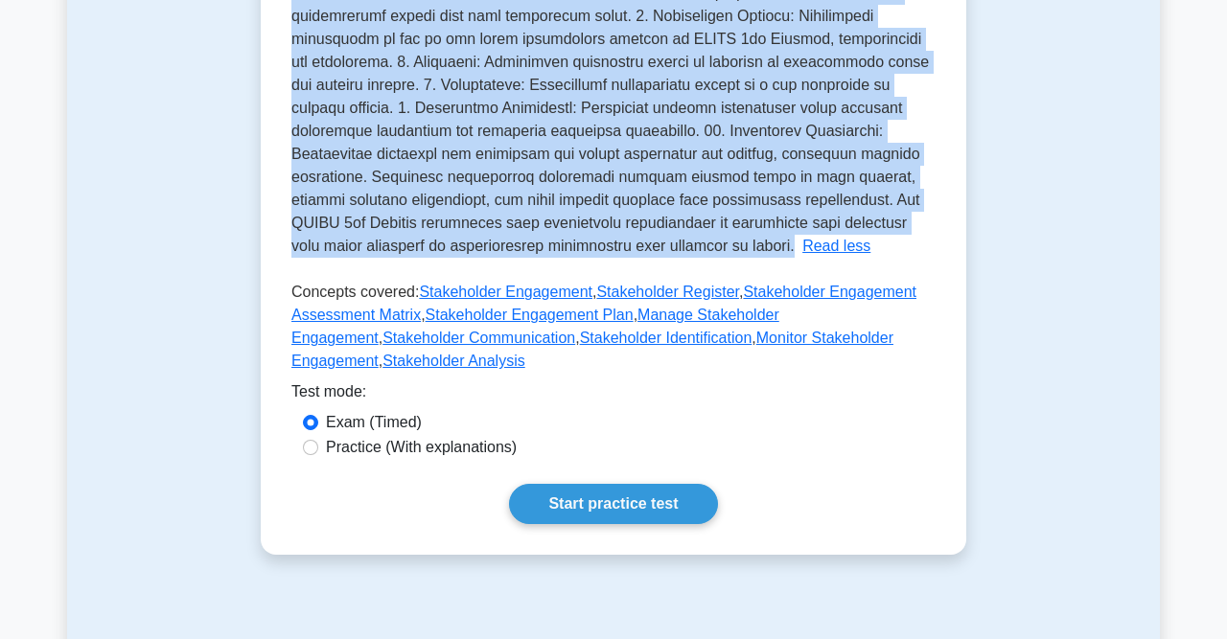
scroll to position [748, 0]
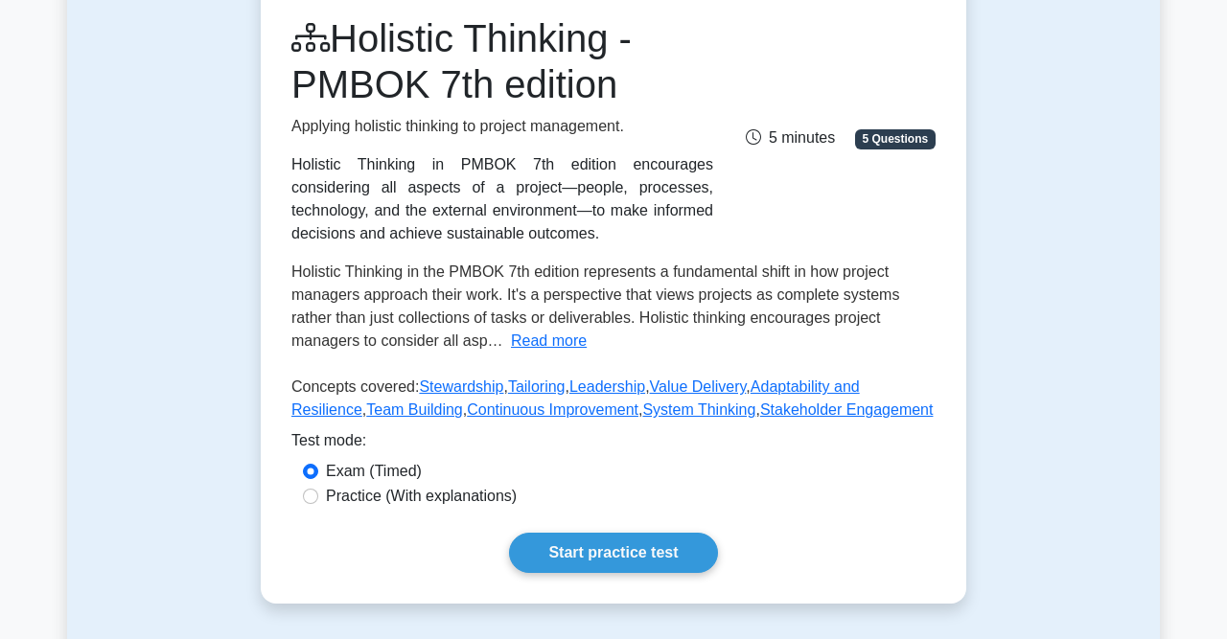
scroll to position [269, 0]
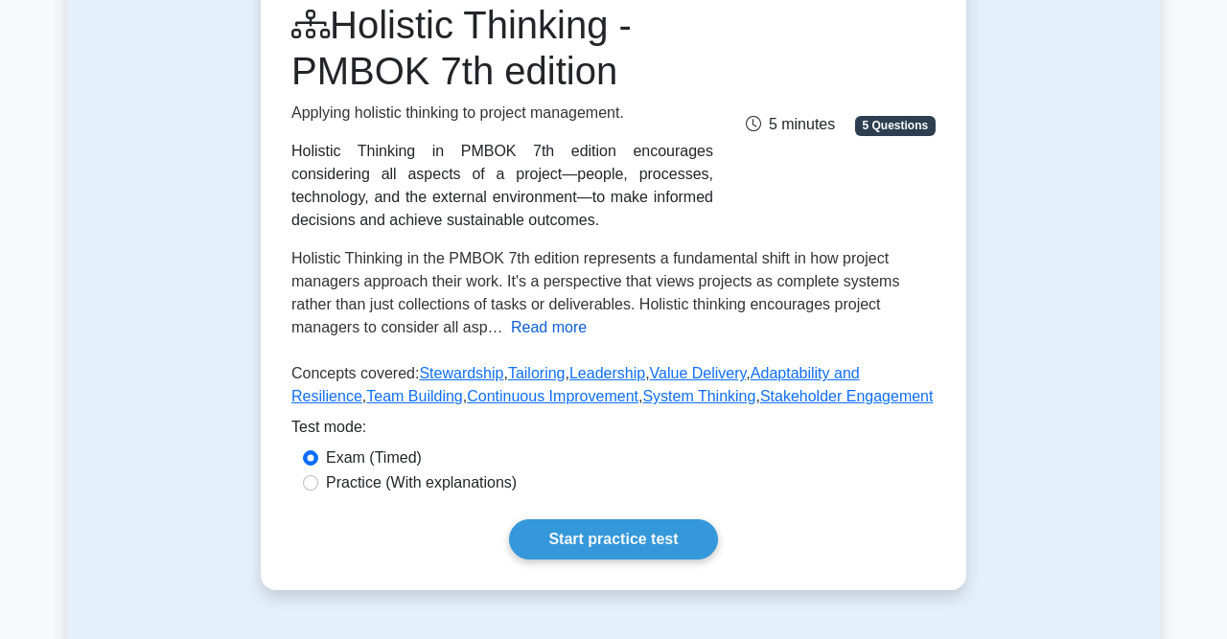
click at [529, 329] on button "Read more" at bounding box center [549, 327] width 76 height 23
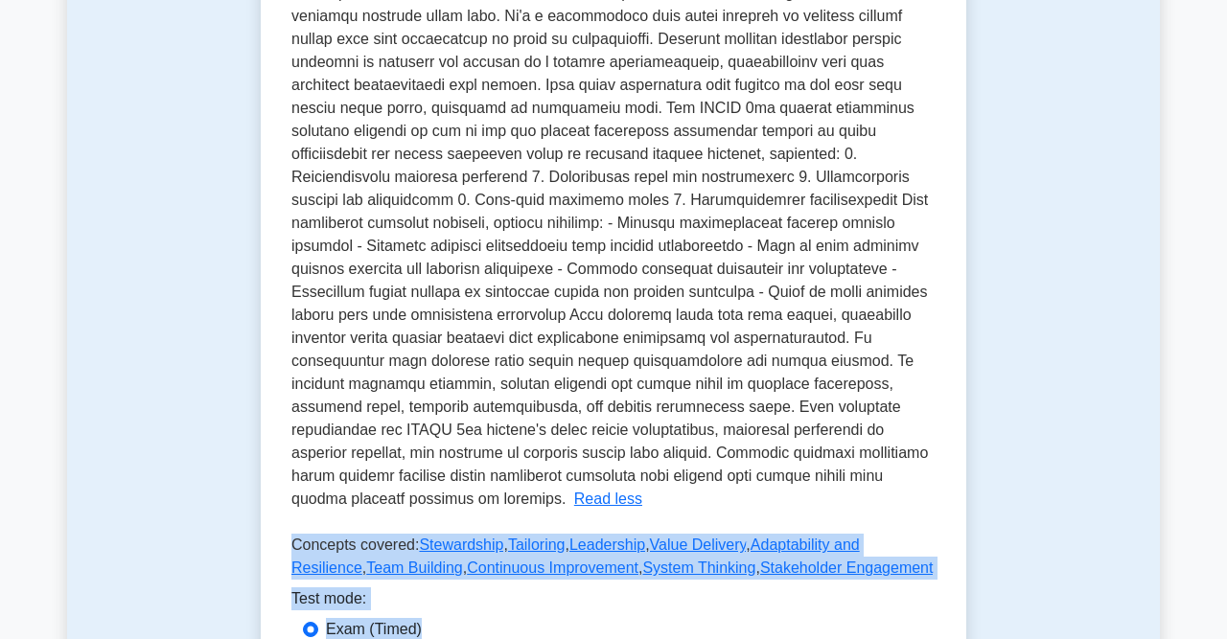
scroll to position [550, 0]
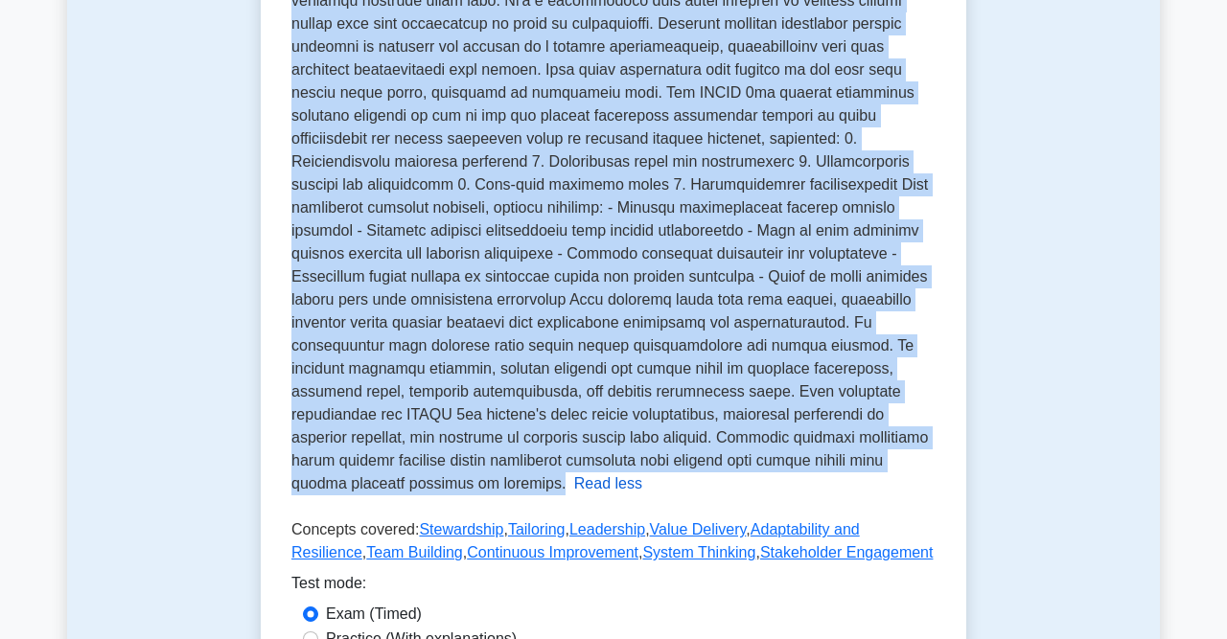
drag, startPoint x: 293, startPoint y: 260, endPoint x: 784, endPoint y: 471, distance: 534.1
click at [784, 471] on div "Holistic Thinking in the PMBOK 7th edition represents a fundamental shift in ho…" at bounding box center [613, 230] width 644 height 529
copy span "Holistic Thinking in the PMBOK 7th edition represents a fundamental shift in ho…"
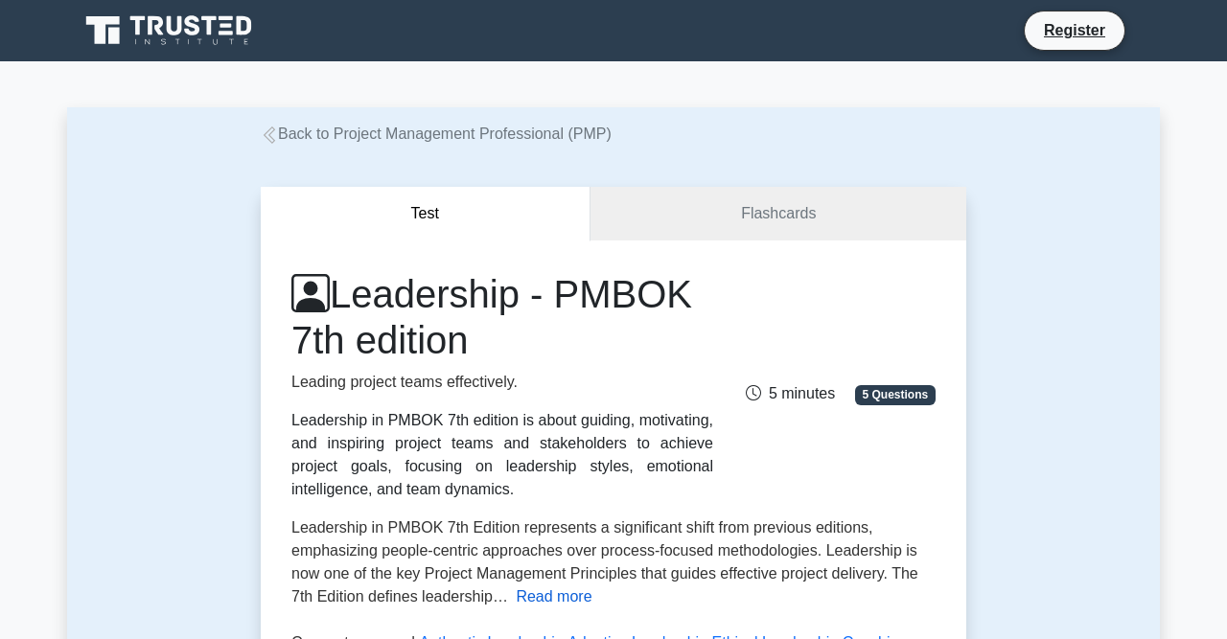
click at [539, 605] on button "Read more" at bounding box center [554, 597] width 76 height 23
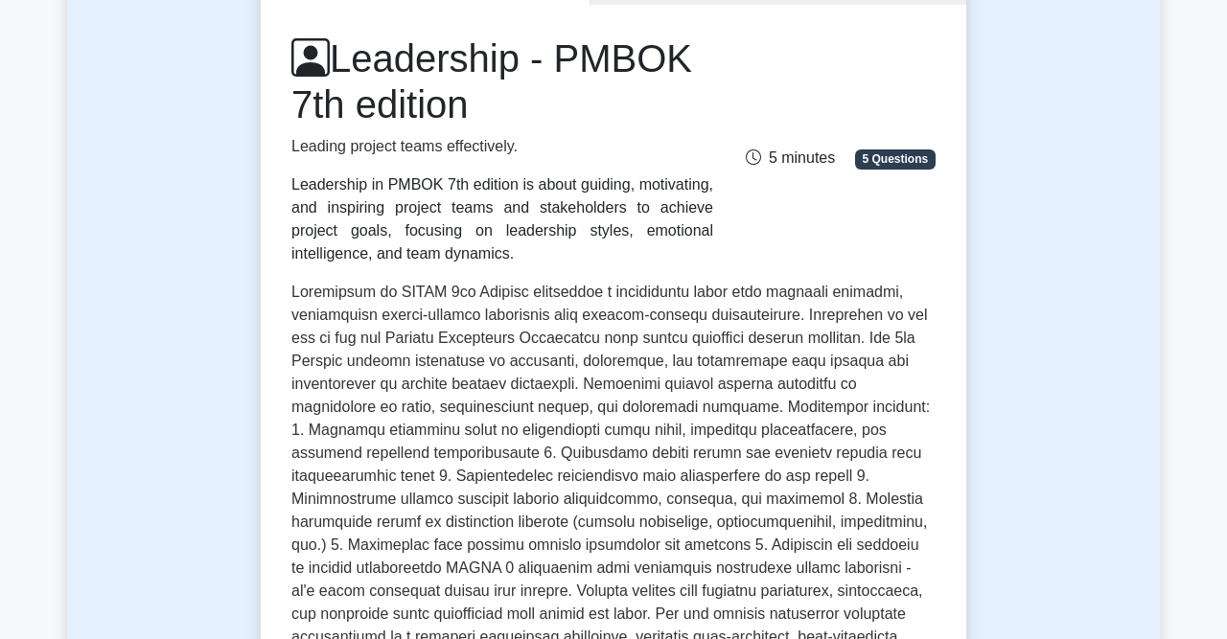
scroll to position [259, 0]
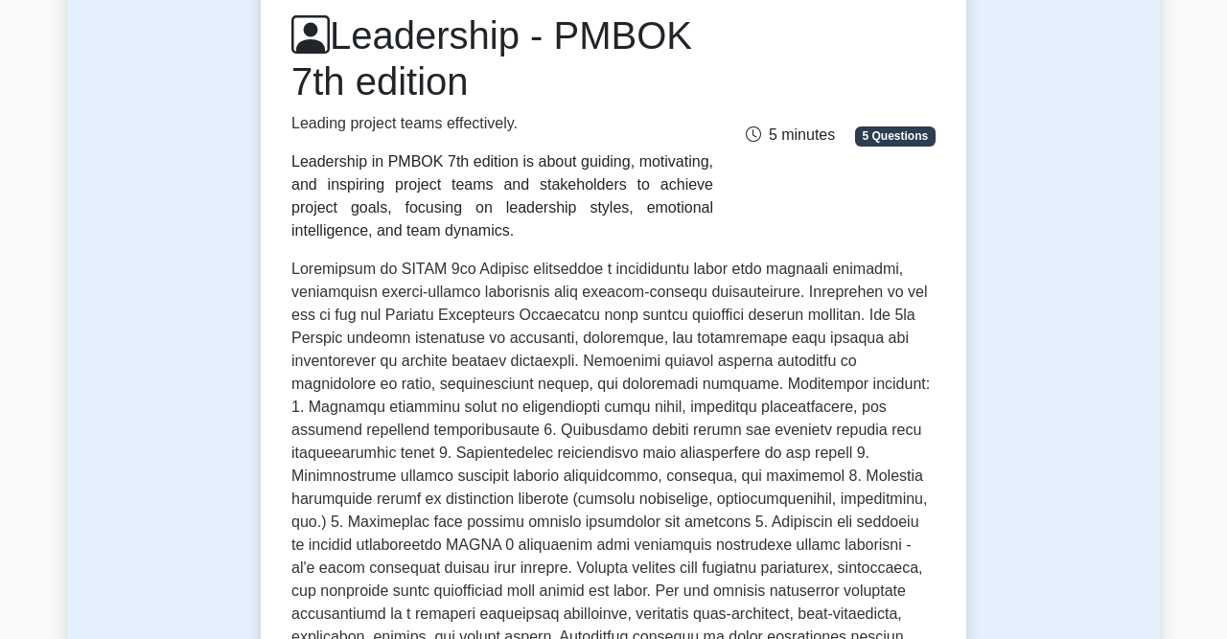
click at [290, 270] on div "Leadership - PMBOK 7th edition Leading project teams effectively. Leadership in…" at bounding box center [613, 521] width 705 height 1079
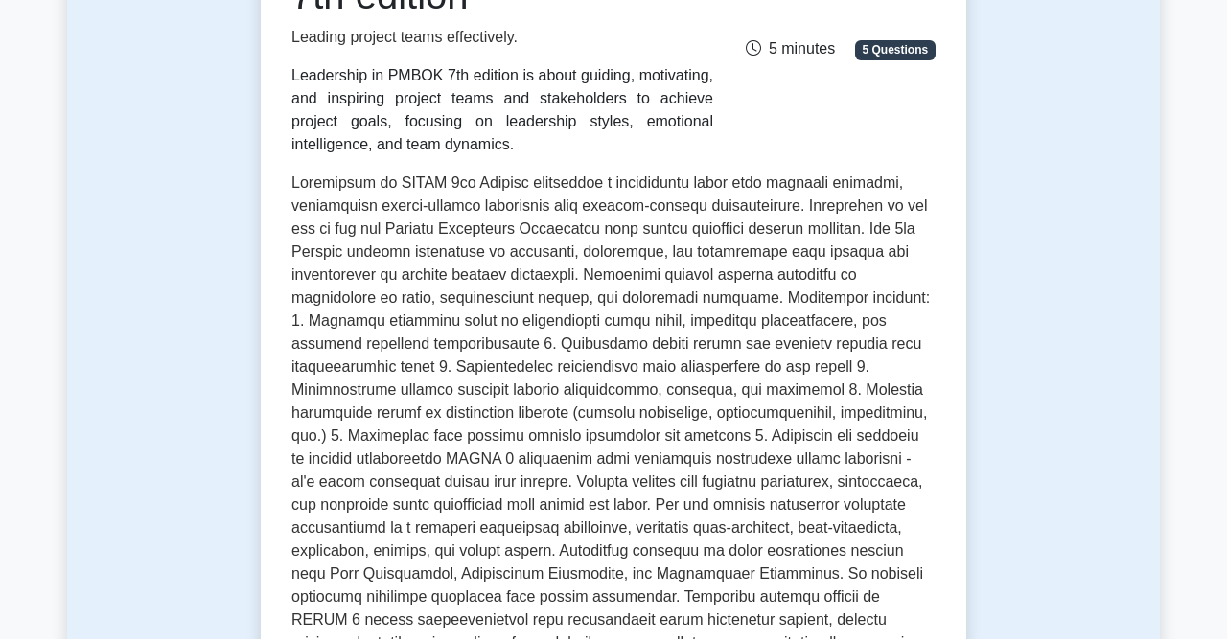
scroll to position [699, 0]
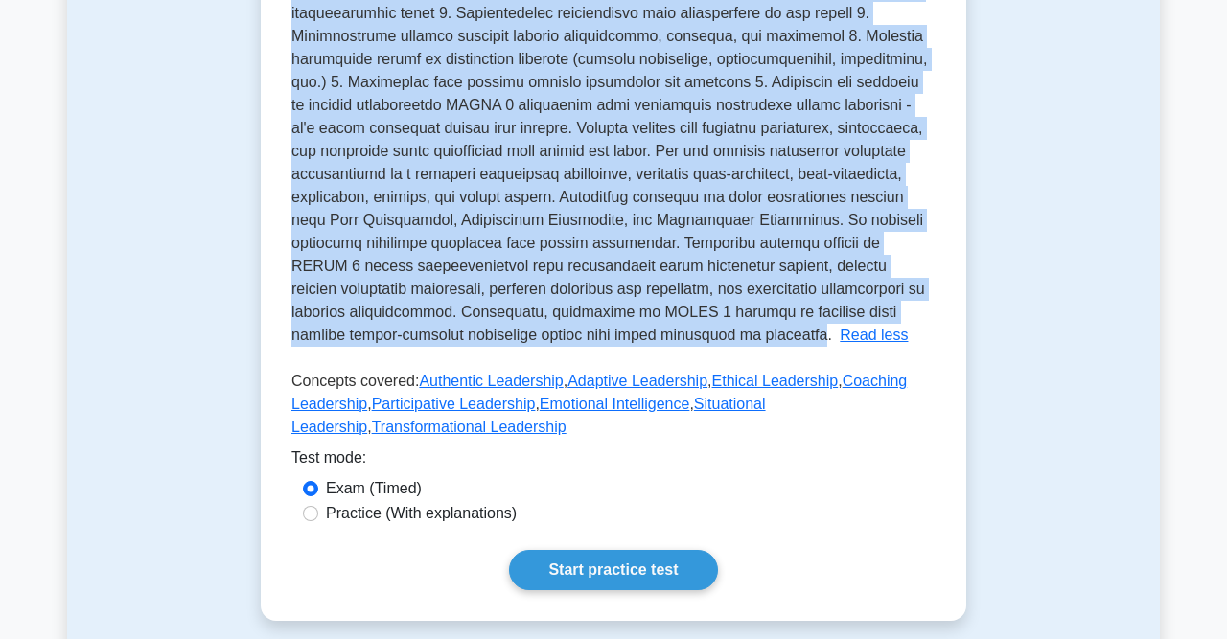
drag, startPoint x: 292, startPoint y: 273, endPoint x: 712, endPoint y: 338, distance: 424.8
click at [712, 338] on span at bounding box center [610, 82] width 638 height 522
copy span "Leadership in PMBOK 7th Edition represents a significant shift from previous ed…"
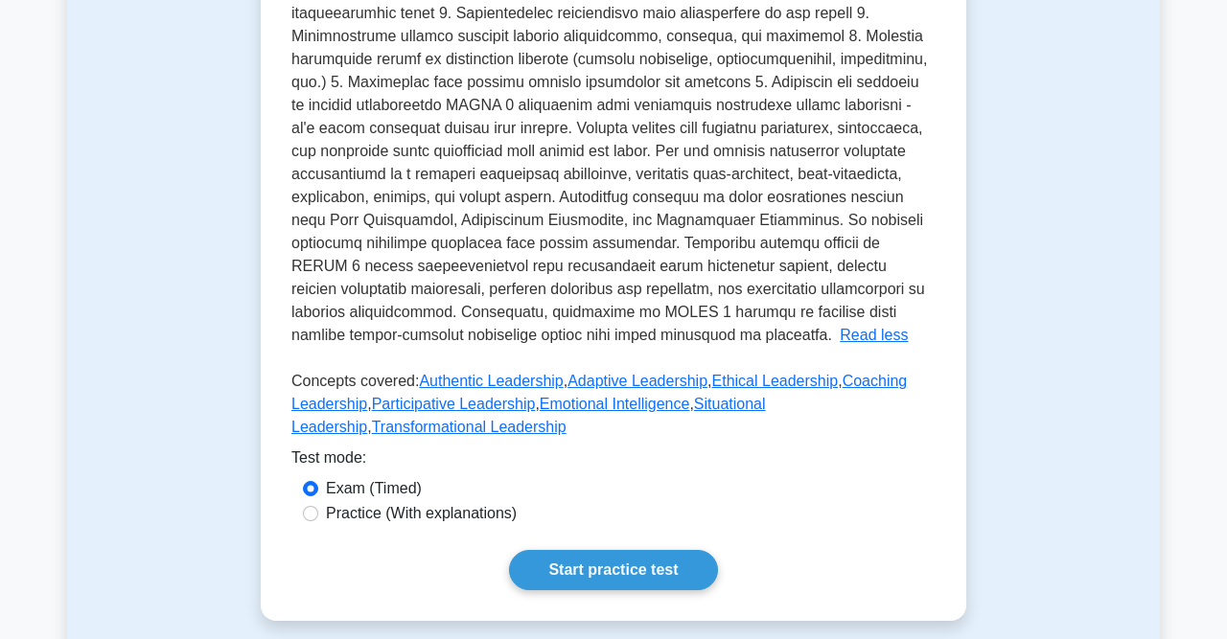
click at [595, 473] on div "Test mode:" at bounding box center [613, 462] width 644 height 31
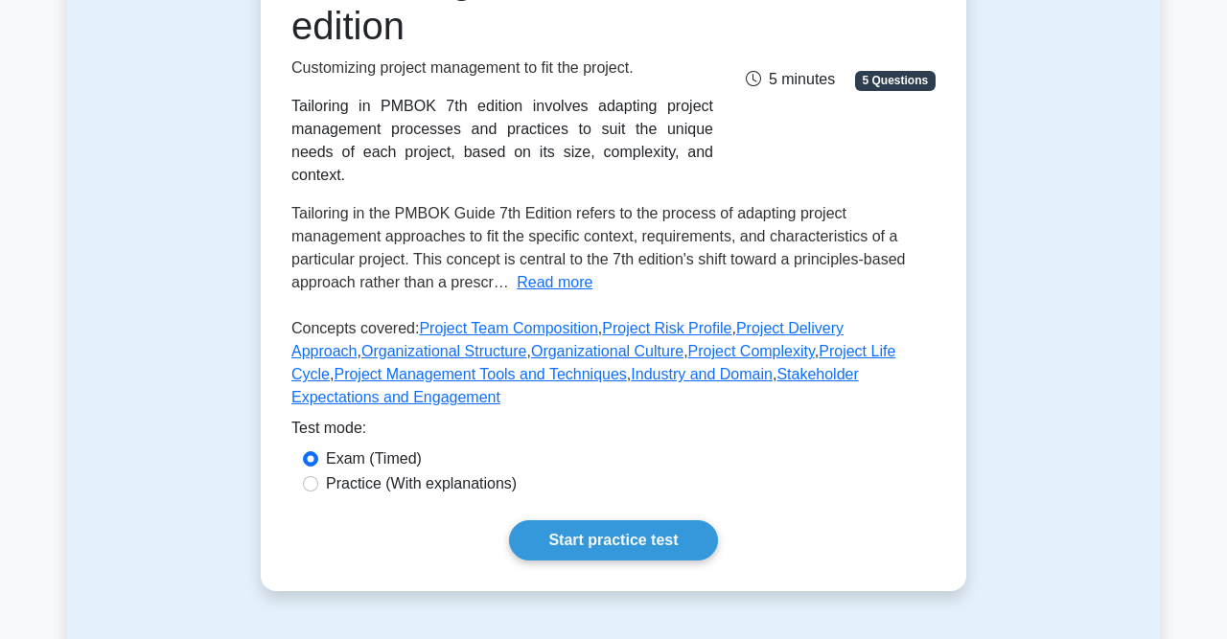
scroll to position [317, 0]
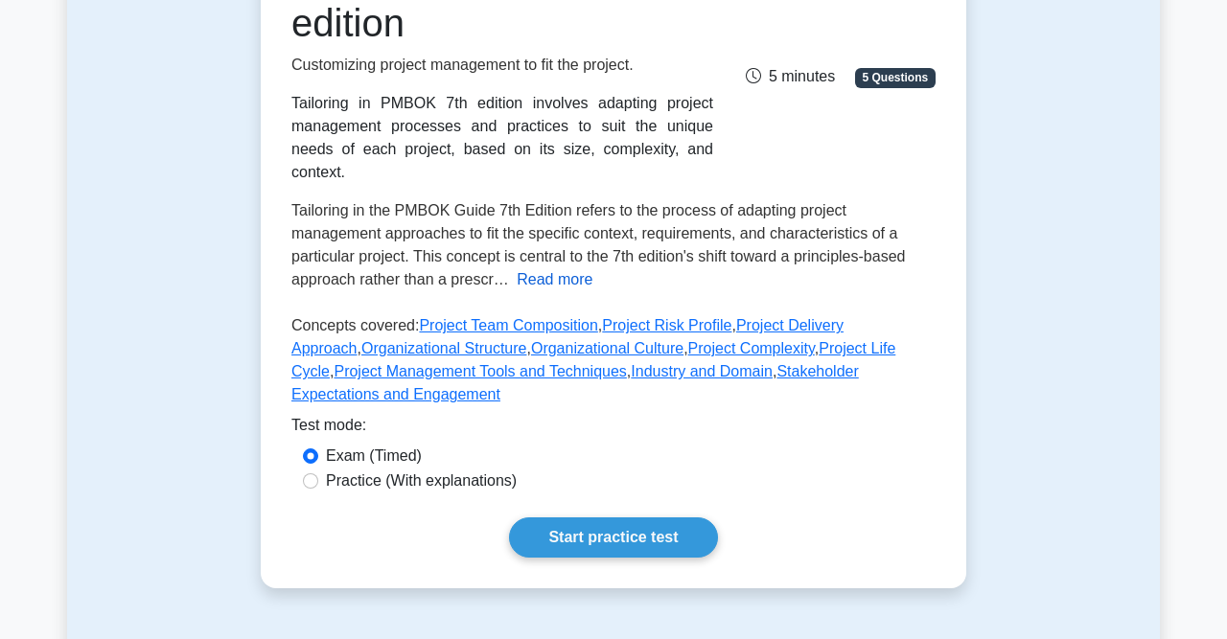
click at [548, 268] on button "Read more" at bounding box center [555, 279] width 76 height 23
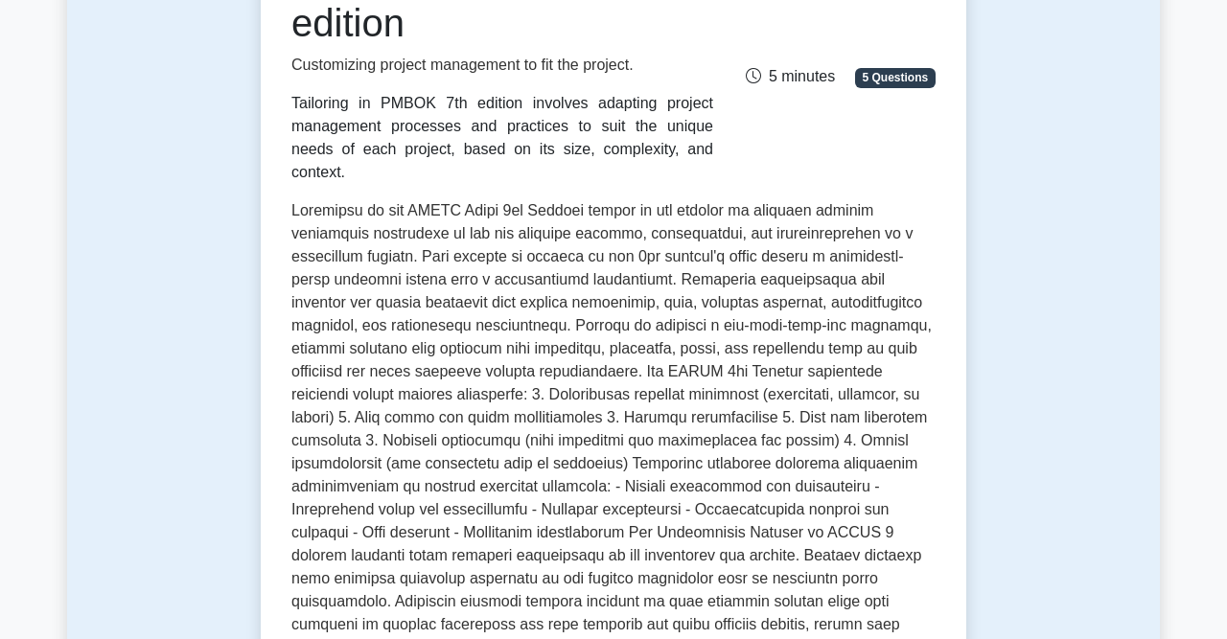
click at [289, 187] on div "Tailoring - PMBOK 7th edition Customizing project management to fit the project…" at bounding box center [613, 462] width 705 height 1079
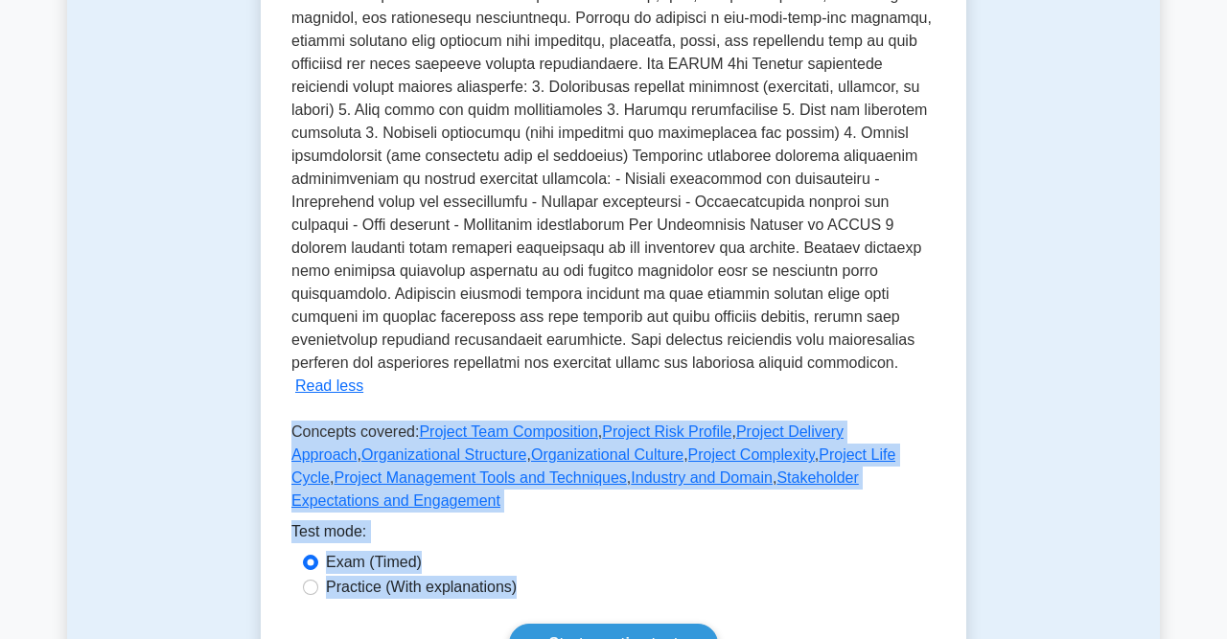
scroll to position [624, 0]
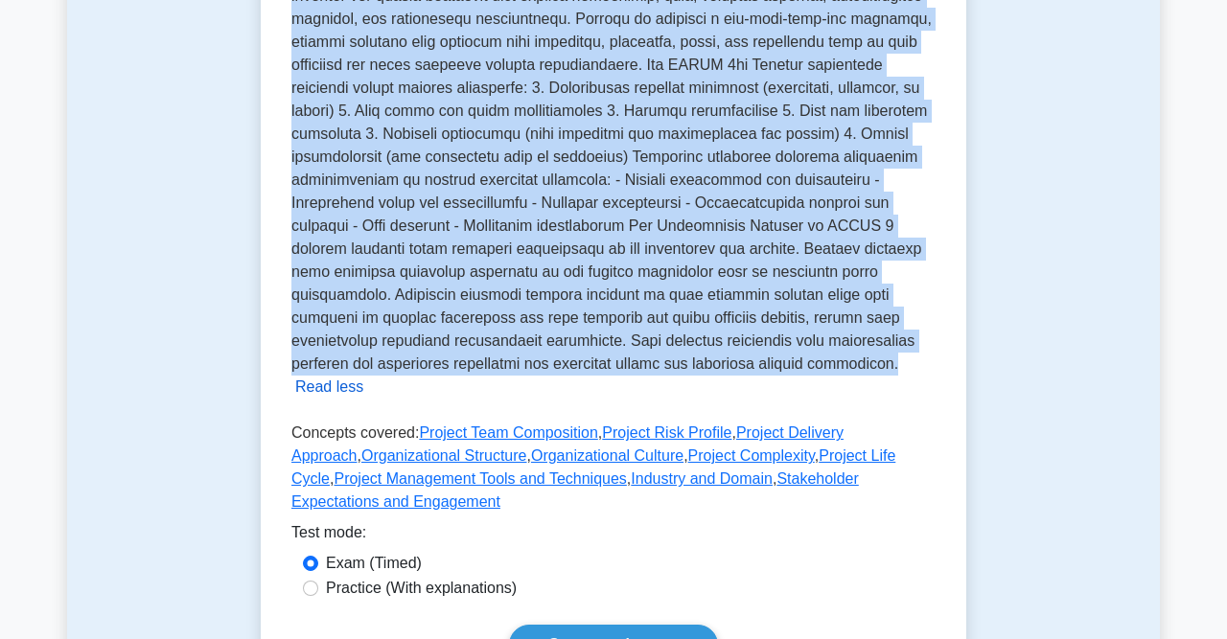
drag, startPoint x: 295, startPoint y: 187, endPoint x: 545, endPoint y: 342, distance: 294.4
click at [545, 342] on div "Tailoring in the PMBOK Guide 7th Edition refers to the process of adapting proj…" at bounding box center [613, 146] width 644 height 506
copy span "ailoring in the PMBOK Guide 7th Edition refers to the process of adapting proje…"
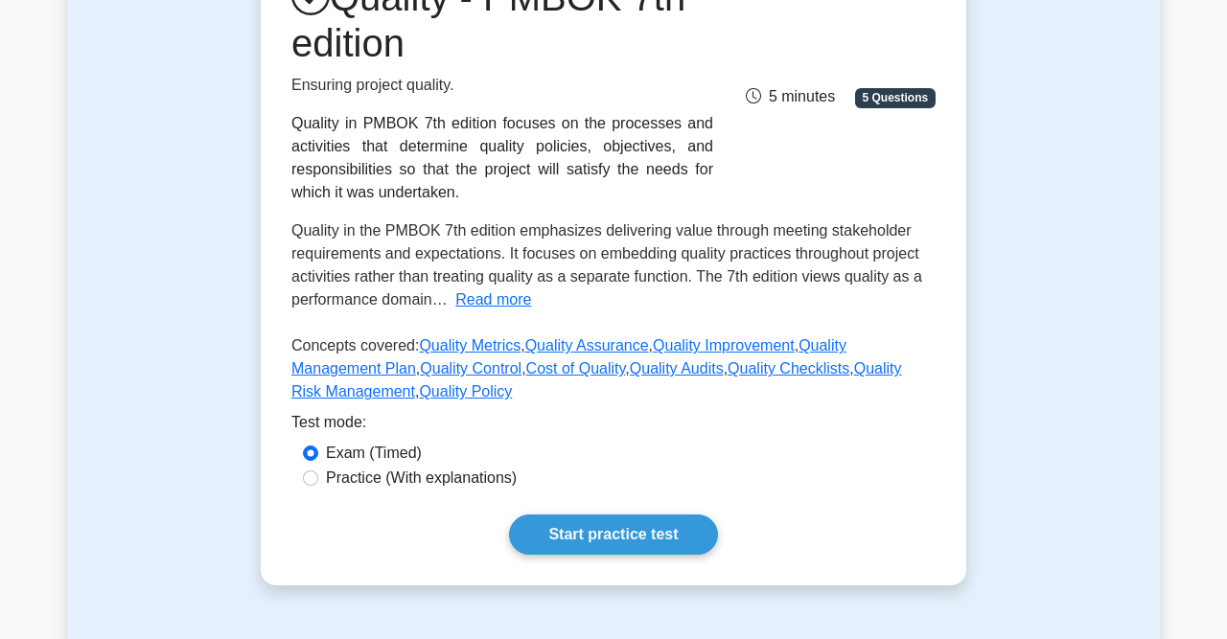
scroll to position [300, 0]
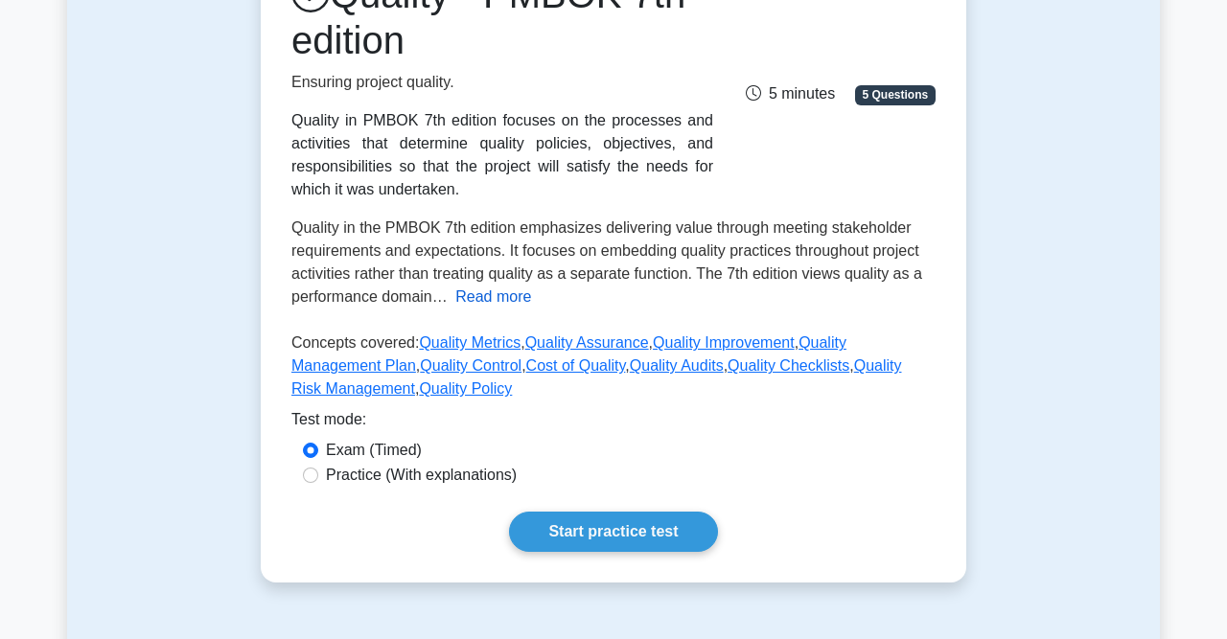
click at [512, 298] on button "Read more" at bounding box center [493, 297] width 76 height 23
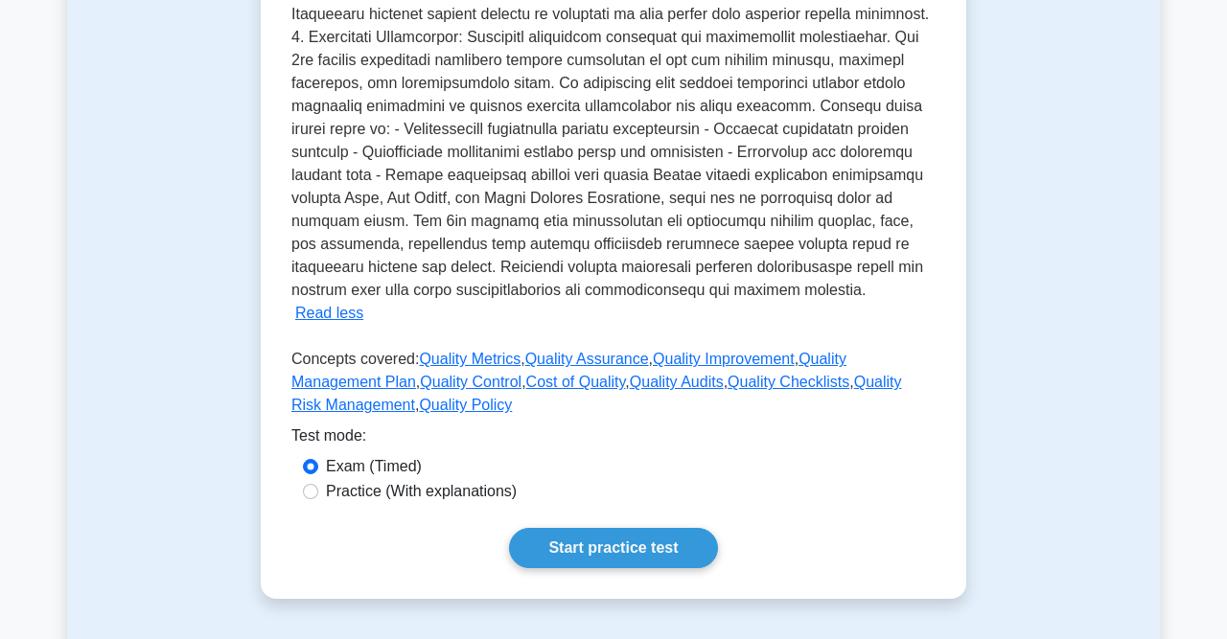
scroll to position [744, 0]
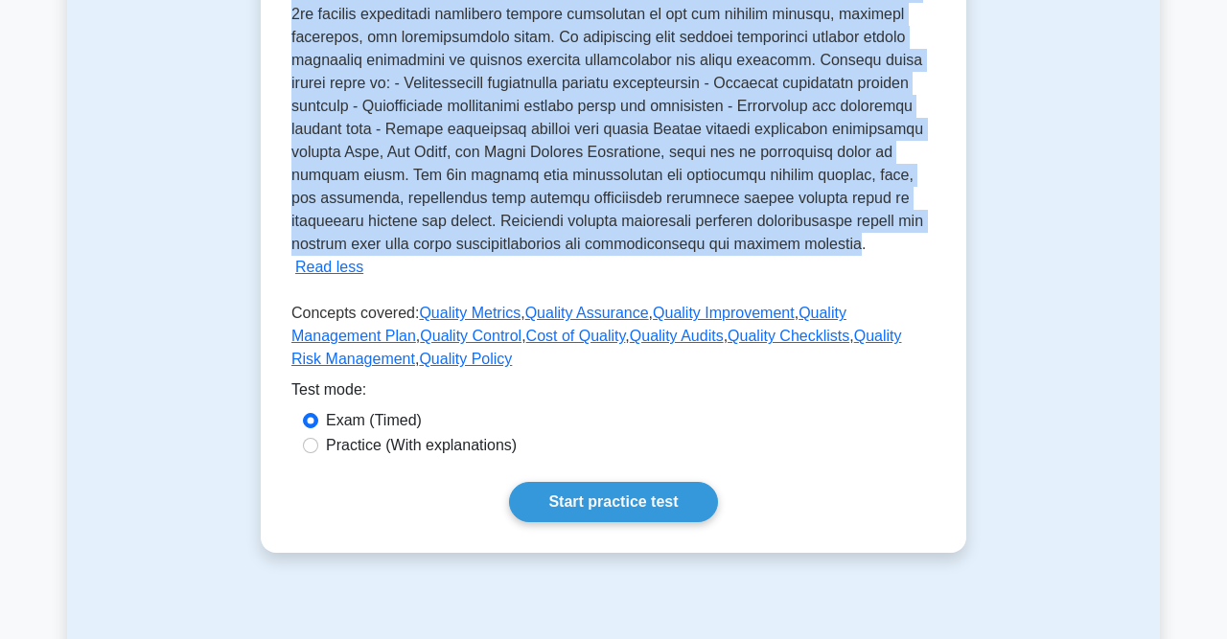
drag, startPoint x: 292, startPoint y: 230, endPoint x: 662, endPoint y: 255, distance: 370.8
click at [662, 255] on div "Quality in the PMBOK 7th edition emphasizes delivering value through meeting st…" at bounding box center [613, 26] width 644 height 506
copy span "Quality in the PMBOK 7th edition emphasizes delivering value through meeting st…"
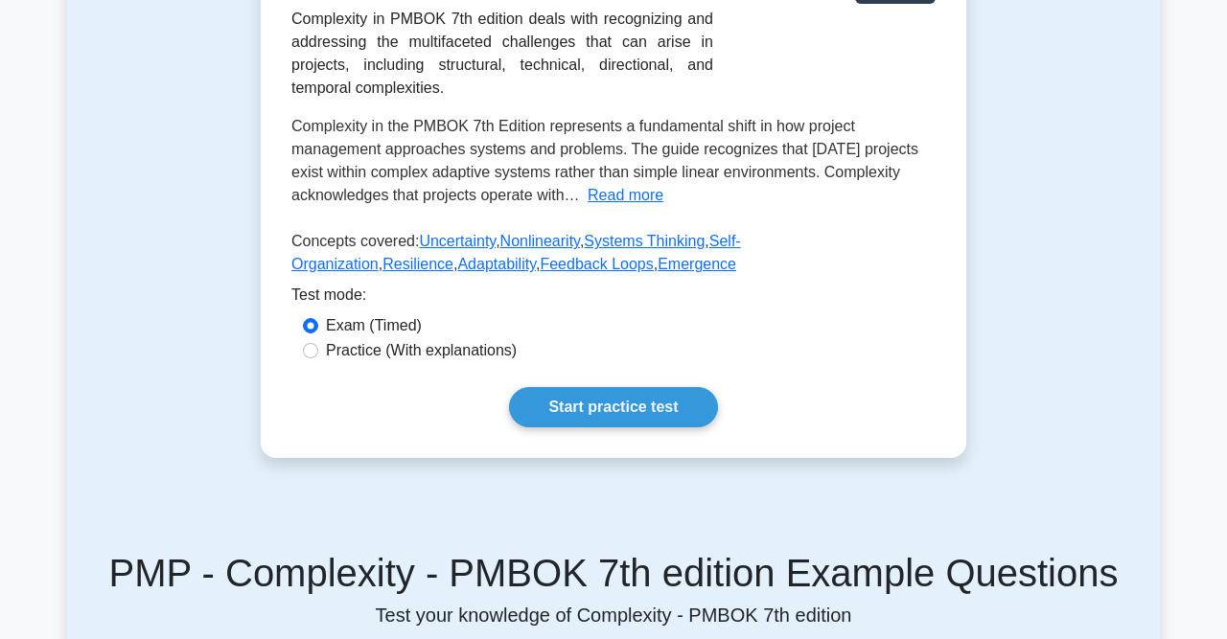
scroll to position [419, 0]
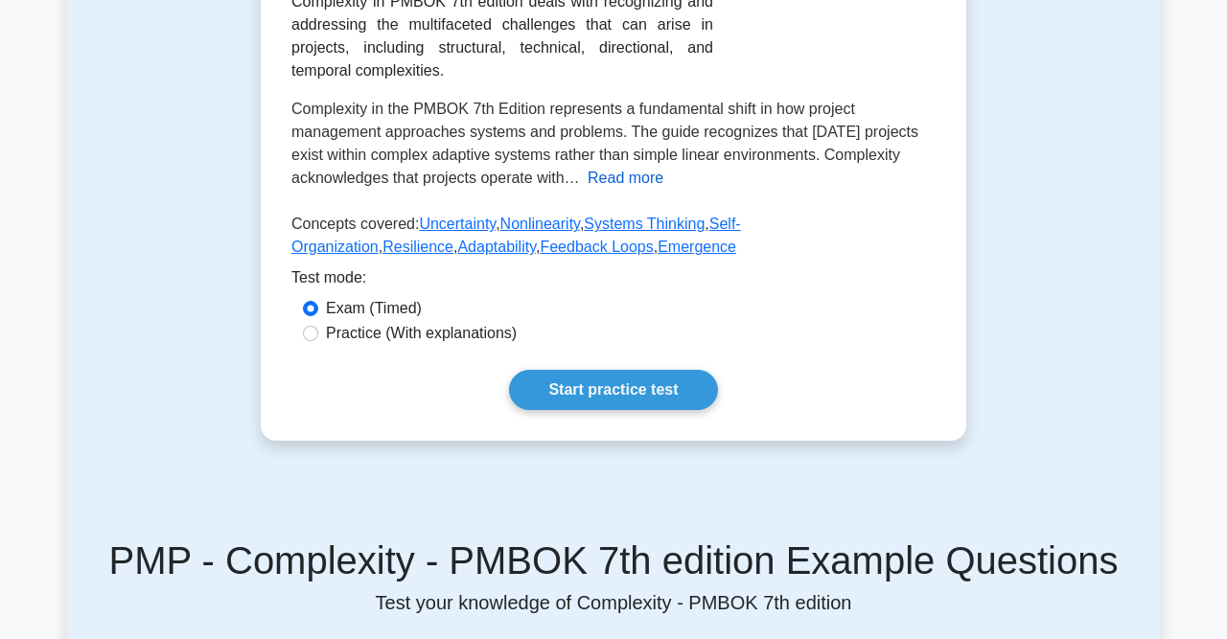
click at [649, 185] on button "Read more" at bounding box center [625, 178] width 76 height 23
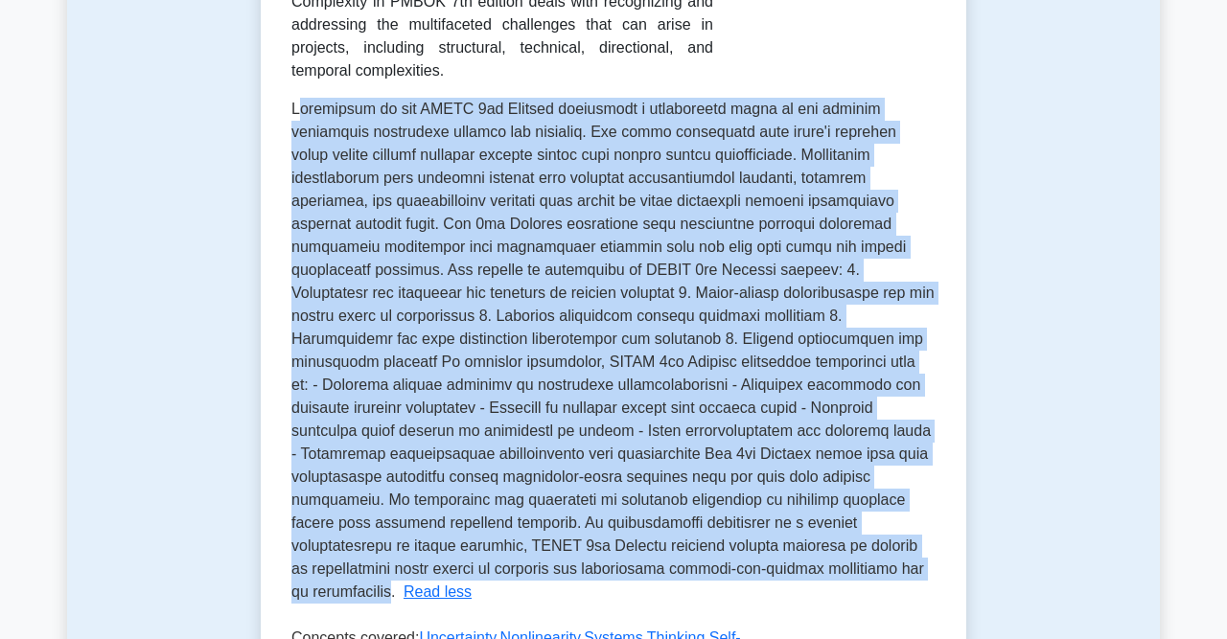
drag, startPoint x: 296, startPoint y: 113, endPoint x: 645, endPoint y: 438, distance: 476.7
click at [760, 569] on span at bounding box center [612, 350] width 643 height 499
click at [309, 116] on span at bounding box center [612, 350] width 643 height 499
drag, startPoint x: 291, startPoint y: 110, endPoint x: 702, endPoint y: 455, distance: 536.7
click at [763, 570] on span at bounding box center [612, 350] width 643 height 499
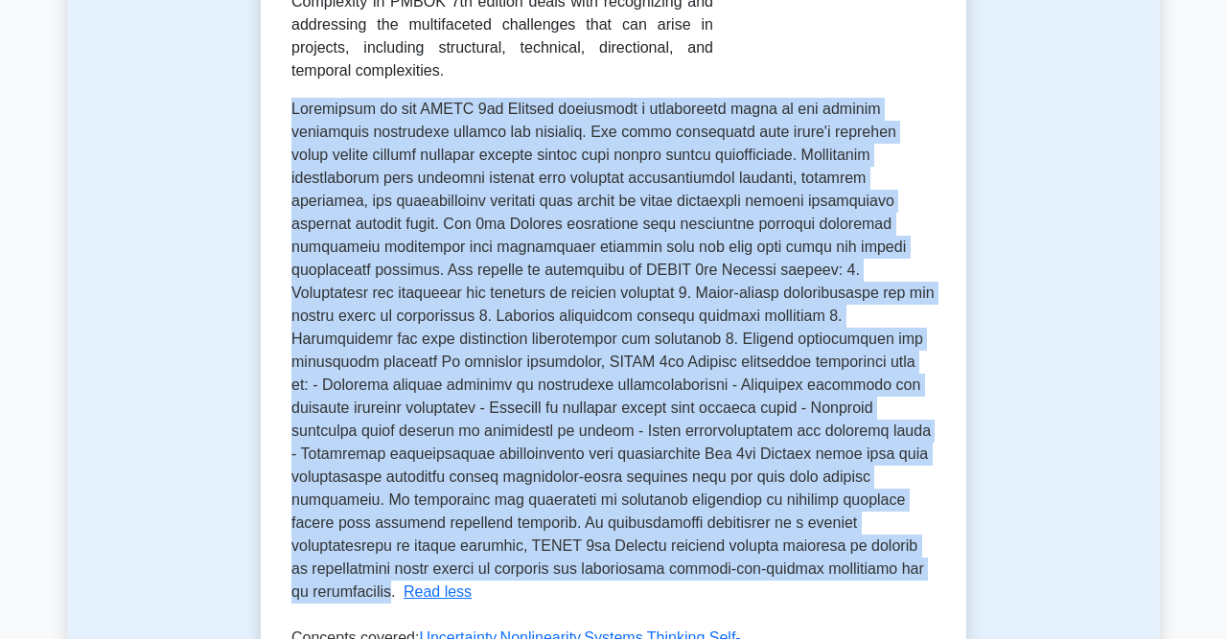
copy span "Complexity in the PMBOK 7th Edition represents a fundamental shift in how proje…"
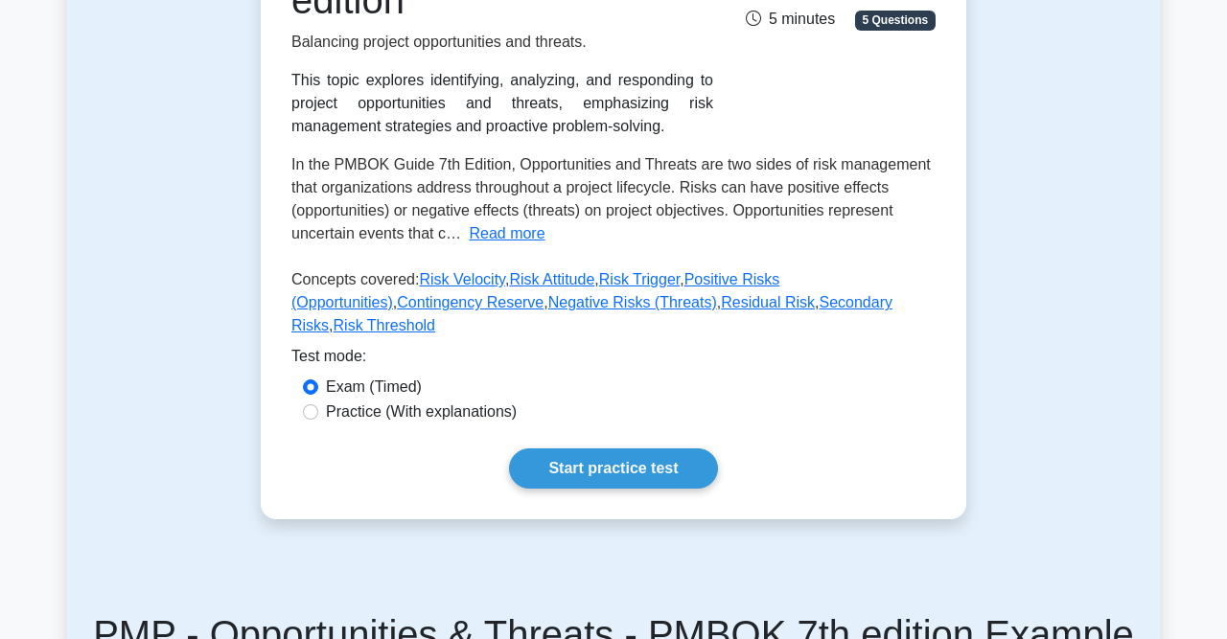
scroll to position [412, 0]
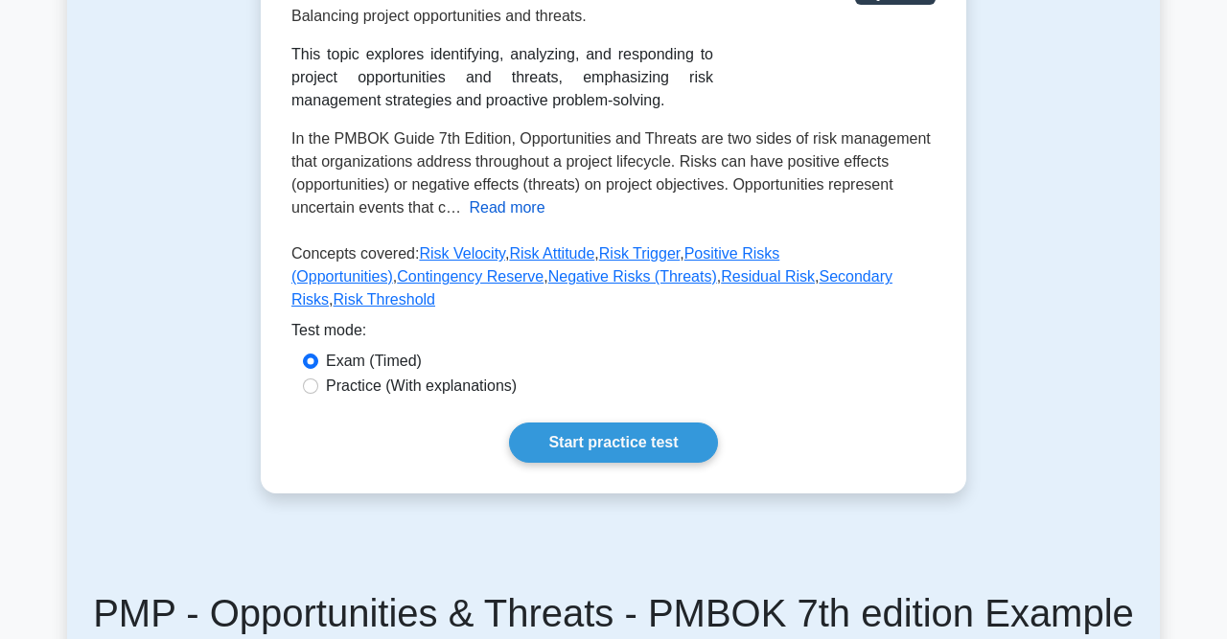
click at [520, 211] on button "Read more" at bounding box center [507, 207] width 76 height 23
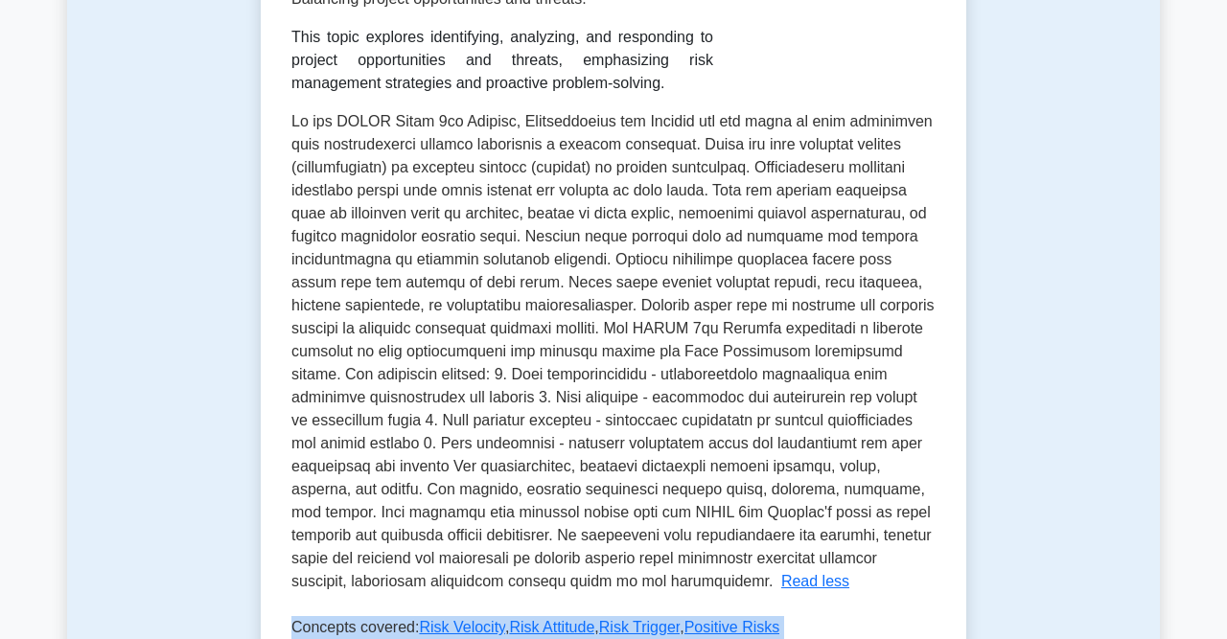
scroll to position [504, 0]
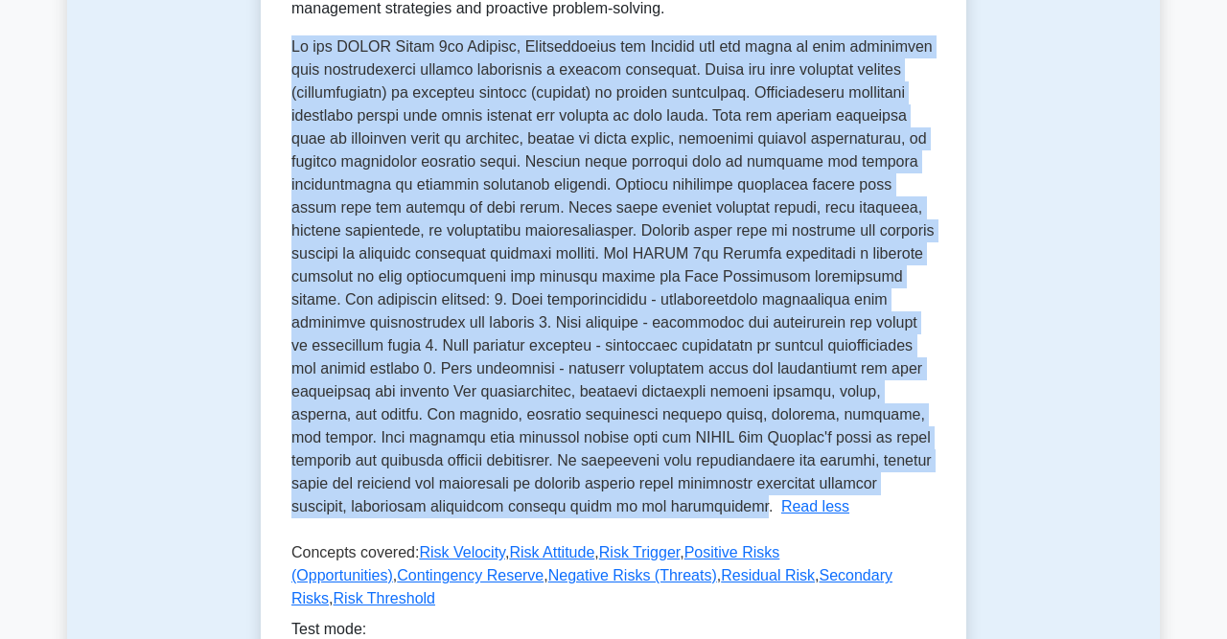
drag, startPoint x: 293, startPoint y: 138, endPoint x: 457, endPoint y: 506, distance: 402.9
click at [457, 506] on span at bounding box center [612, 276] width 643 height 476
copy span "In the PMBOK Guide 7th Edition, Opportunities and Threats are two sides of risk…"
